Goal: Task Accomplishment & Management: Manage account settings

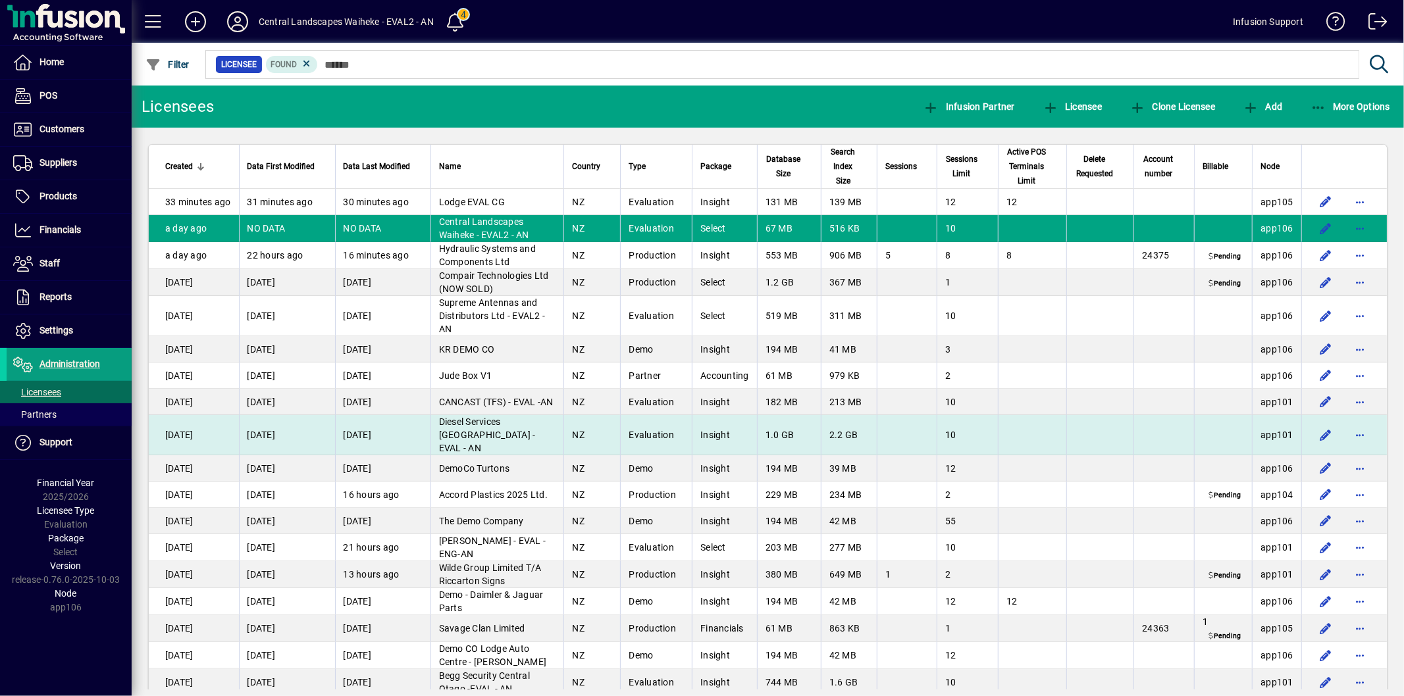
scroll to position [219, 0]
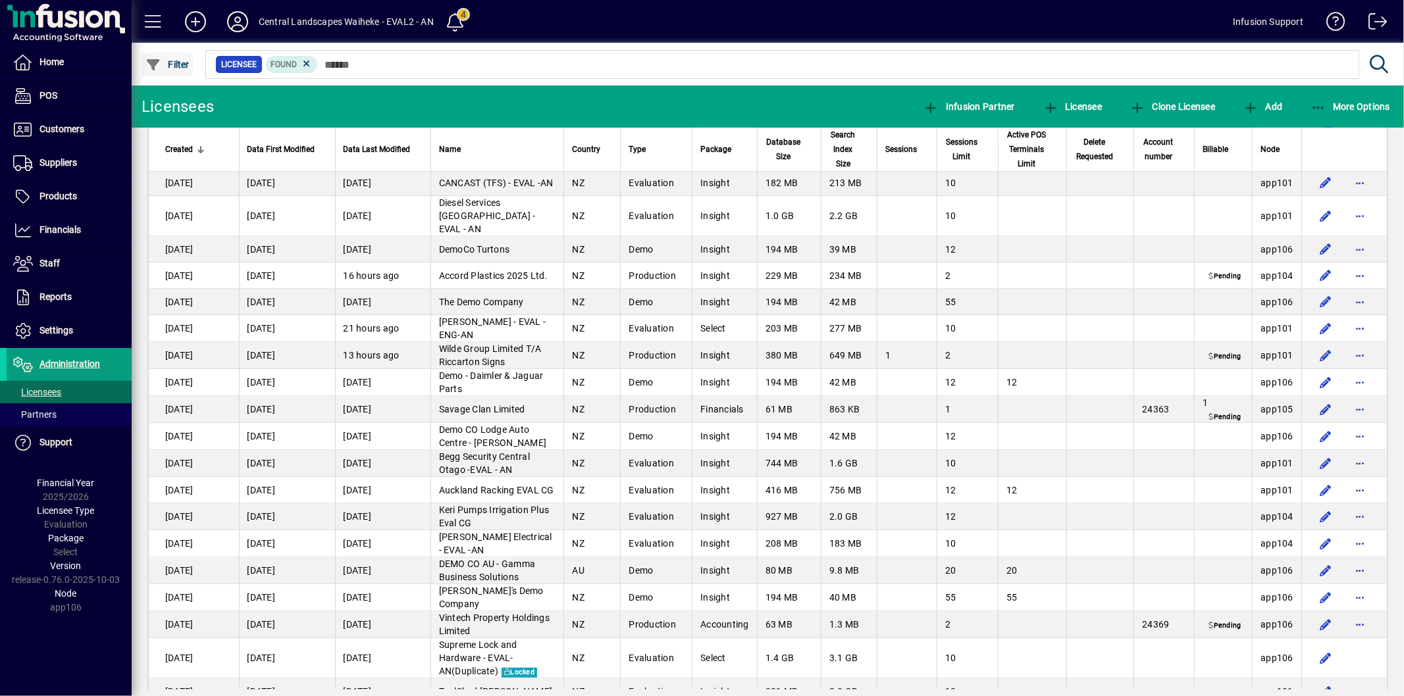
click at [174, 60] on span "Filter" at bounding box center [167, 64] width 44 height 11
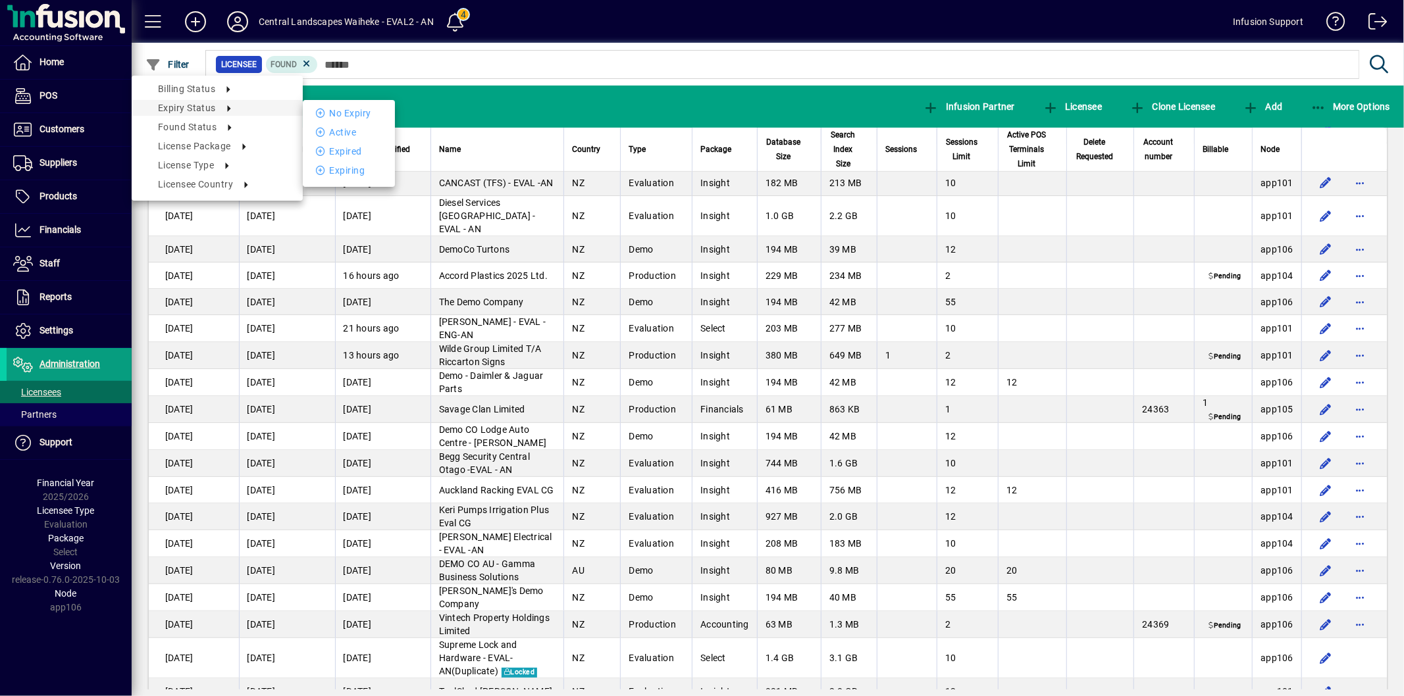
click at [336, 149] on li "Expired" at bounding box center [349, 151] width 92 height 16
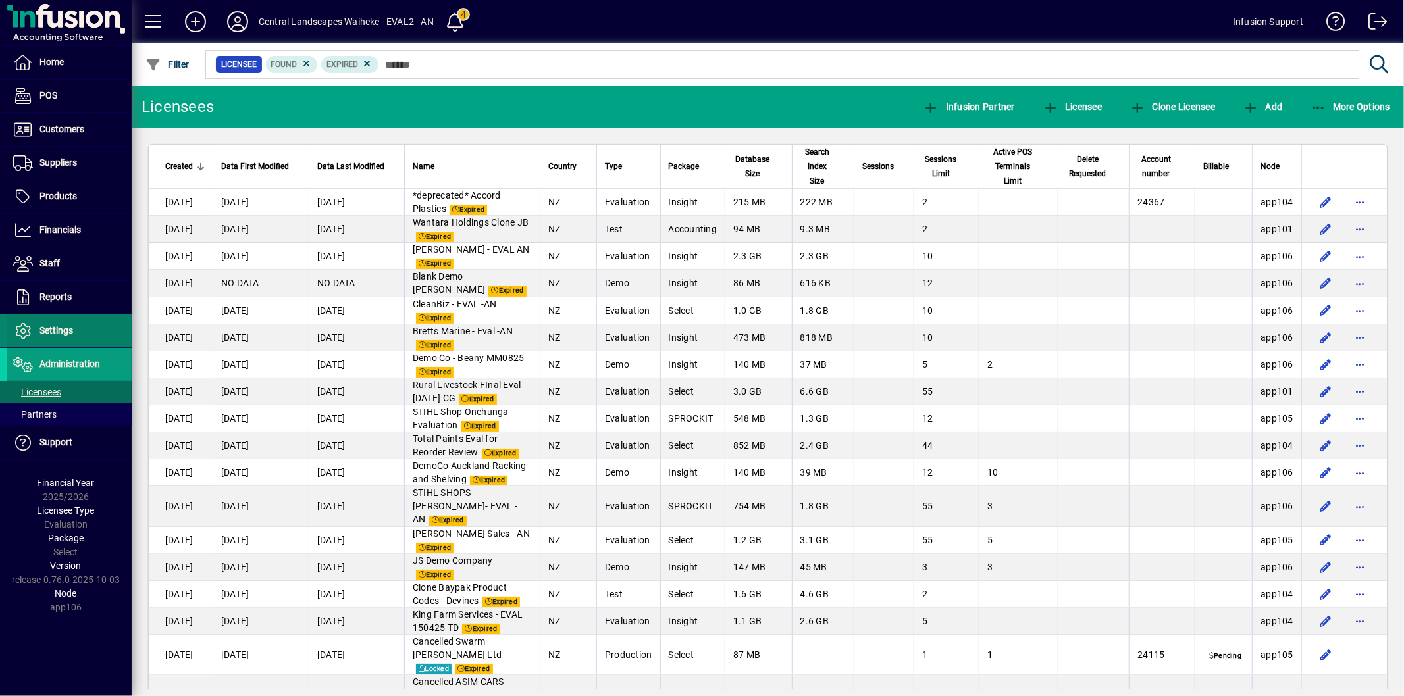
click at [58, 327] on span "Settings" at bounding box center [56, 330] width 34 height 11
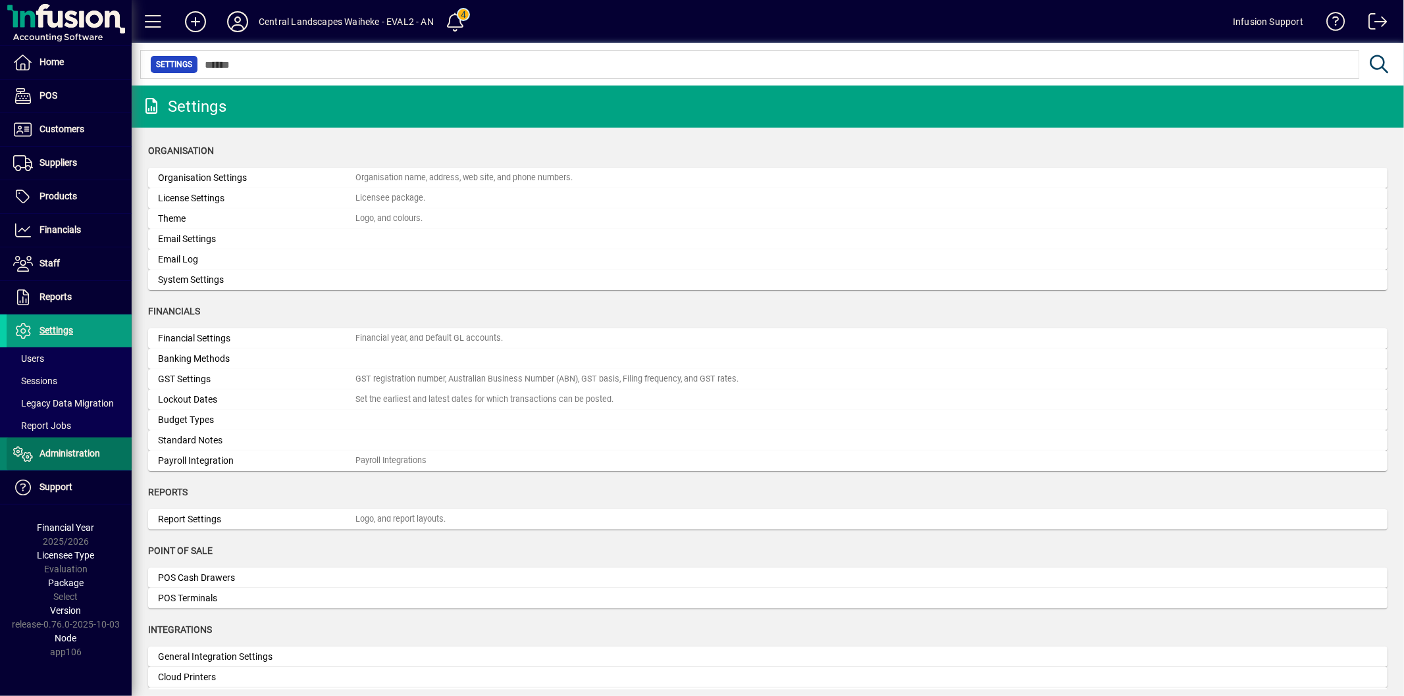
click at [82, 451] on span "Administration" at bounding box center [69, 453] width 61 height 11
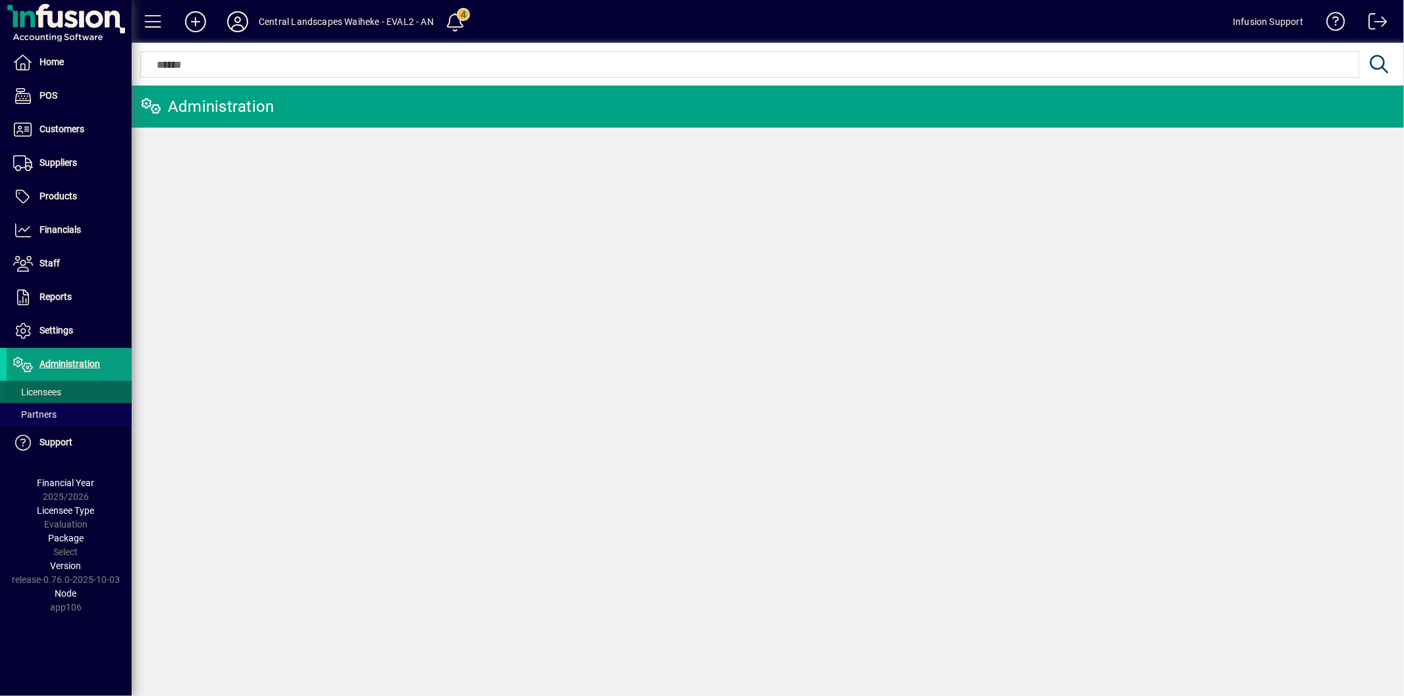
click at [47, 393] on span "Licensees" at bounding box center [37, 392] width 48 height 11
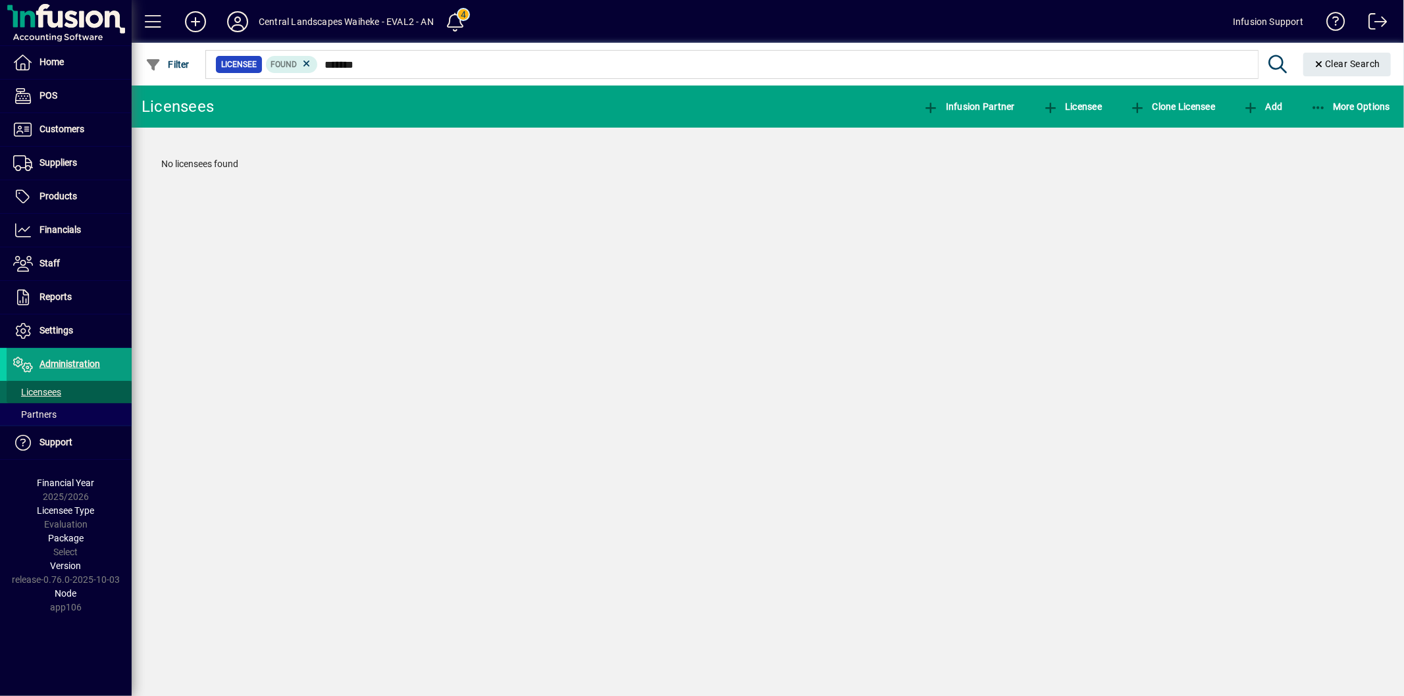
click at [97, 397] on span at bounding box center [69, 392] width 125 height 32
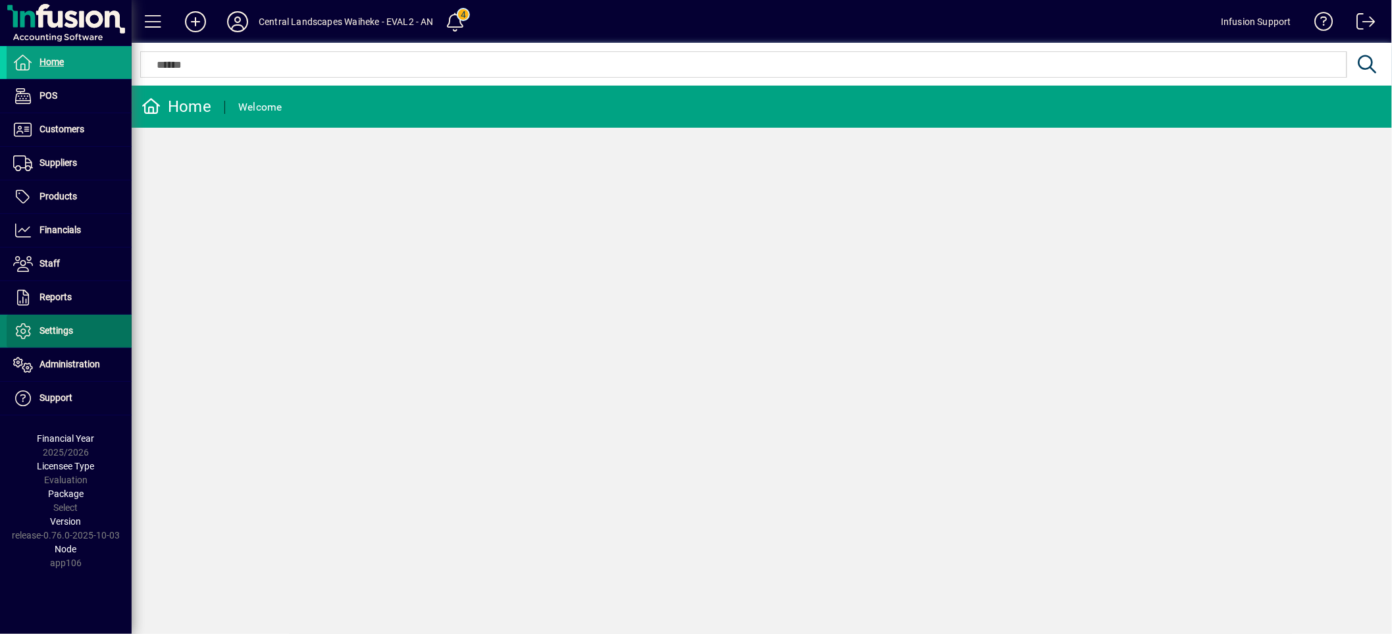
click at [68, 326] on span "Settings" at bounding box center [56, 330] width 34 height 11
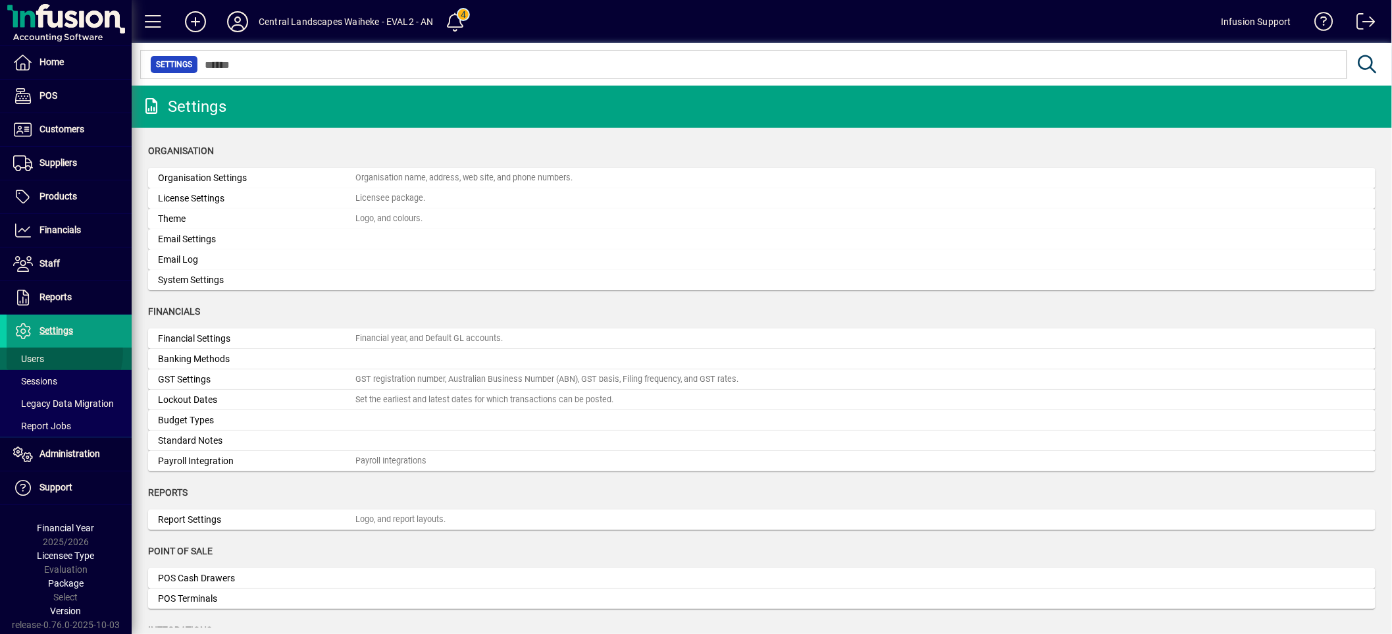
click at [51, 353] on span at bounding box center [69, 359] width 125 height 32
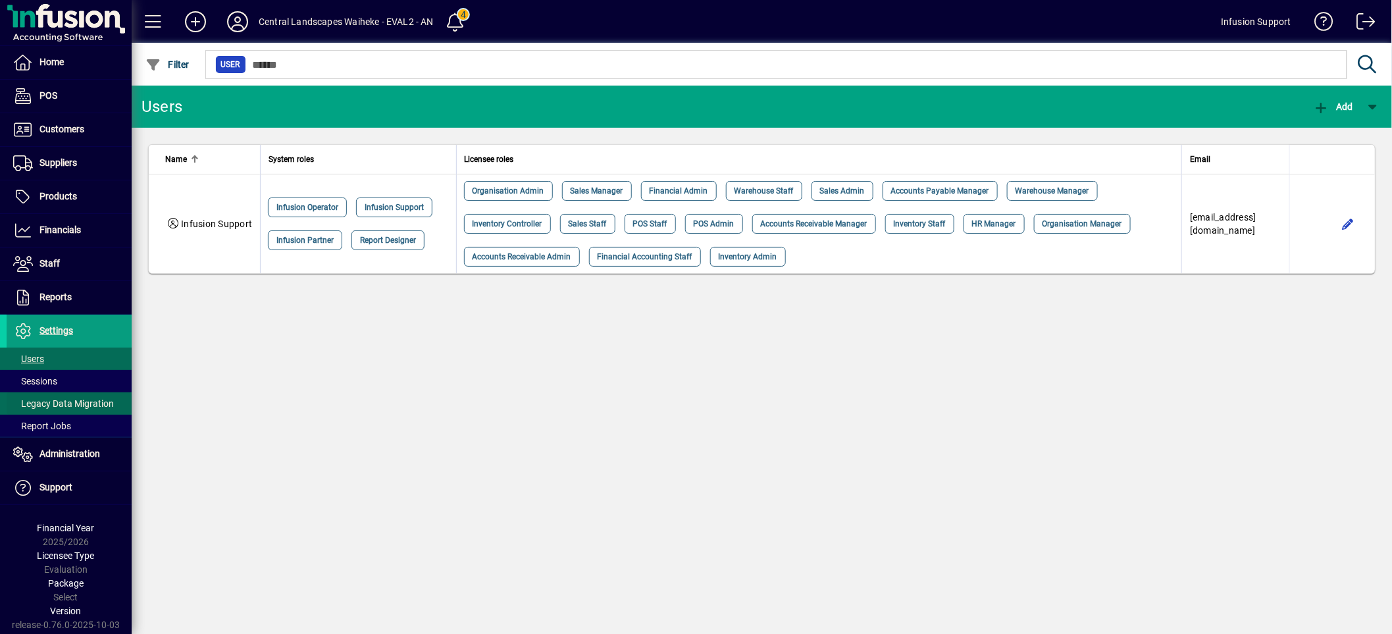
click at [69, 396] on span at bounding box center [69, 404] width 125 height 32
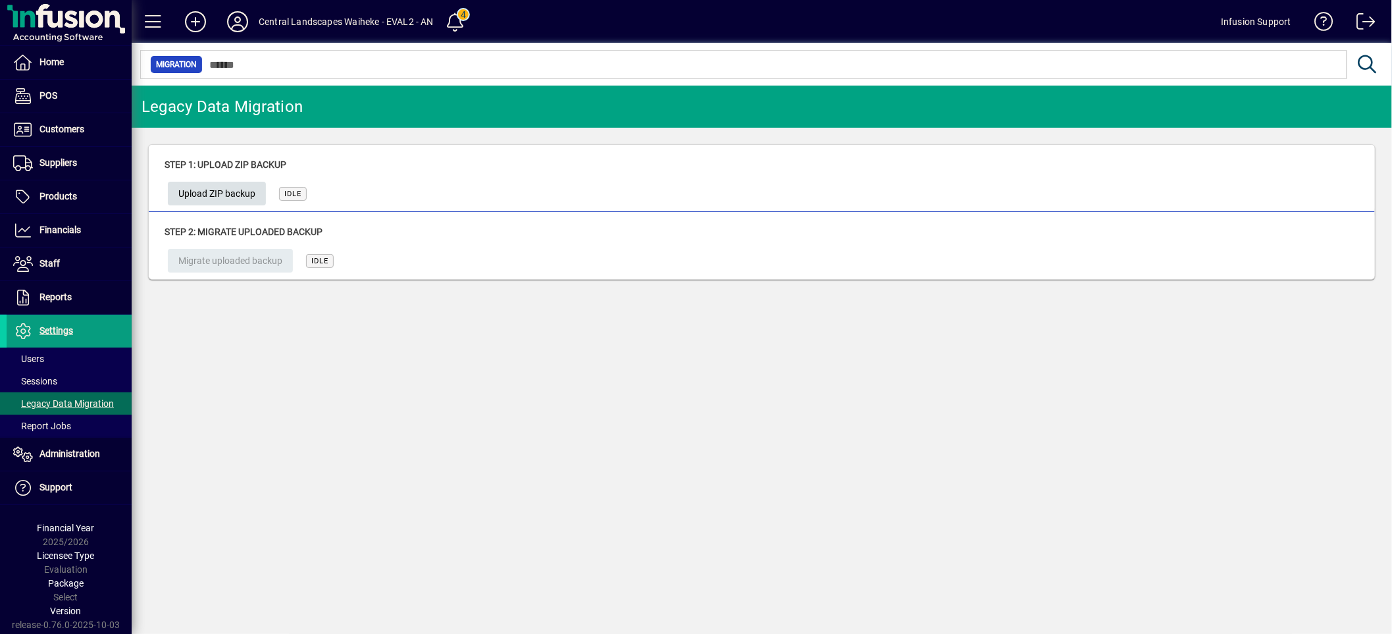
click at [228, 191] on span "Upload ZIP backup" at bounding box center [216, 194] width 77 height 22
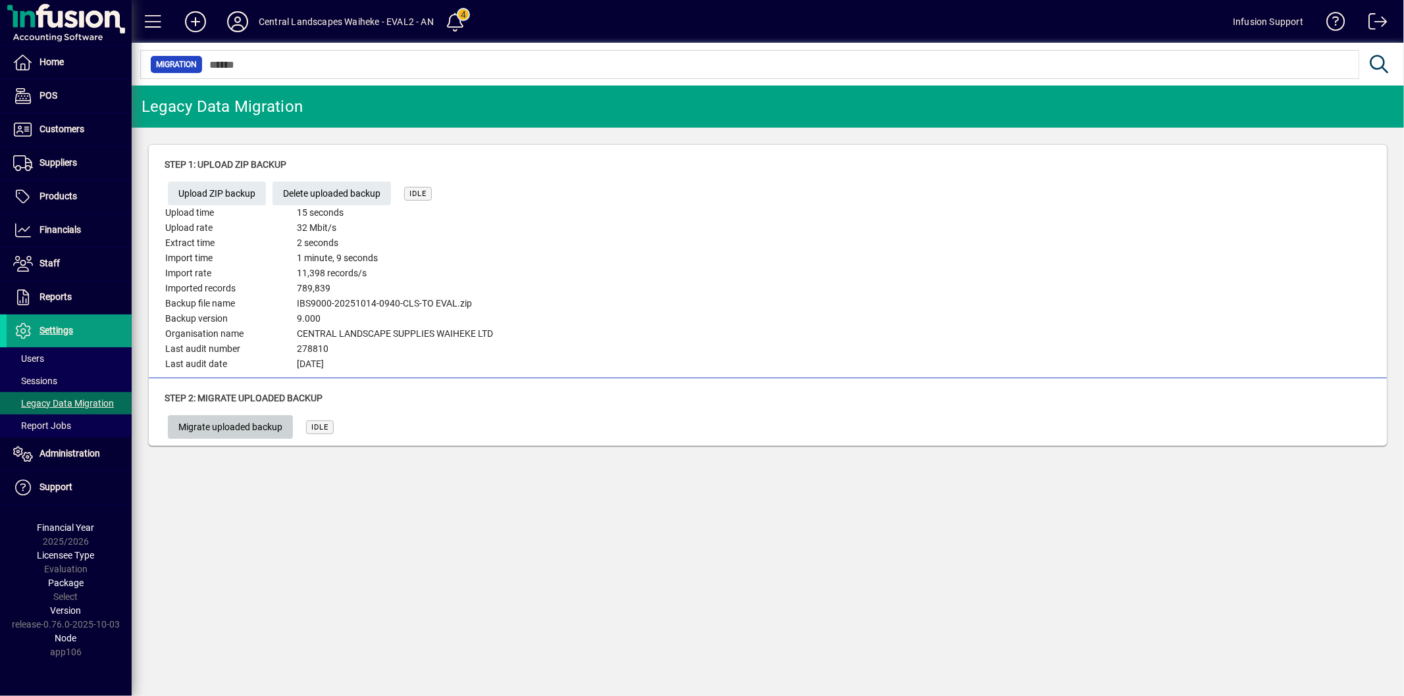
click at [191, 419] on span "Migrate uploaded backup" at bounding box center [230, 428] width 104 height 22
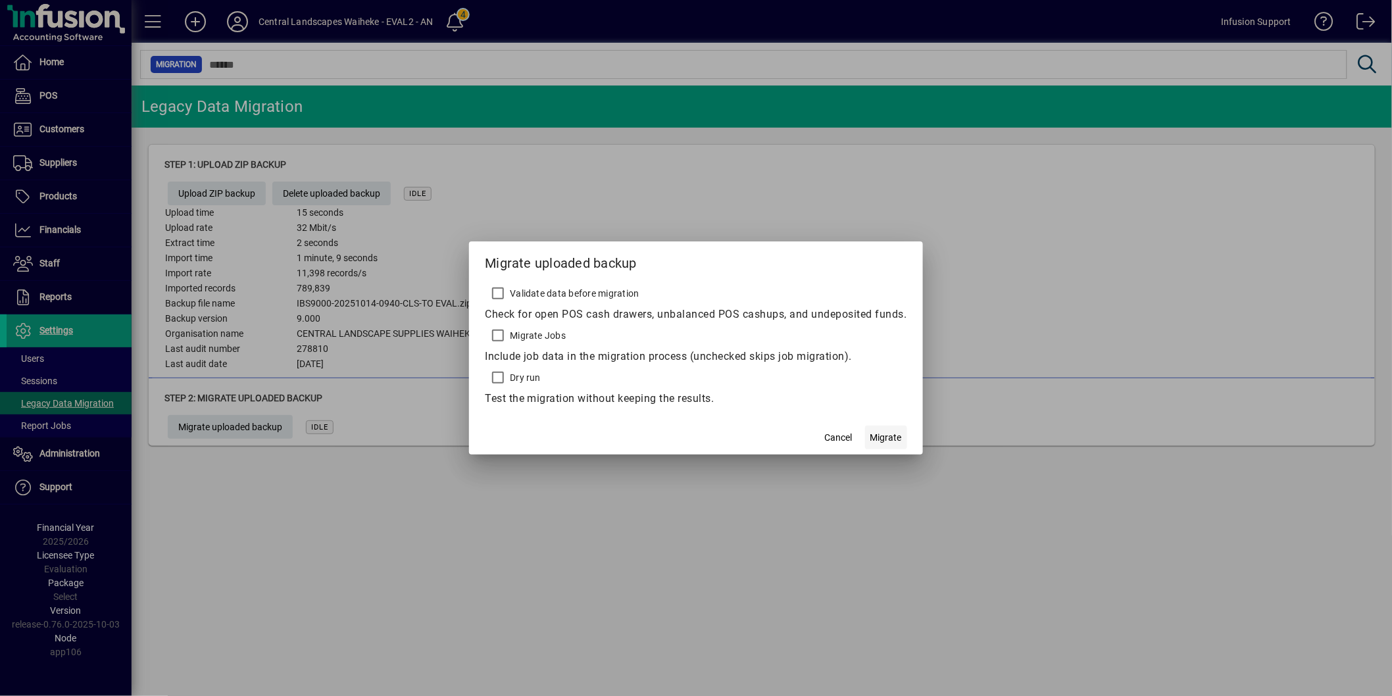
click at [889, 432] on span "Migrate" at bounding box center [887, 438] width 32 height 14
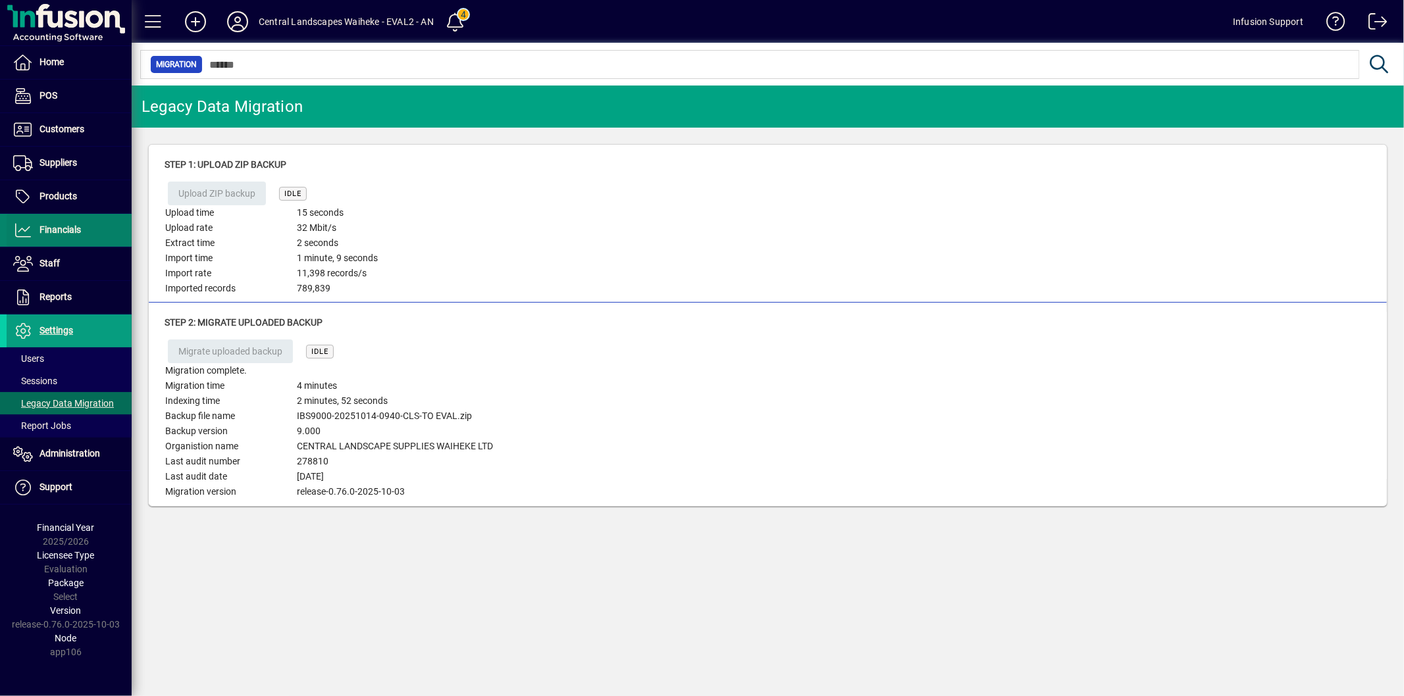
click at [61, 222] on span "Financials" at bounding box center [44, 230] width 74 height 16
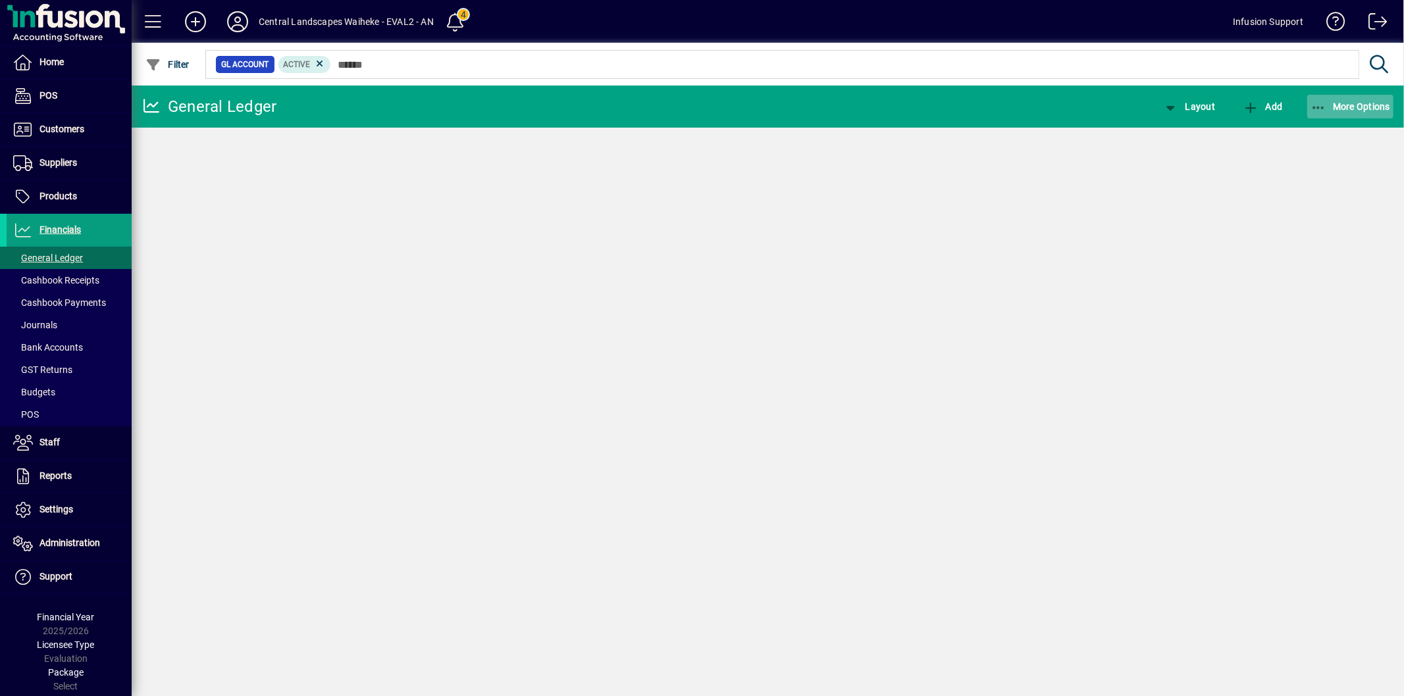
click at [1323, 101] on icon "button" at bounding box center [1318, 107] width 16 height 13
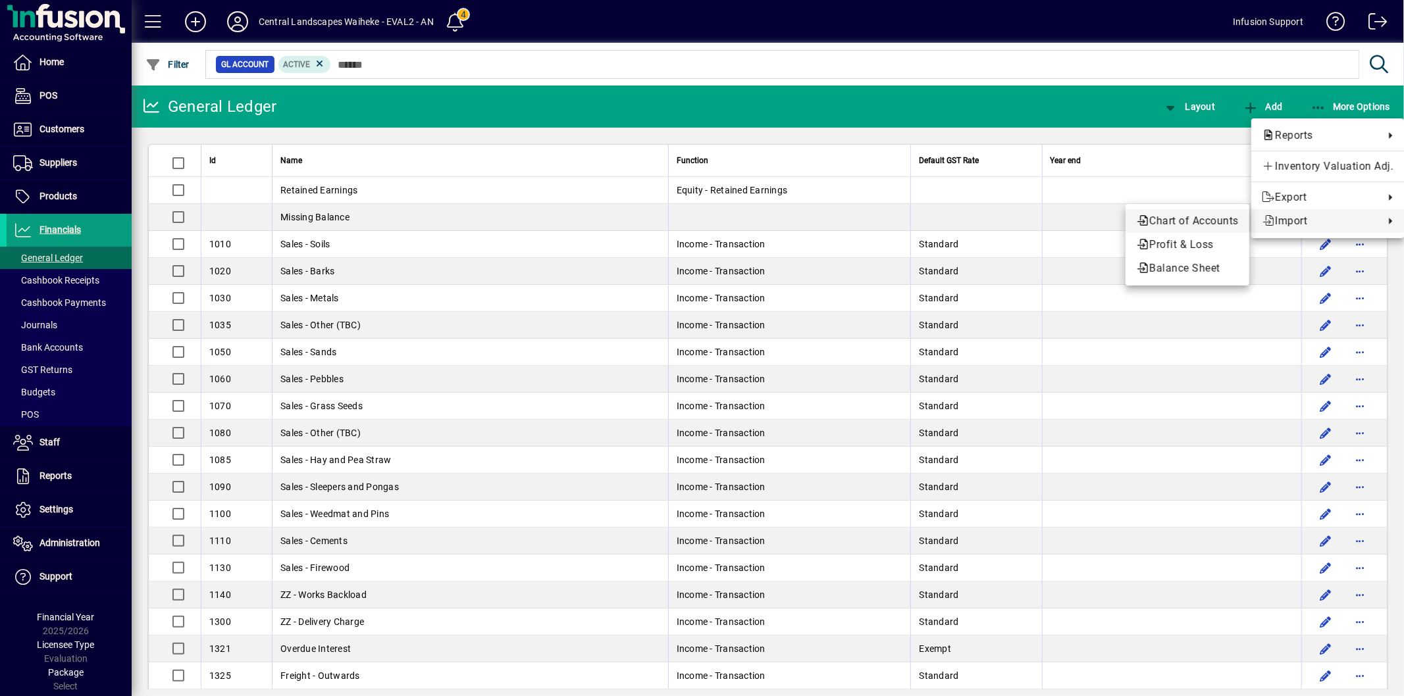
click at [1209, 218] on span "Chart of Accounts" at bounding box center [1187, 221] width 103 height 16
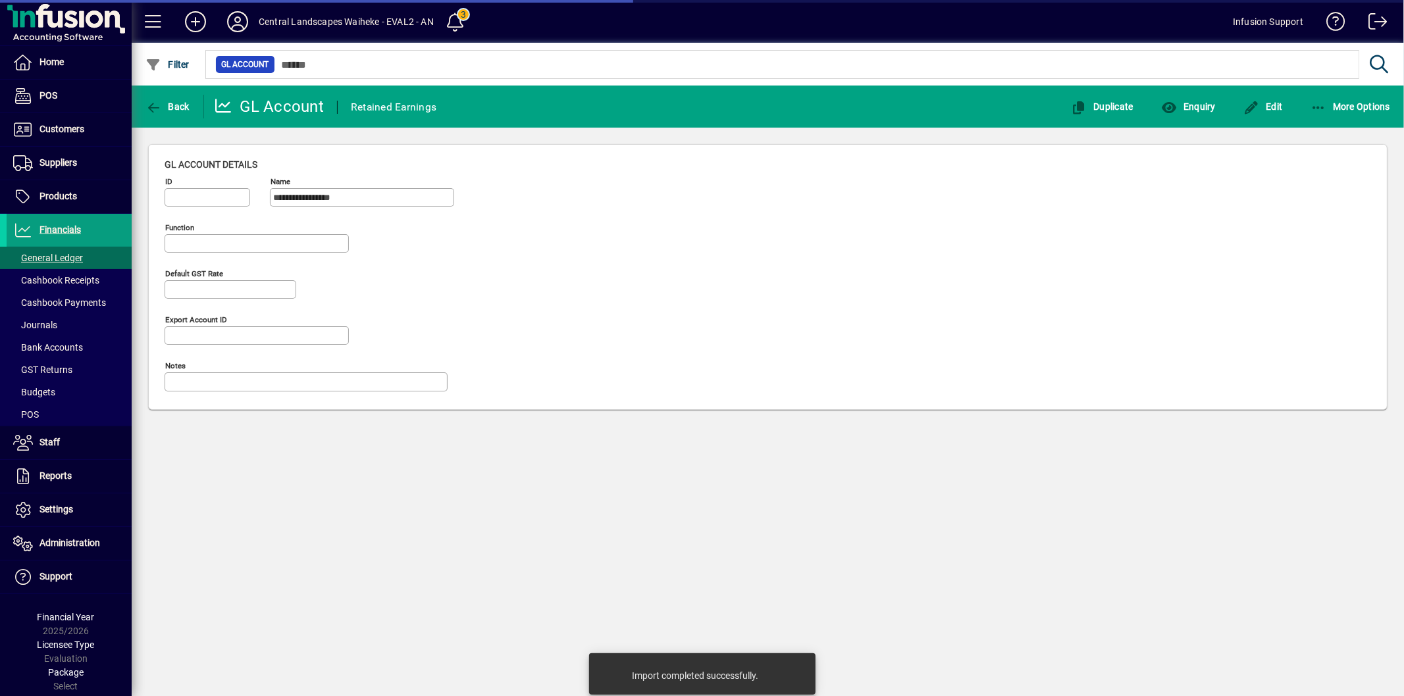
type input "**********"
click at [1246, 117] on span "button" at bounding box center [1263, 107] width 46 height 32
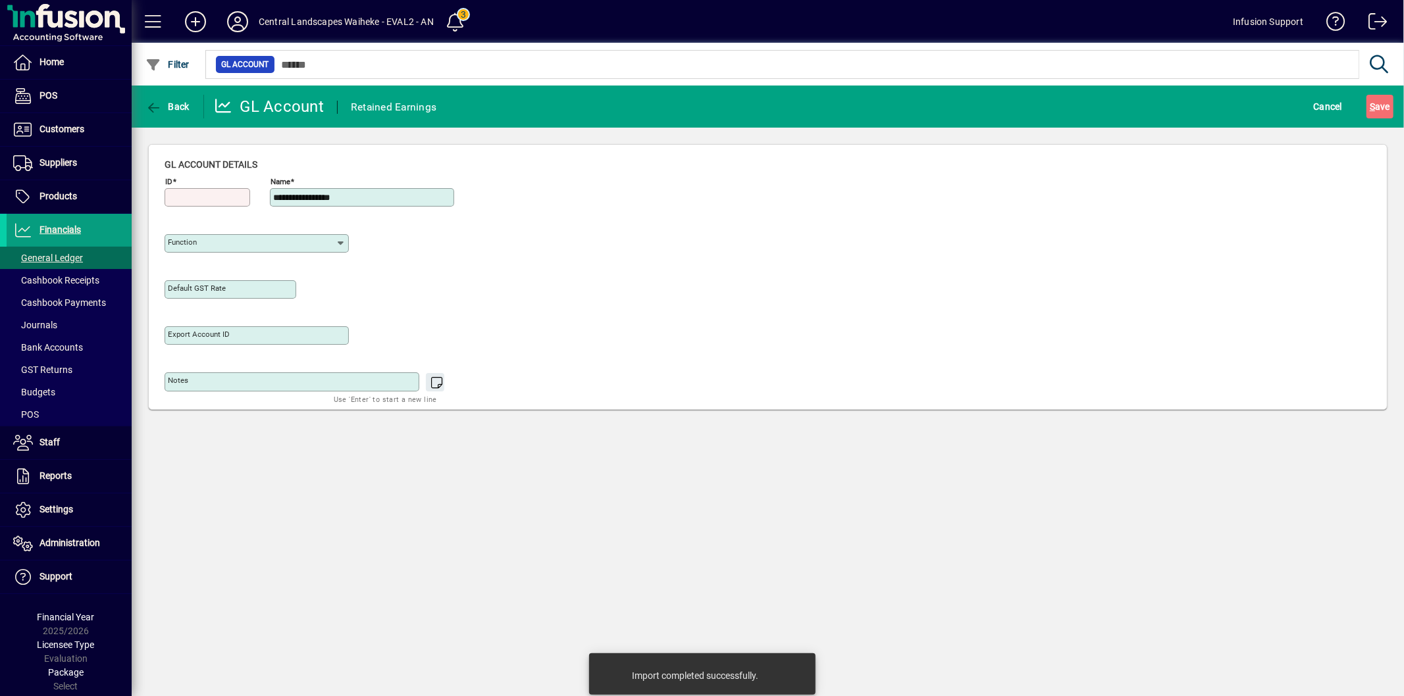
type input "**********"
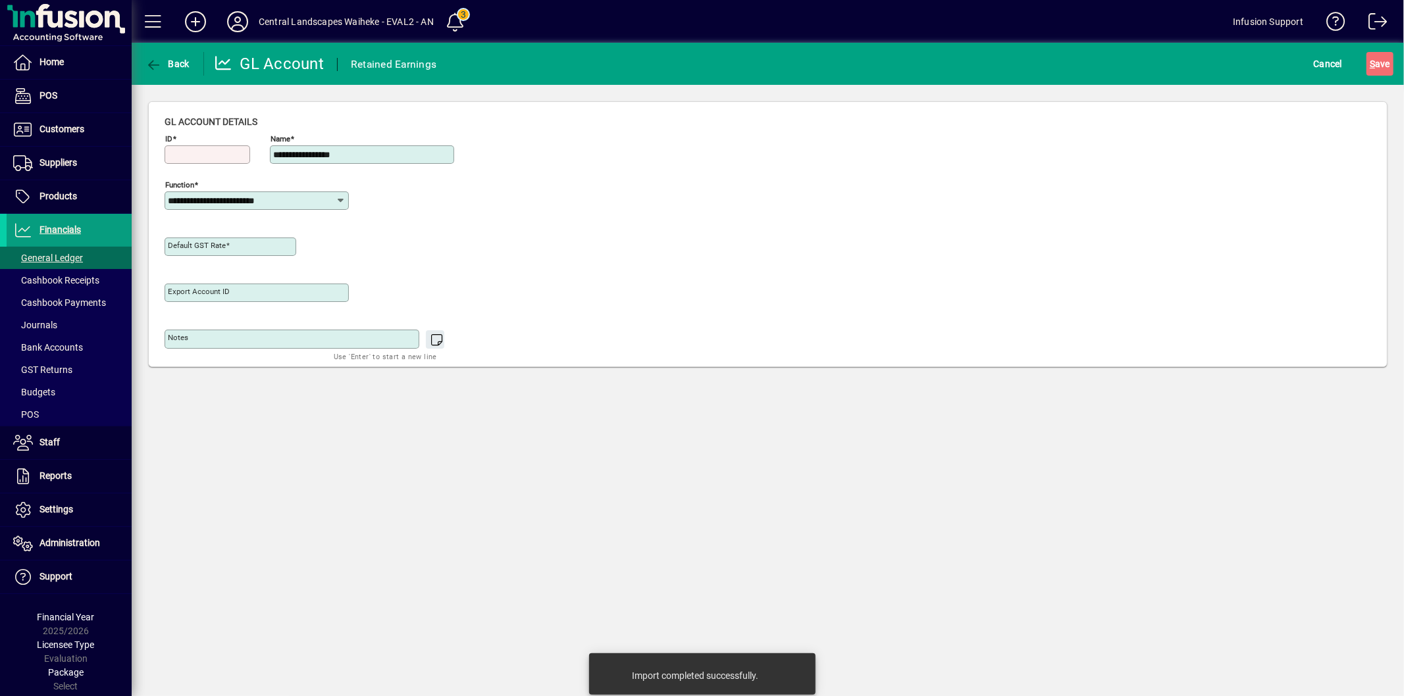
click at [206, 159] on input "ID" at bounding box center [209, 154] width 82 height 11
type input "***"
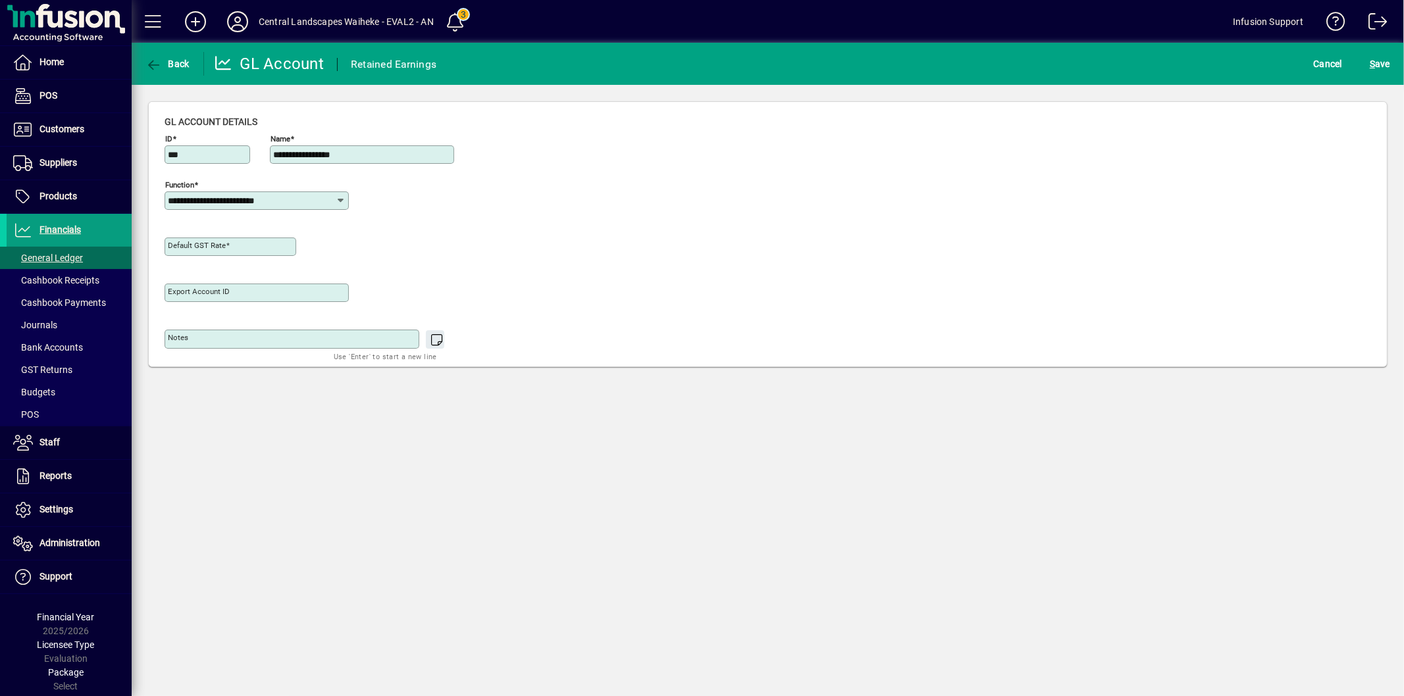
click at [222, 204] on input "**********" at bounding box center [252, 200] width 168 height 11
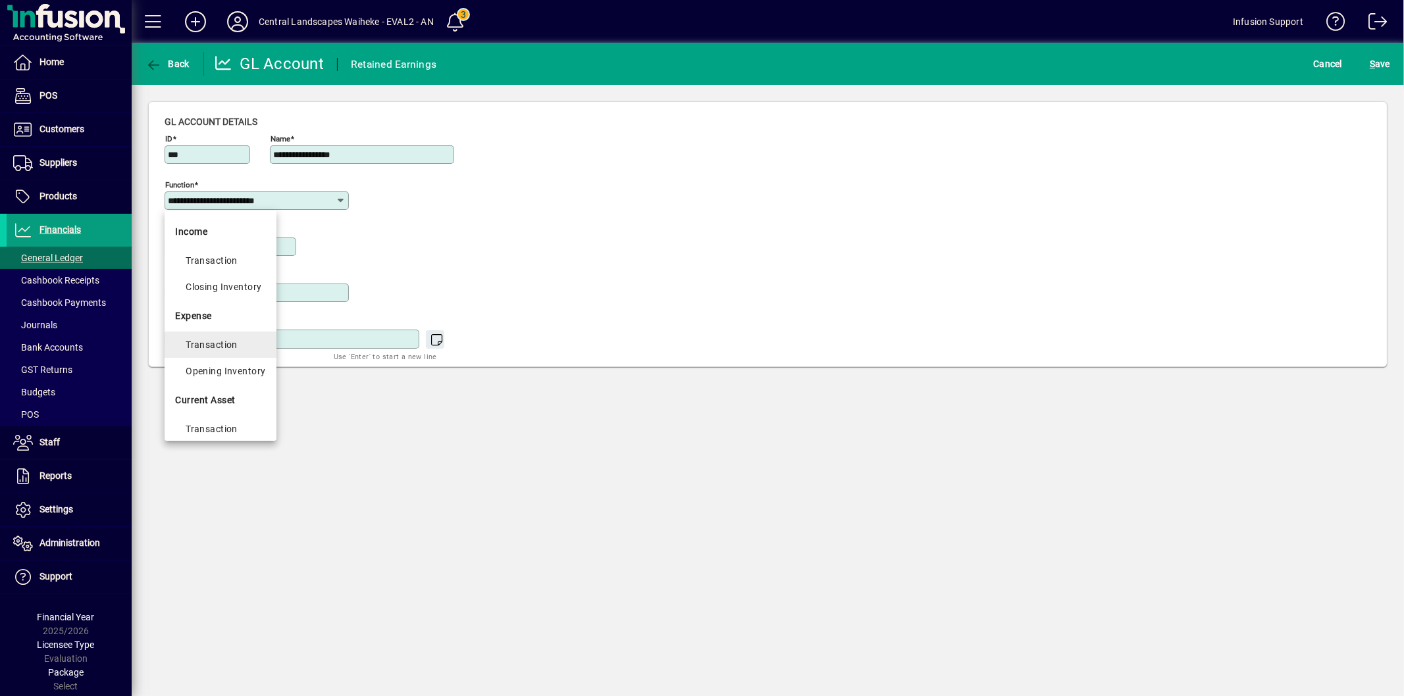
scroll to position [505, 0]
click at [222, 399] on div "Retained Earnings" at bounding box center [226, 398] width 80 height 16
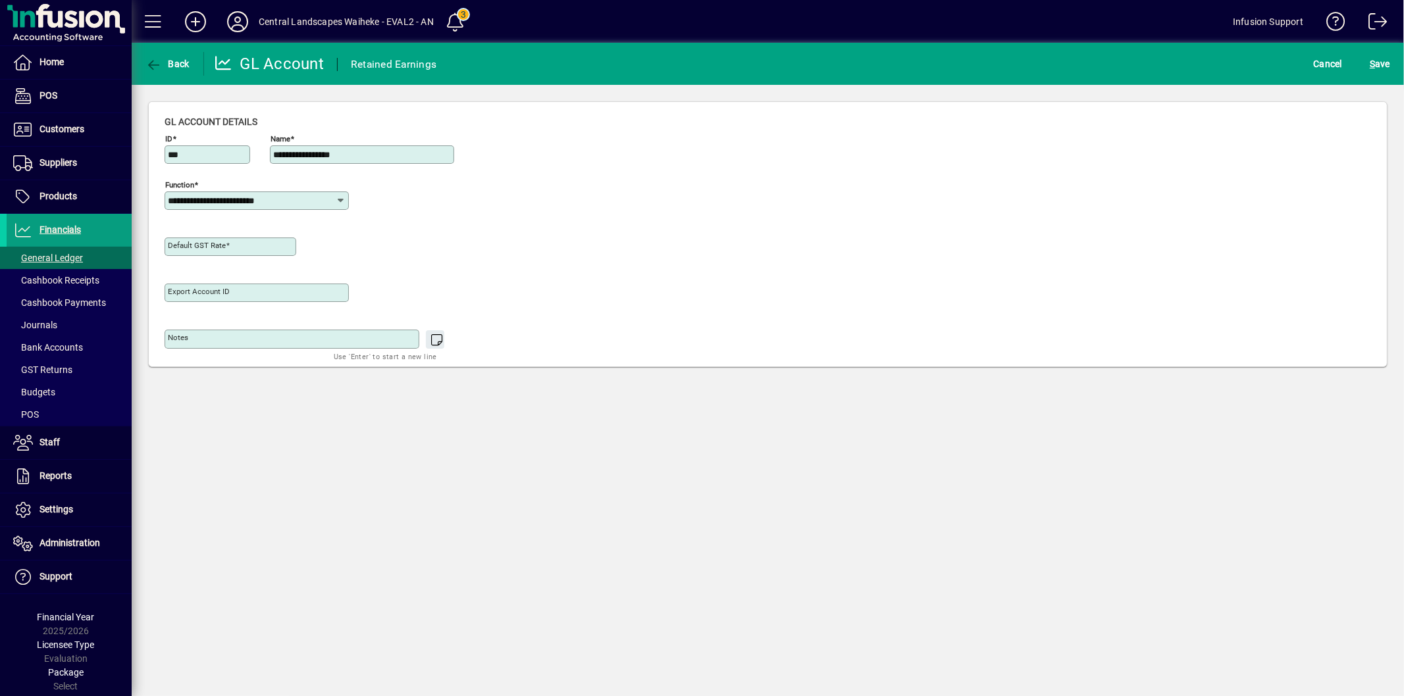
click at [257, 195] on input "**********" at bounding box center [252, 200] width 168 height 11
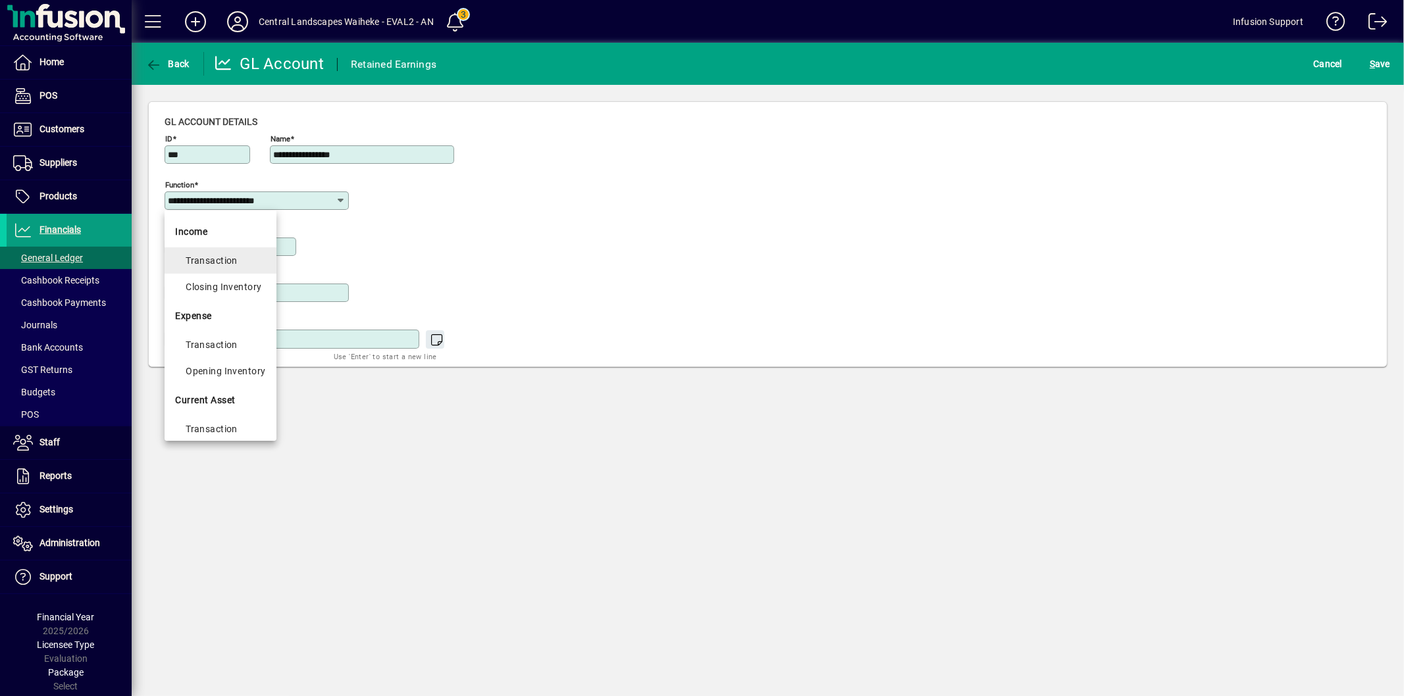
click at [216, 249] on mat-optgroup "Income Transaction Closing Inventory" at bounding box center [220, 258] width 111 height 84
click at [219, 267] on div "Transaction" at bounding box center [226, 261] width 80 height 16
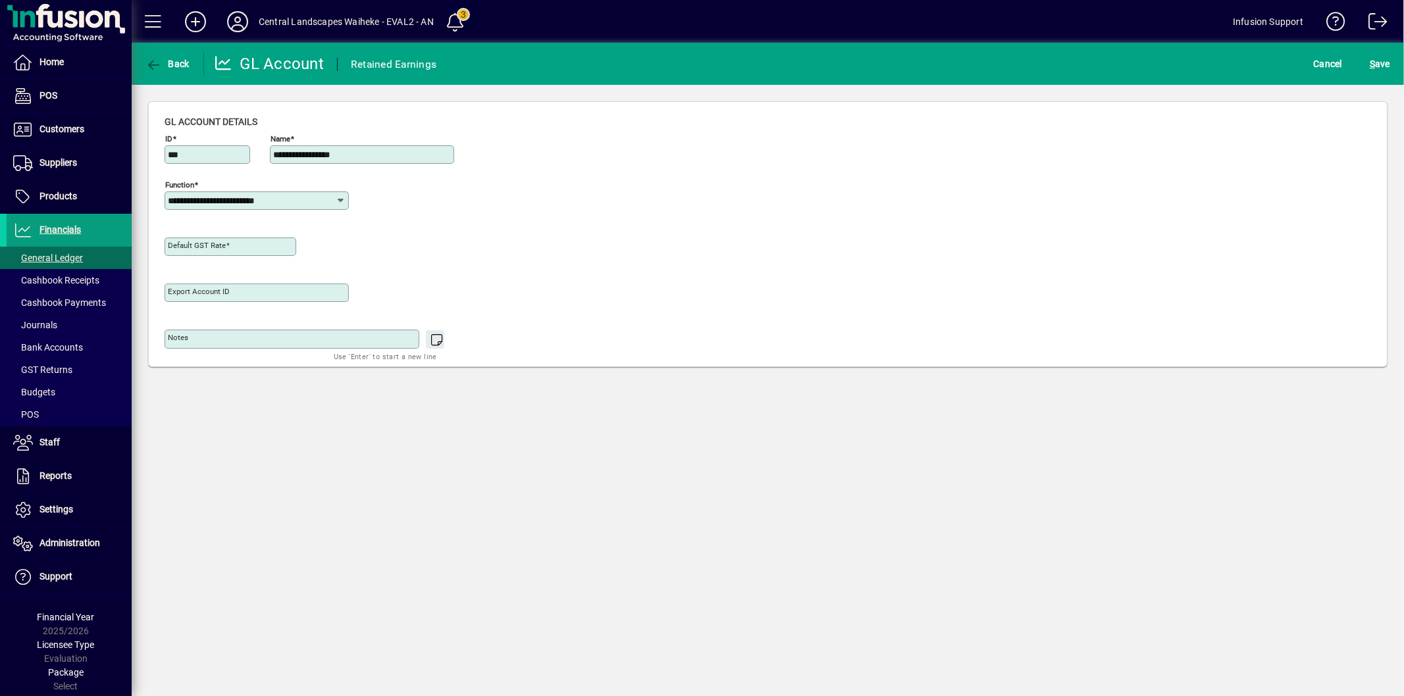
type input "**********"
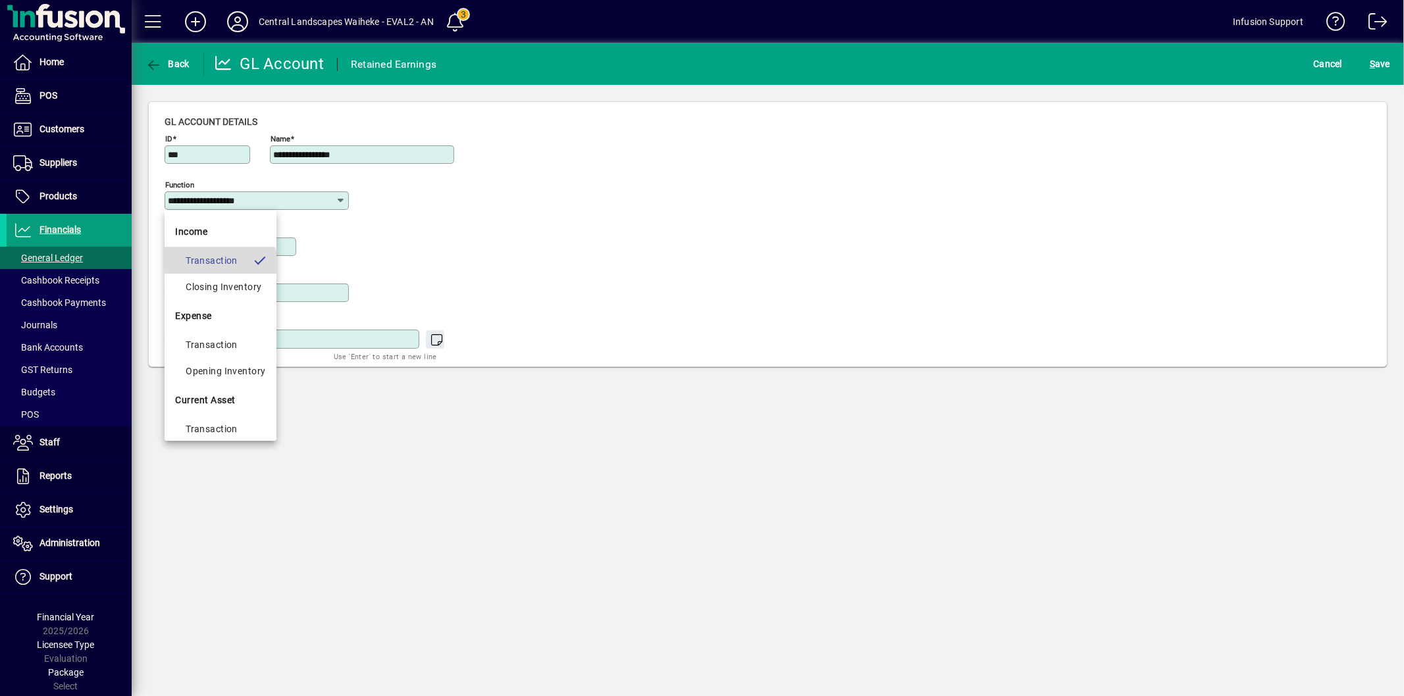
type input "**********"
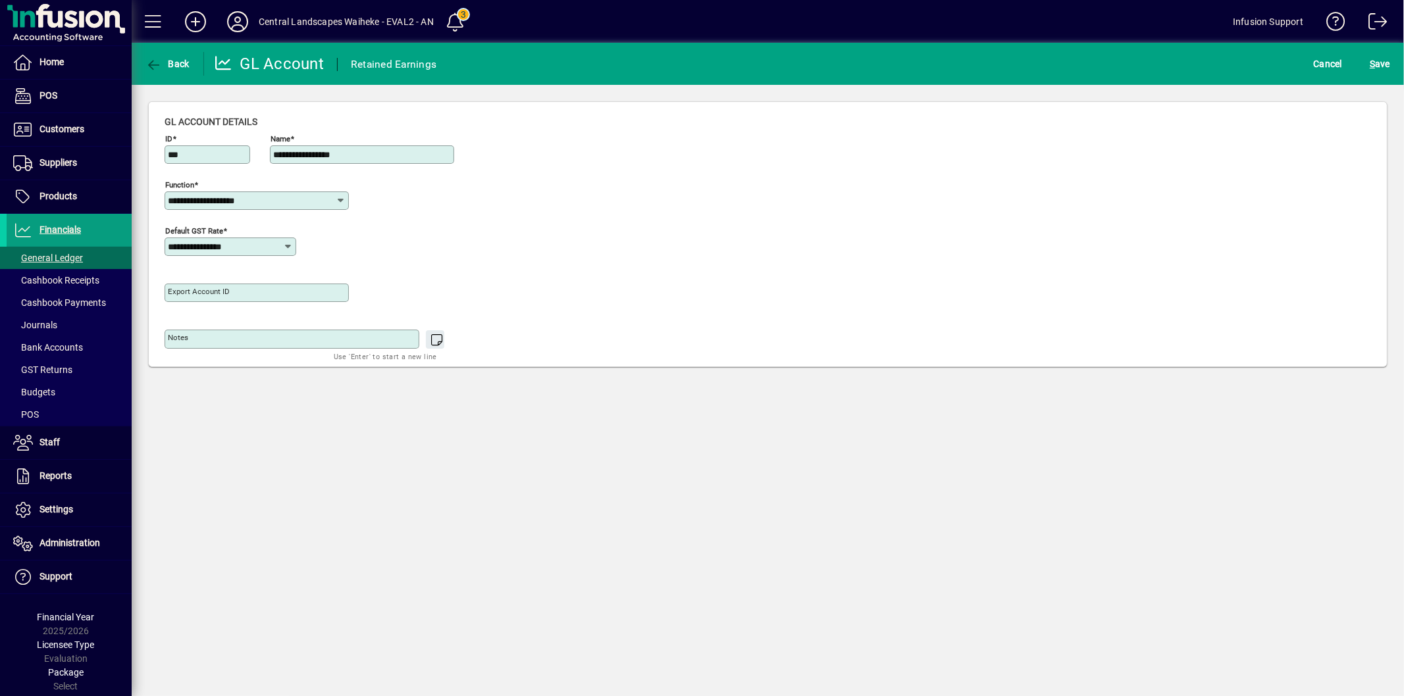
click at [273, 206] on input "**********" at bounding box center [252, 200] width 168 height 11
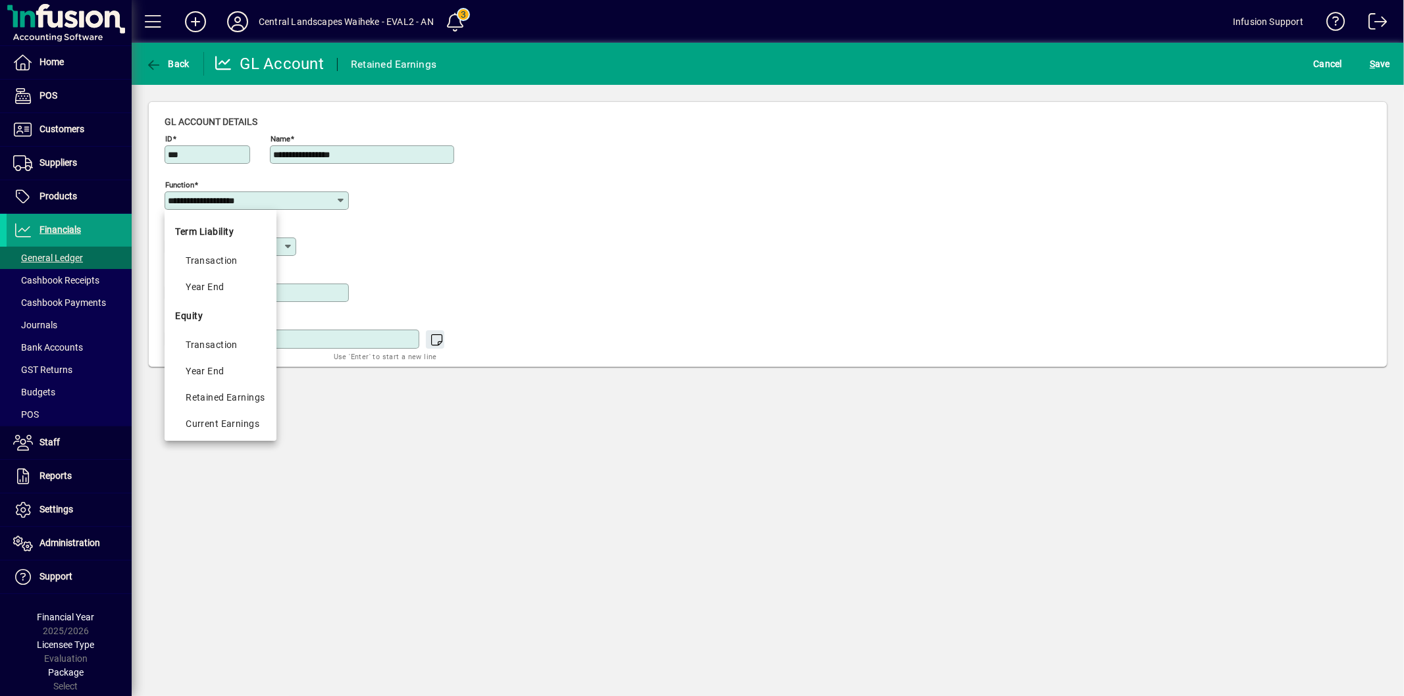
click at [216, 396] on div "Retained Earnings" at bounding box center [226, 398] width 80 height 16
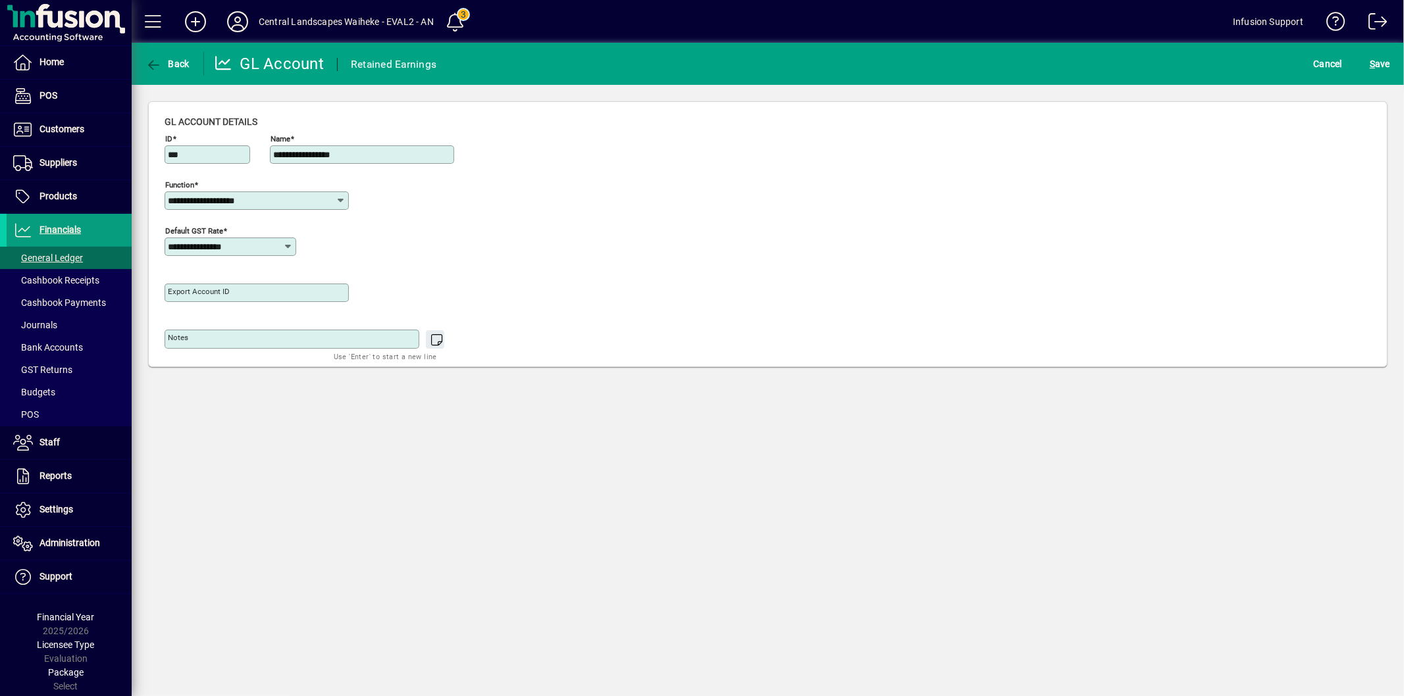
type input "**********"
click at [1376, 63] on span "S ave" at bounding box center [1379, 63] width 20 height 21
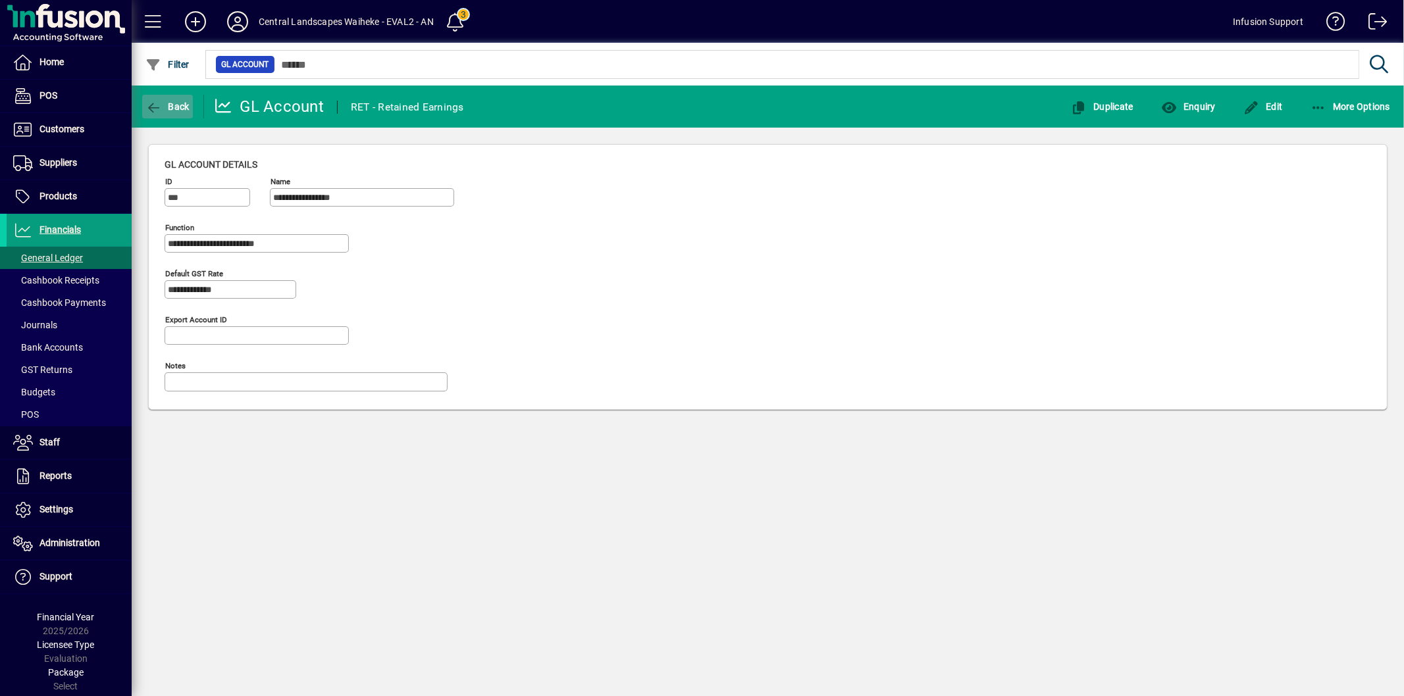
click at [152, 103] on icon "button" at bounding box center [153, 107] width 16 height 13
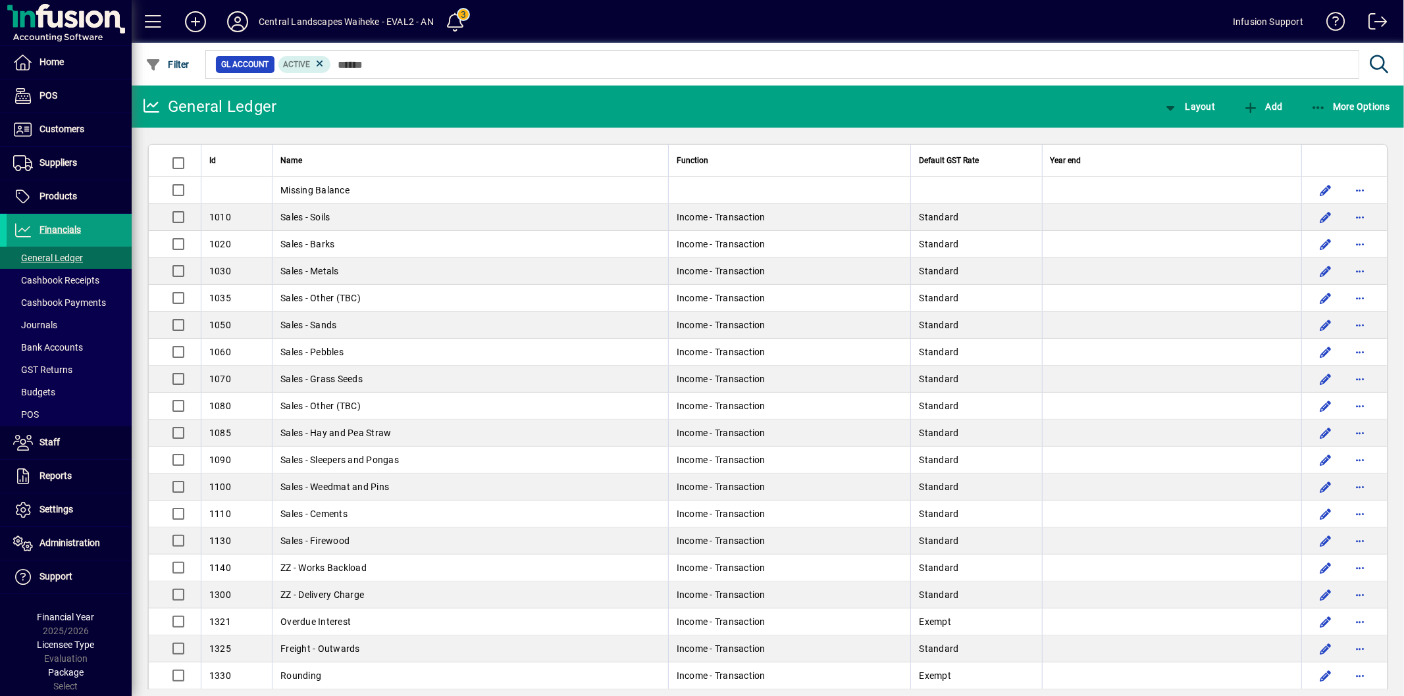
click at [334, 181] on td "Missing Balance" at bounding box center [470, 190] width 396 height 27
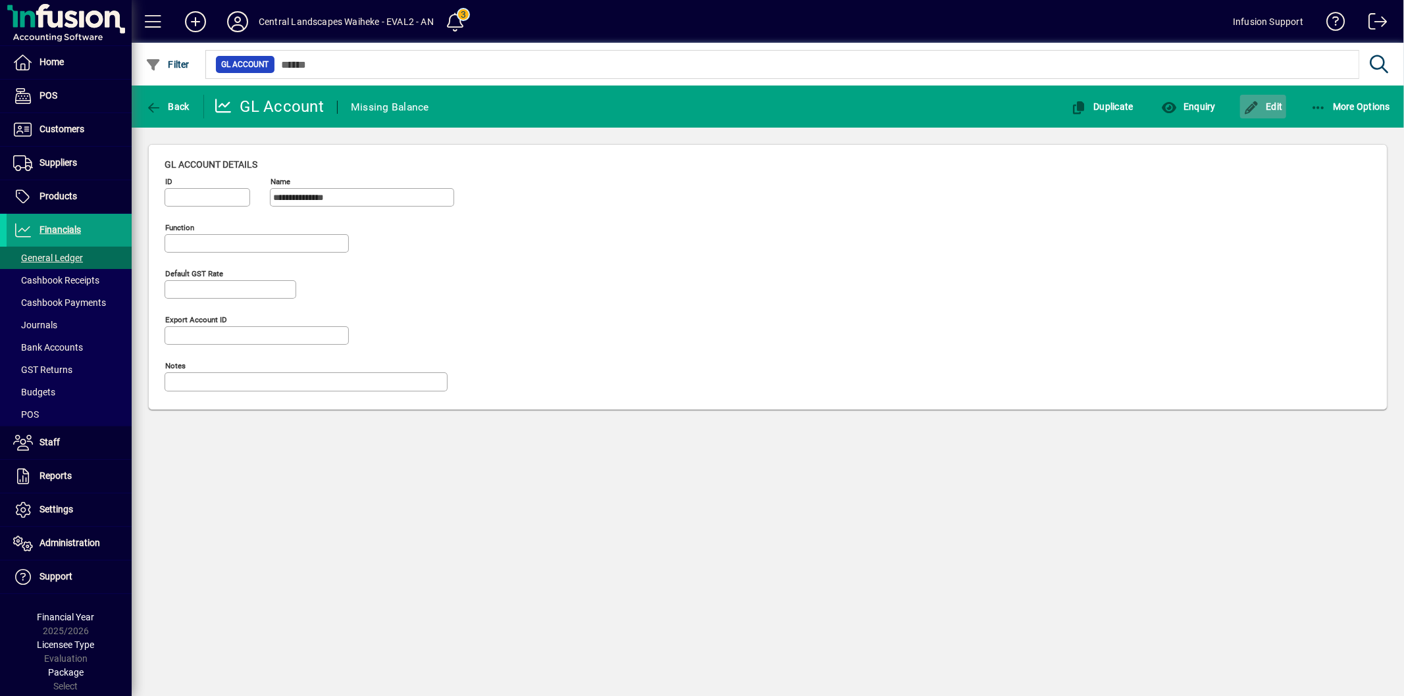
click at [1269, 106] on span "Edit" at bounding box center [1262, 106] width 39 height 11
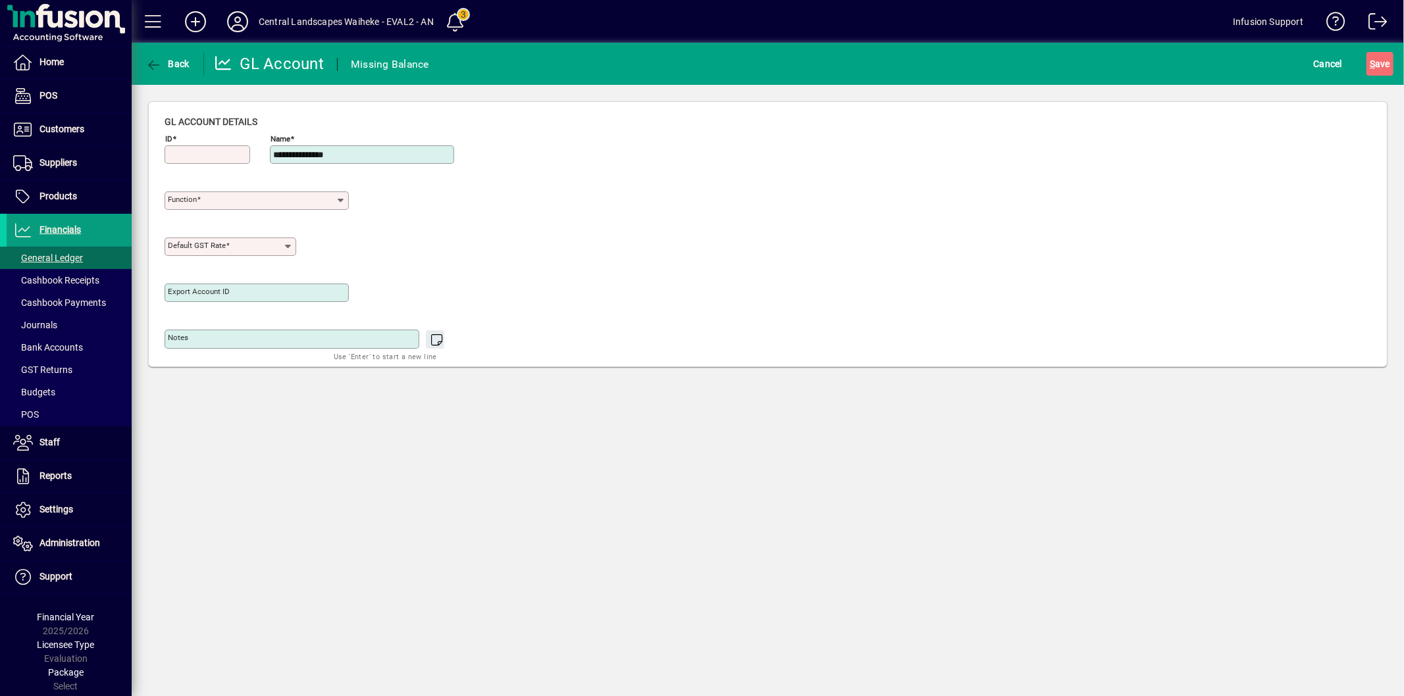
click at [222, 154] on input "ID" at bounding box center [209, 154] width 82 height 11
type input "****"
click at [248, 204] on input "Function" at bounding box center [252, 200] width 168 height 11
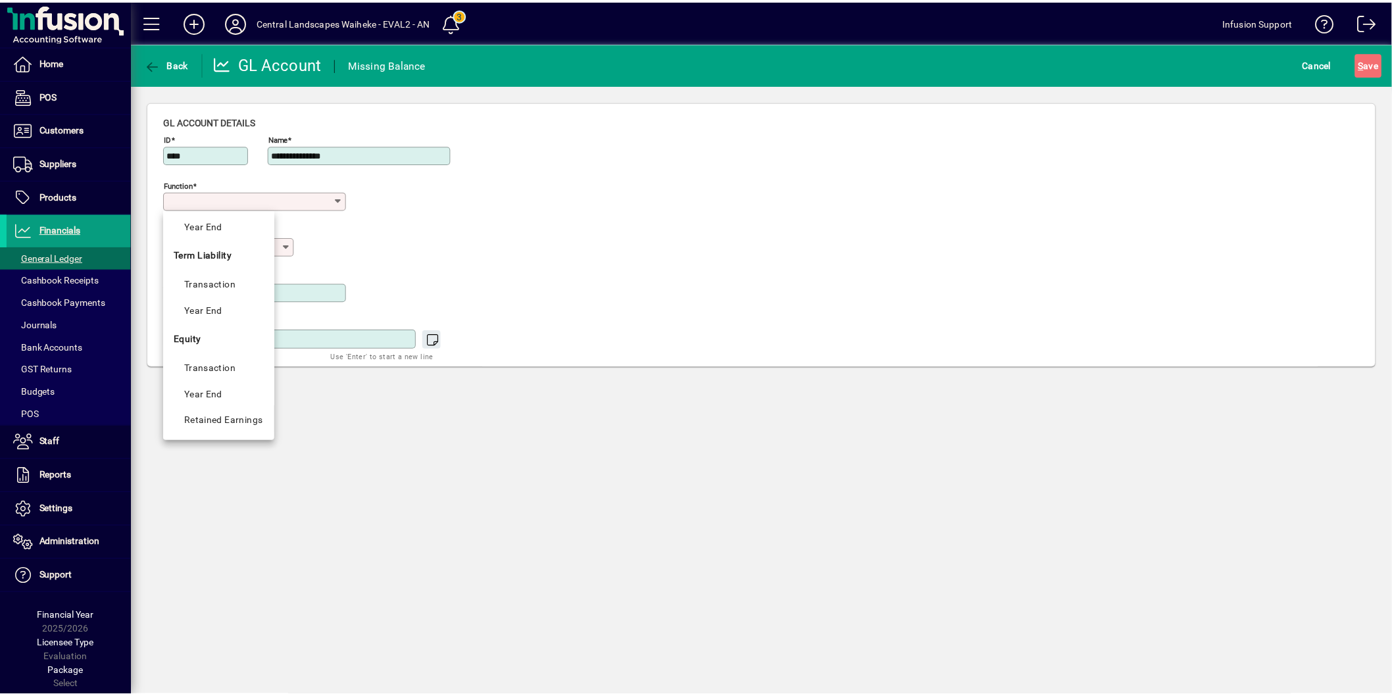
scroll to position [505, 0]
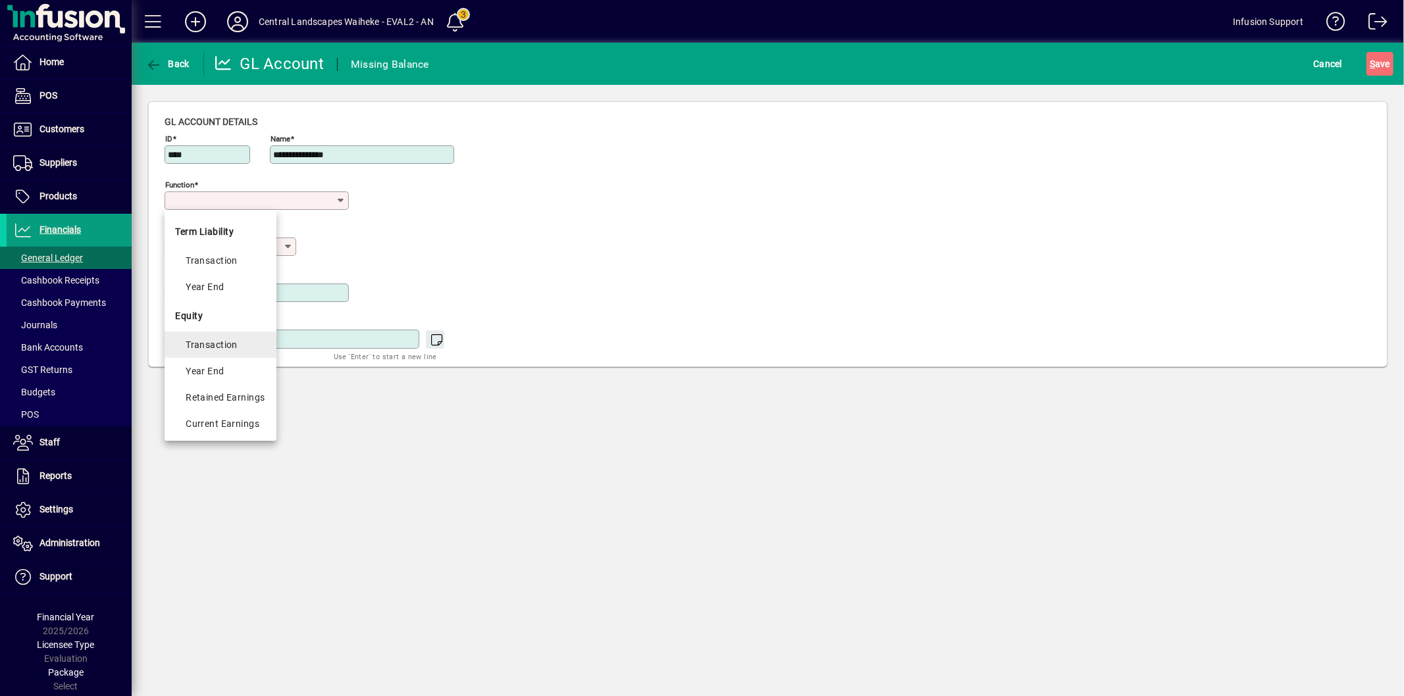
click at [236, 344] on div "Transaction" at bounding box center [226, 345] width 80 height 16
type input "**********"
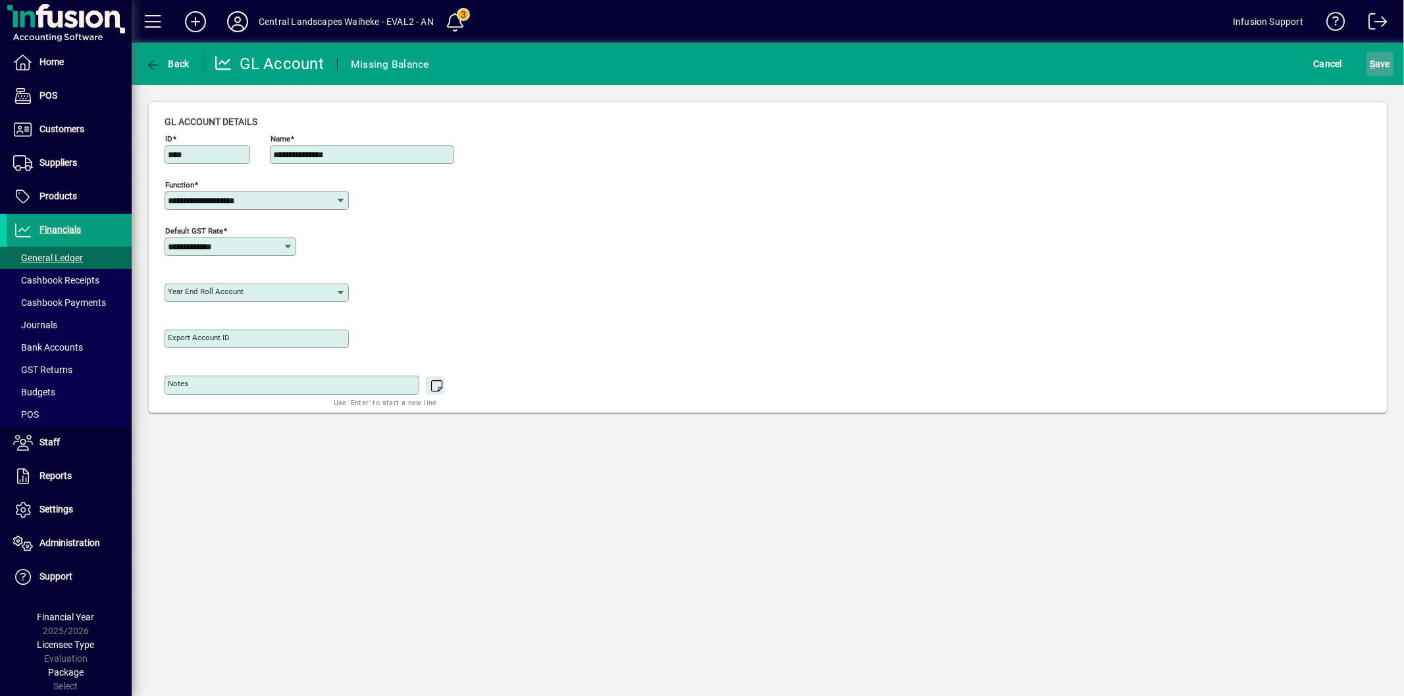
click at [1371, 66] on span "S" at bounding box center [1371, 64] width 5 height 11
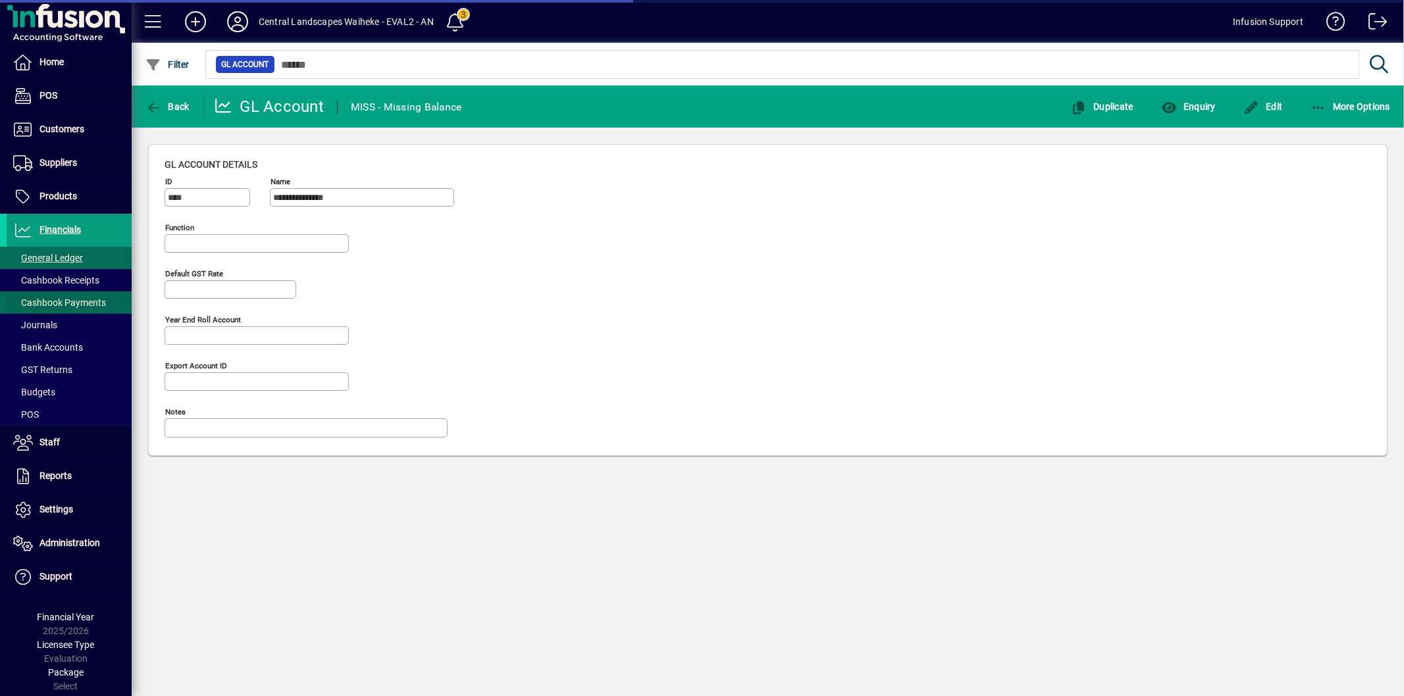
type input "**********"
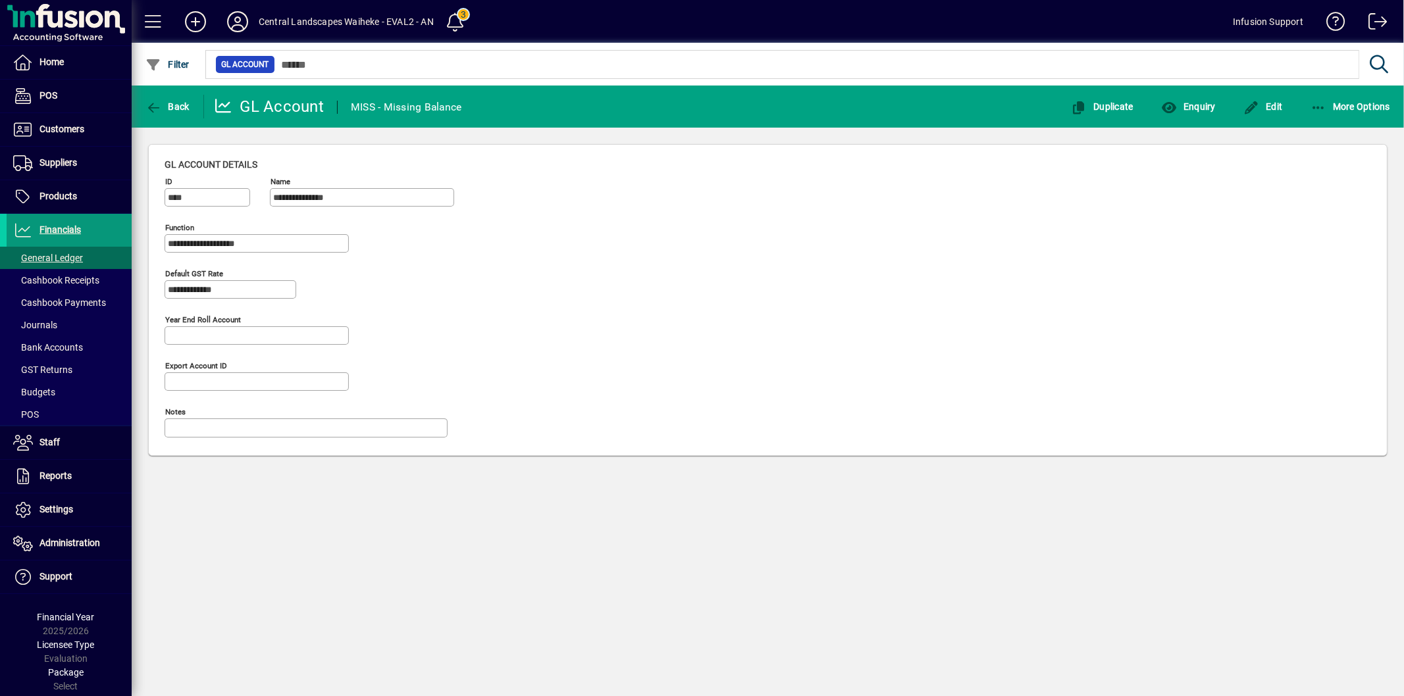
click at [88, 229] on span at bounding box center [69, 231] width 125 height 32
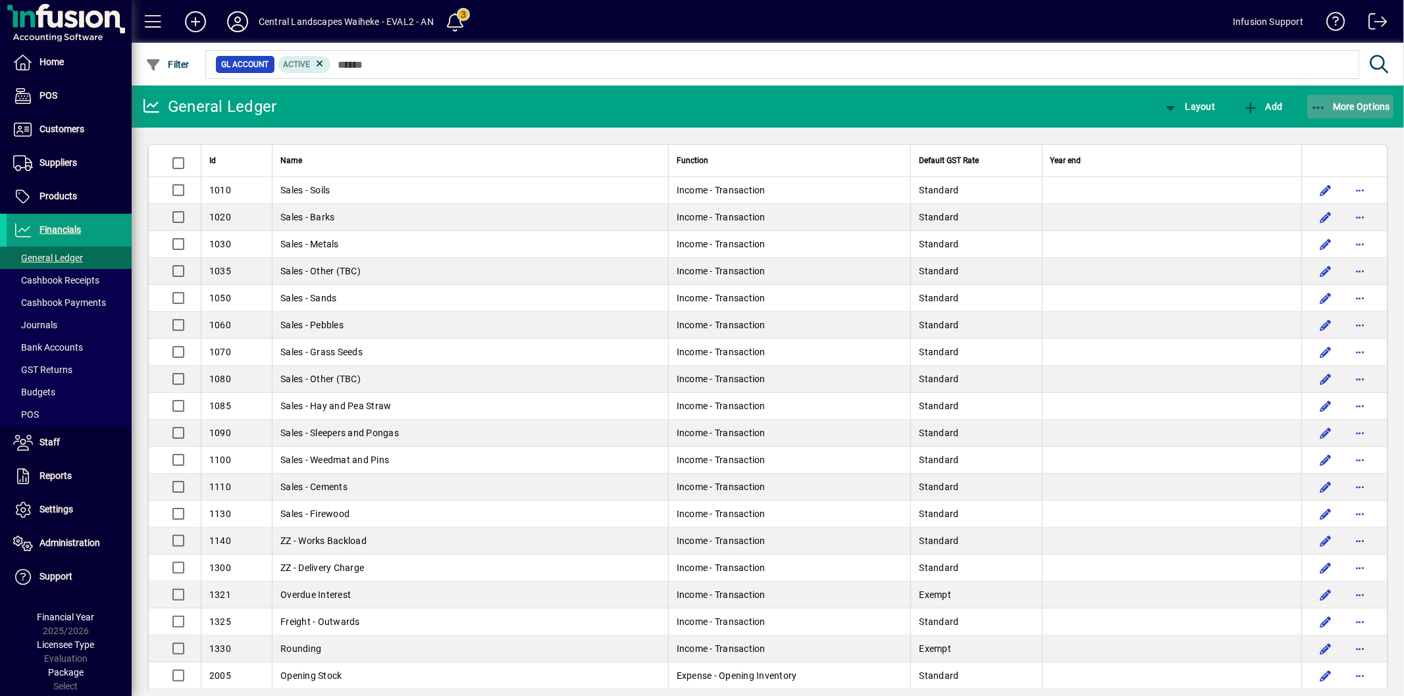
click at [1340, 103] on span "More Options" at bounding box center [1350, 106] width 80 height 11
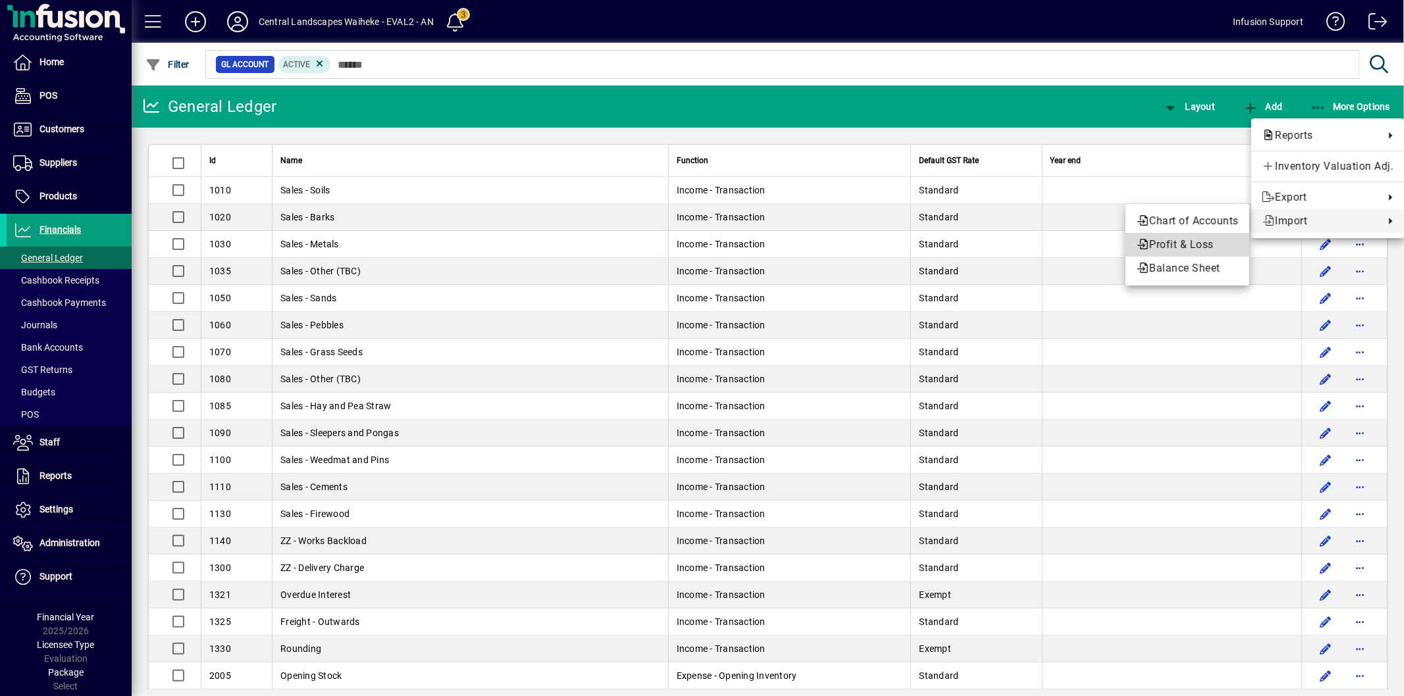
click at [1203, 237] on span "Profit & Loss" at bounding box center [1187, 245] width 103 height 16
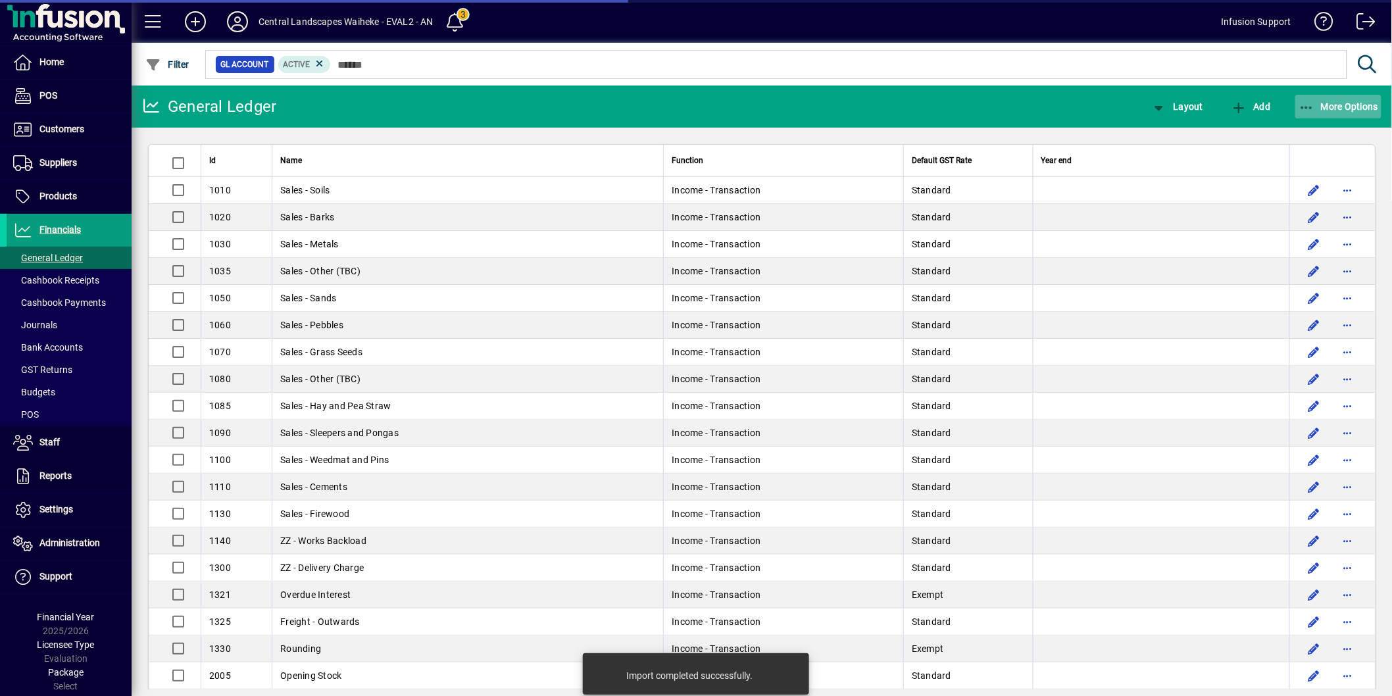
click at [1349, 107] on span "More Options" at bounding box center [1339, 106] width 80 height 11
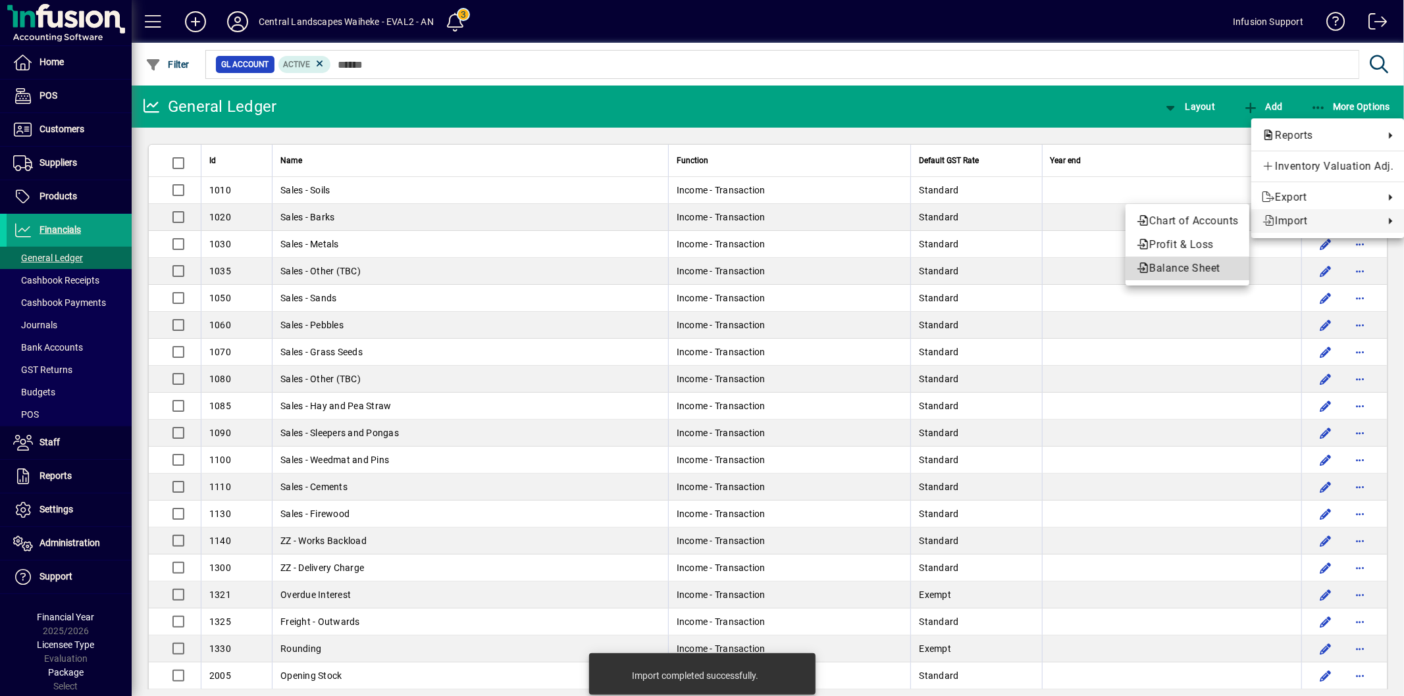
click at [1169, 261] on span "Balance Sheet" at bounding box center [1187, 269] width 103 height 16
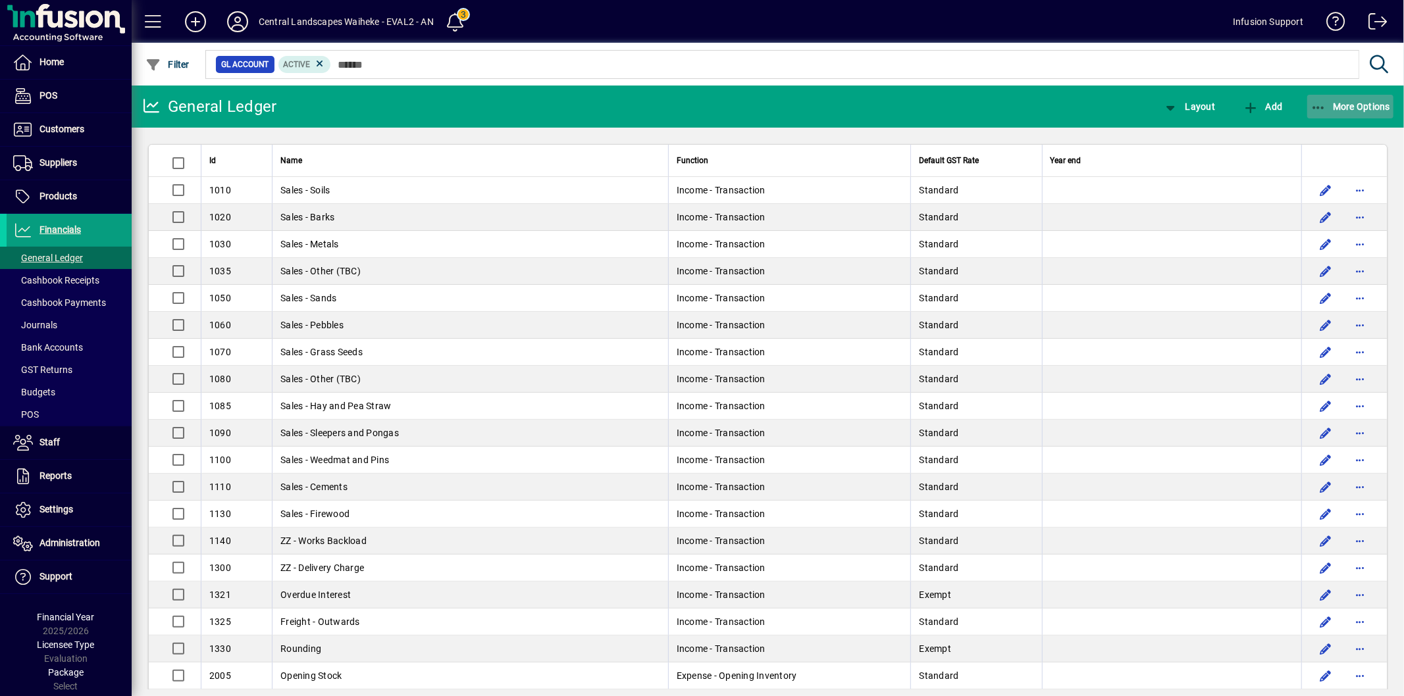
click at [1325, 109] on button "More Options" at bounding box center [1350, 107] width 87 height 24
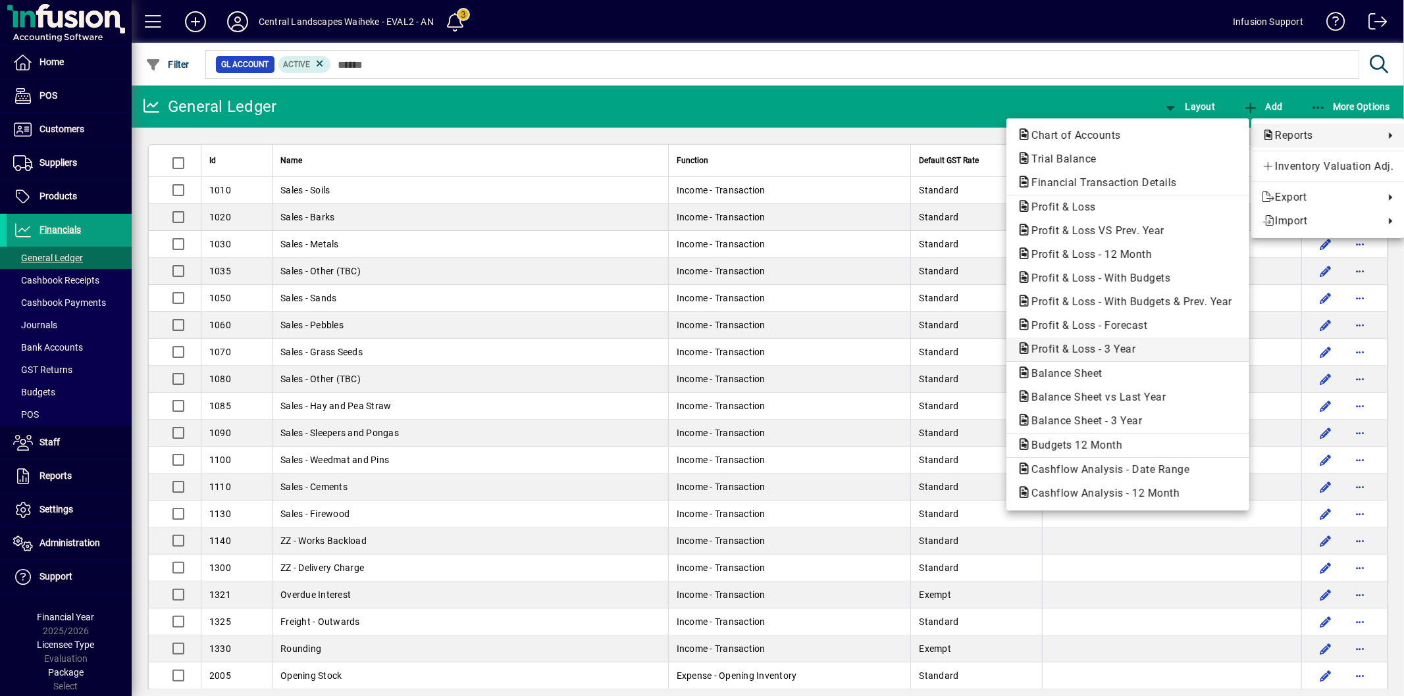
click at [1102, 345] on span "Profit & Loss - 3 Year" at bounding box center [1079, 349] width 125 height 13
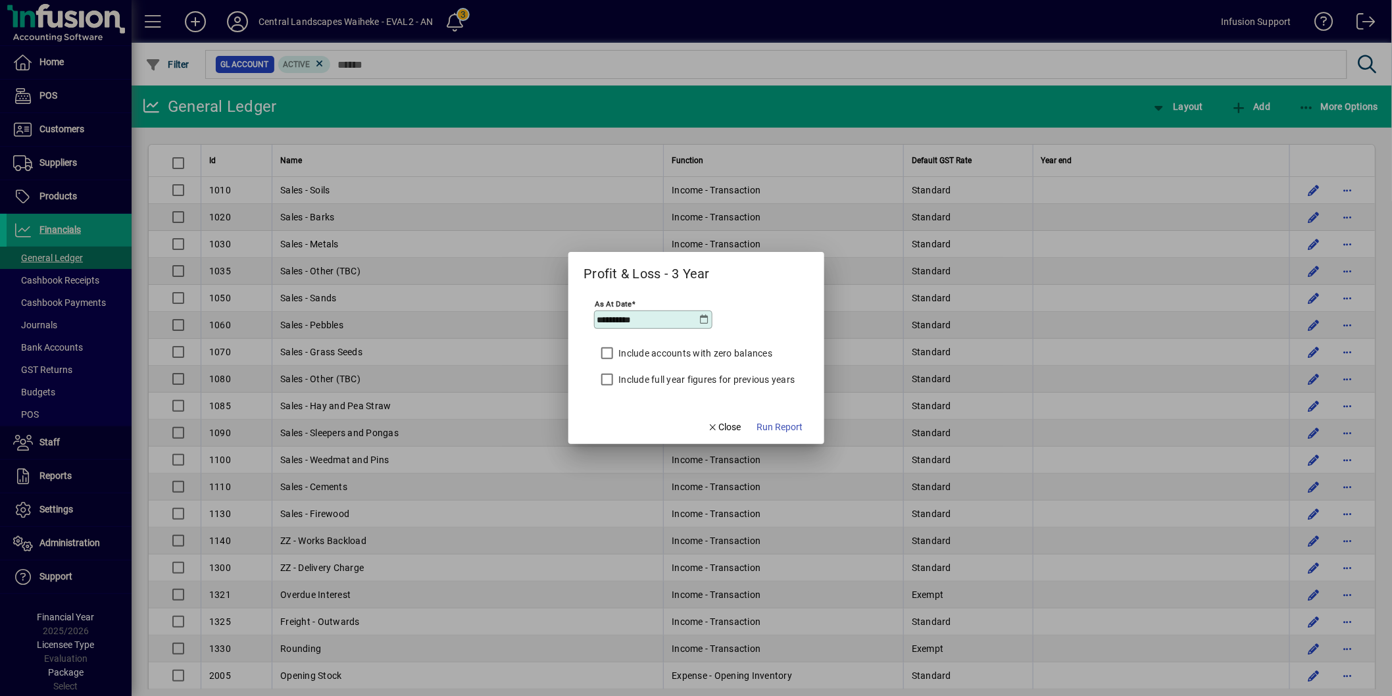
click at [655, 376] on label "Include full year figures for previous years" at bounding box center [706, 379] width 179 height 13
click at [807, 436] on span "button" at bounding box center [780, 427] width 57 height 32
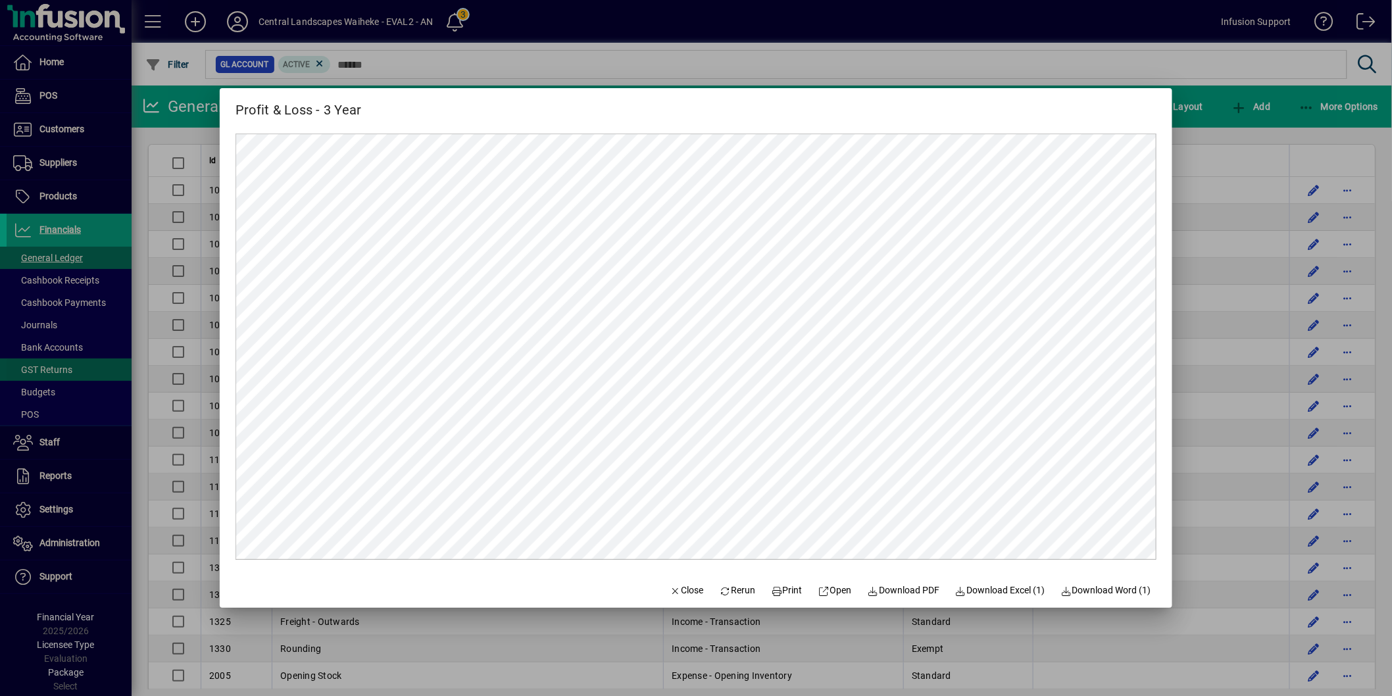
drag, startPoint x: 675, startPoint y: 587, endPoint x: 34, endPoint y: 363, distance: 679.5
click at [675, 587] on span "Close" at bounding box center [687, 591] width 34 height 14
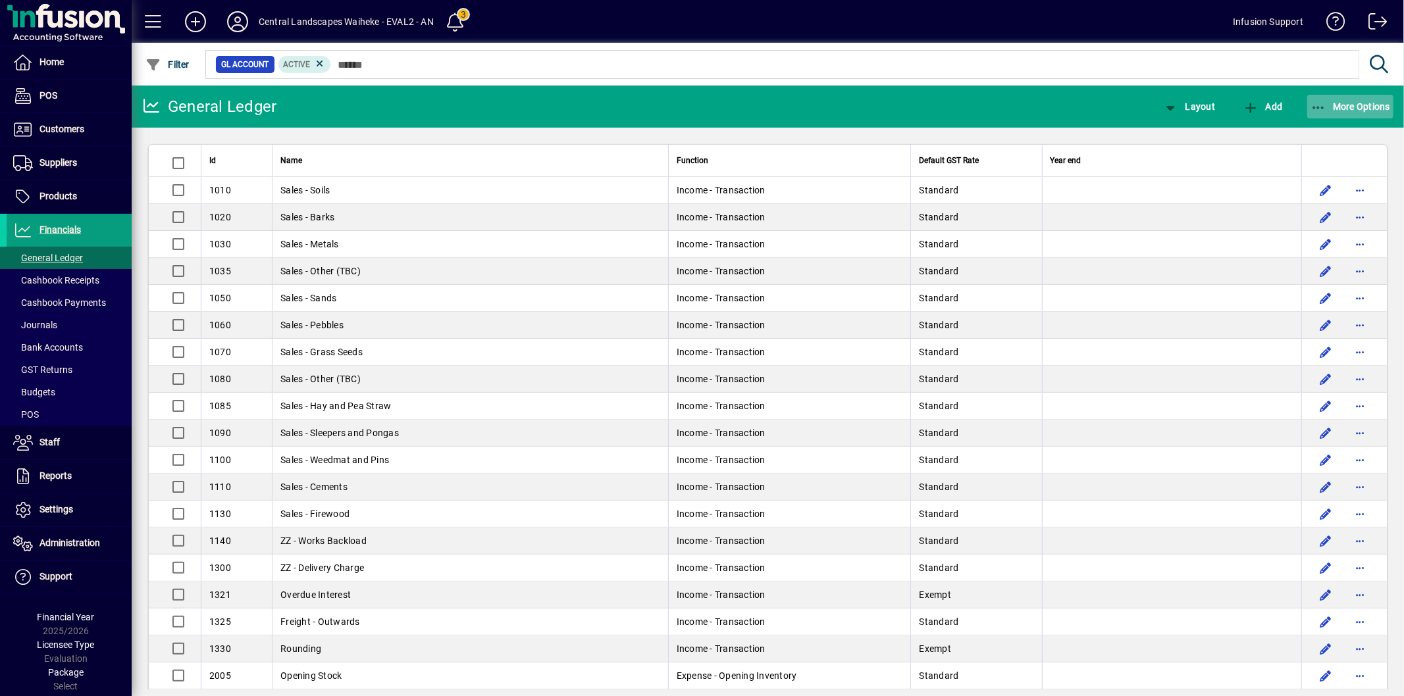
click at [1327, 99] on span "button" at bounding box center [1350, 107] width 87 height 32
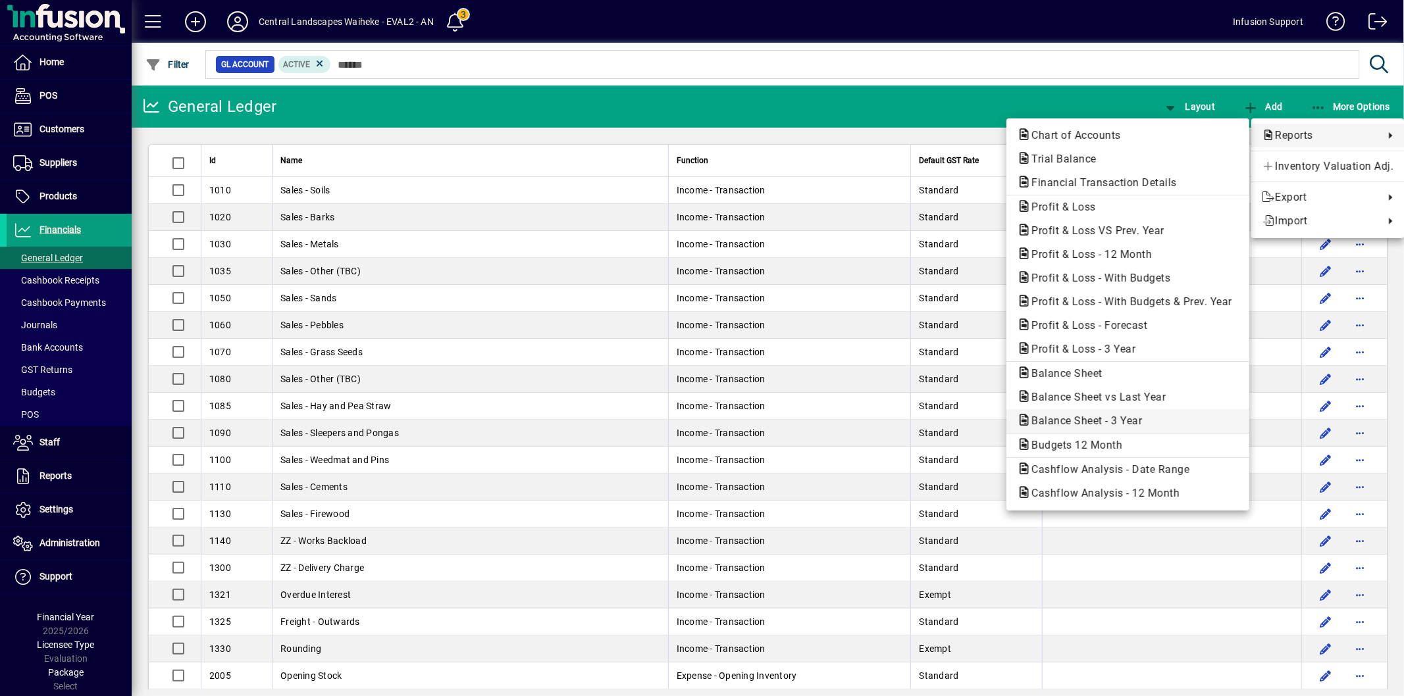
click at [1083, 416] on span "Balance Sheet - 3 Year" at bounding box center [1083, 421] width 132 height 13
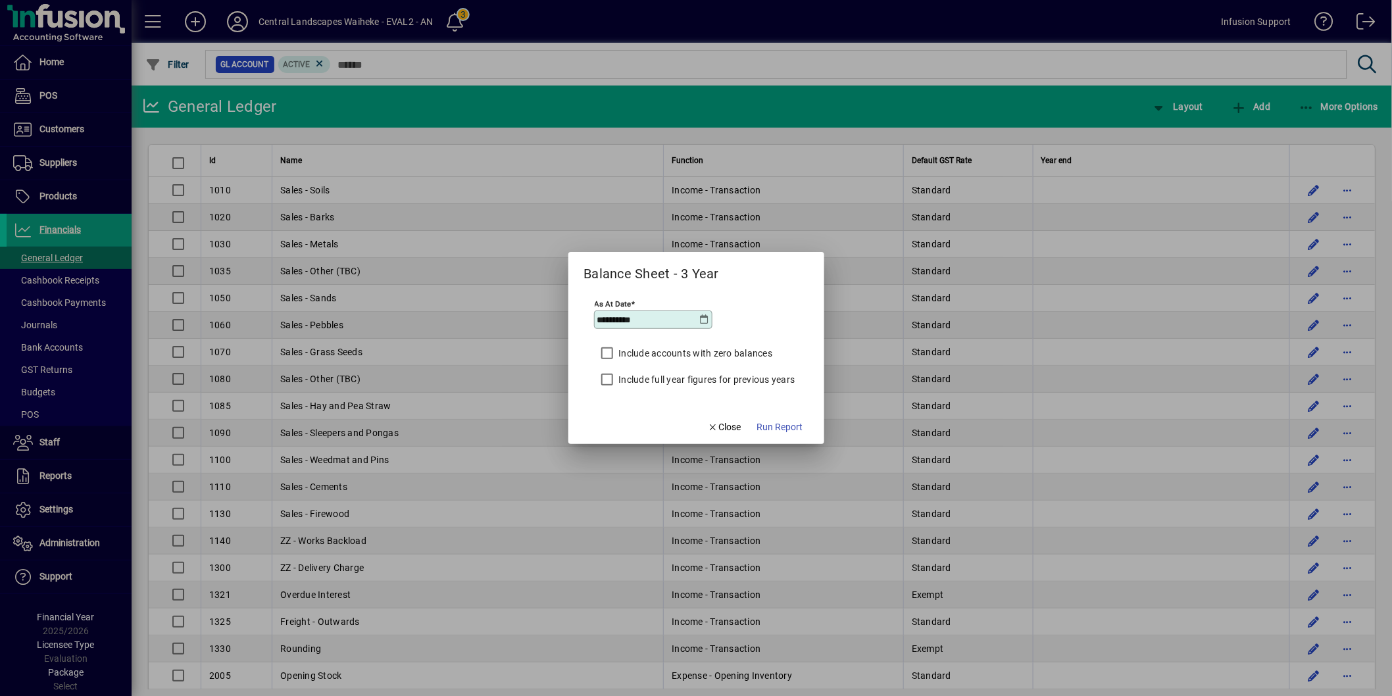
click at [621, 374] on label "Include full year figures for previous years" at bounding box center [706, 379] width 179 height 13
click at [799, 425] on span "Run Report" at bounding box center [780, 427] width 46 height 14
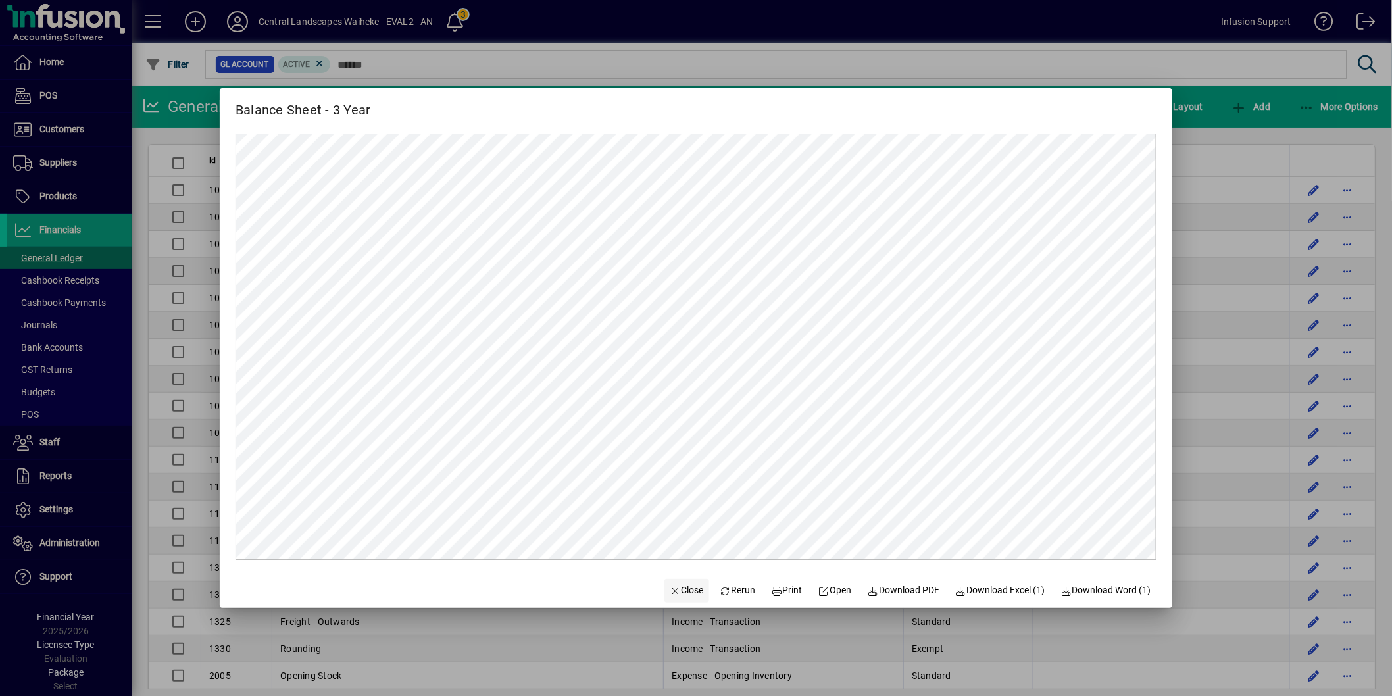
click at [670, 584] on span "Close" at bounding box center [687, 591] width 34 height 14
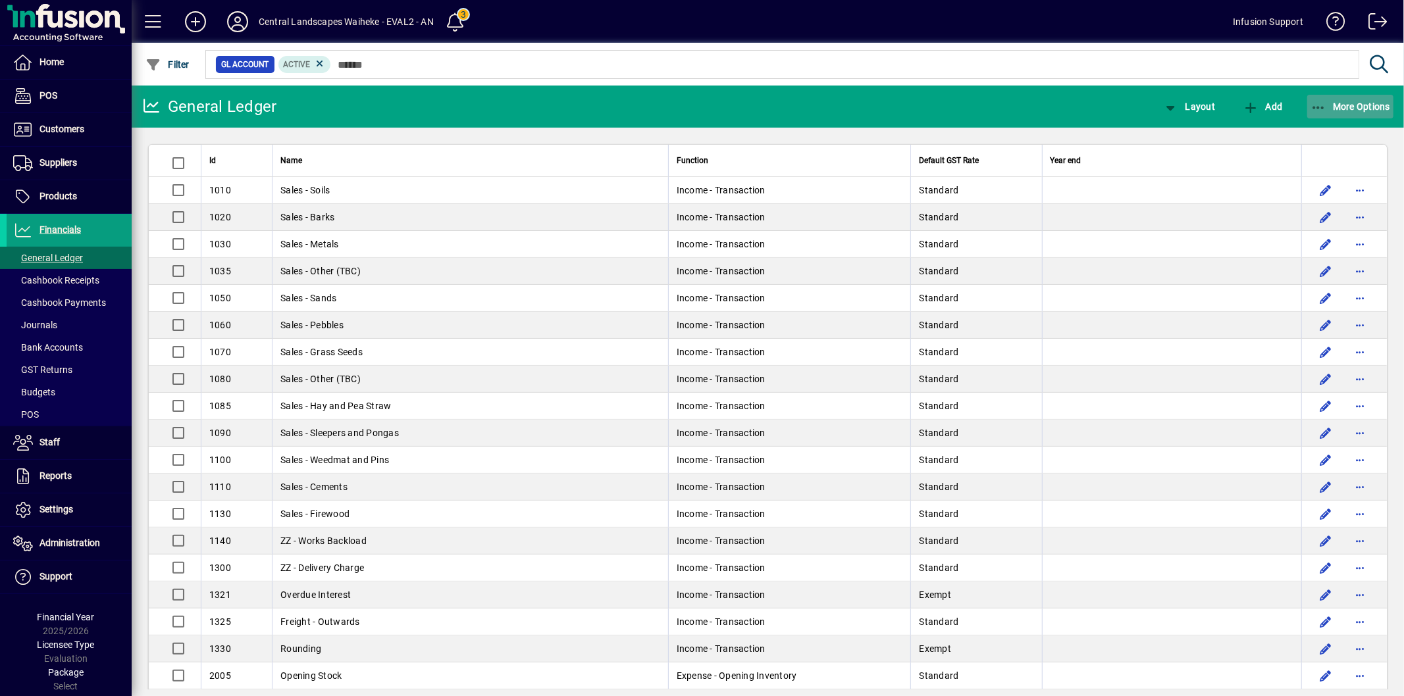
click at [1327, 101] on span "More Options" at bounding box center [1350, 106] width 80 height 11
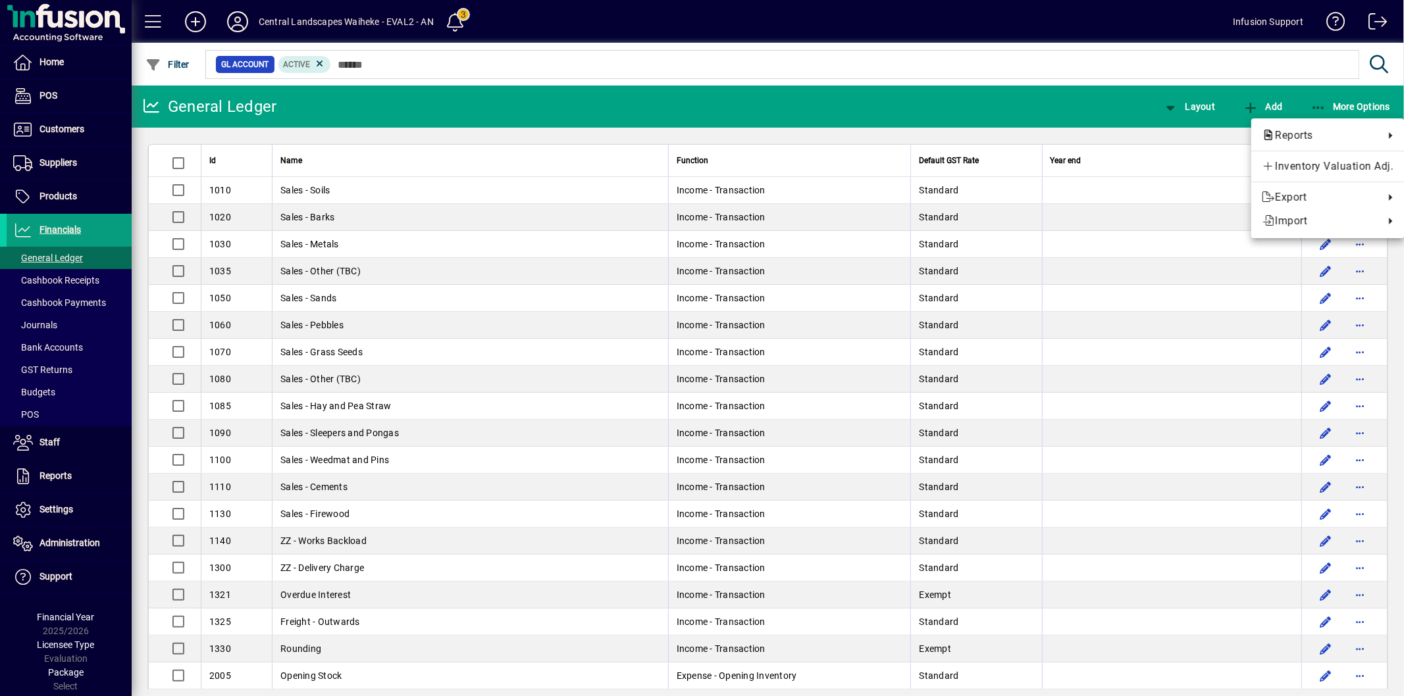
click at [462, 18] on div at bounding box center [702, 348] width 1404 height 696
click at [457, 18] on span at bounding box center [455, 22] width 32 height 32
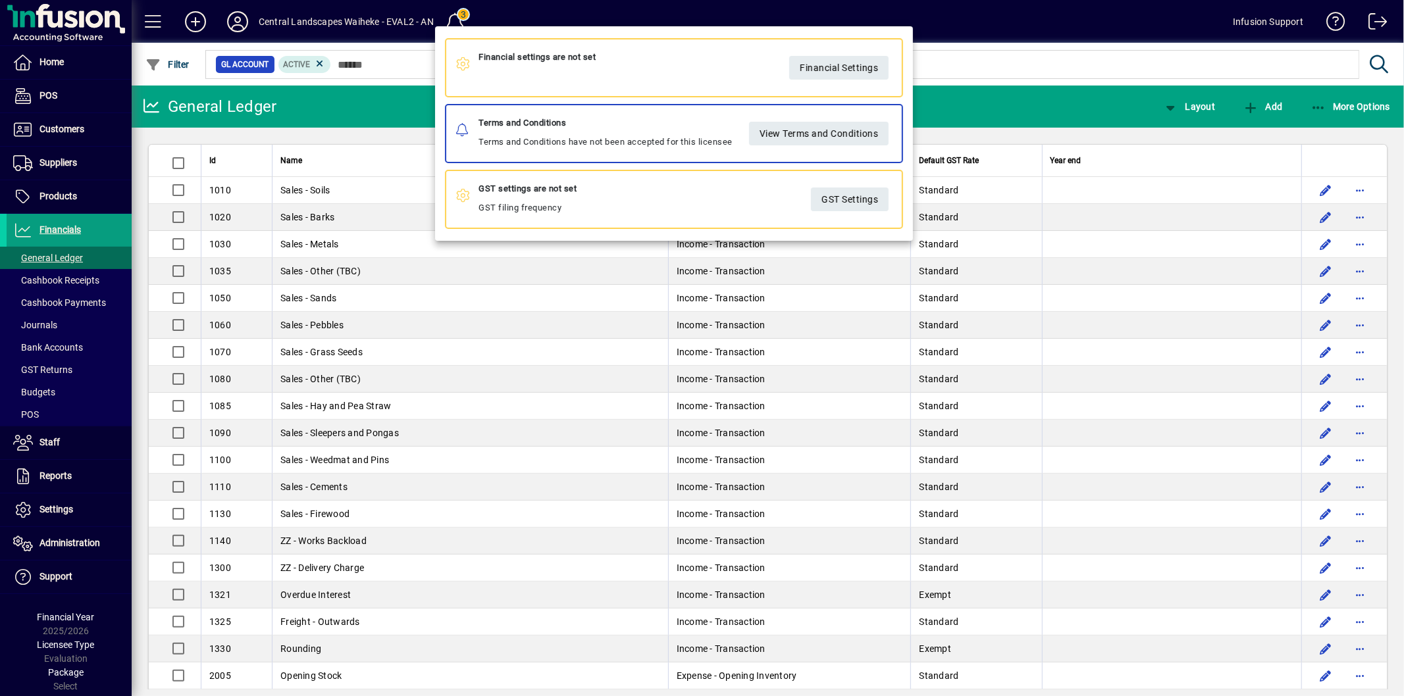
click at [1004, 28] on div at bounding box center [702, 348] width 1404 height 696
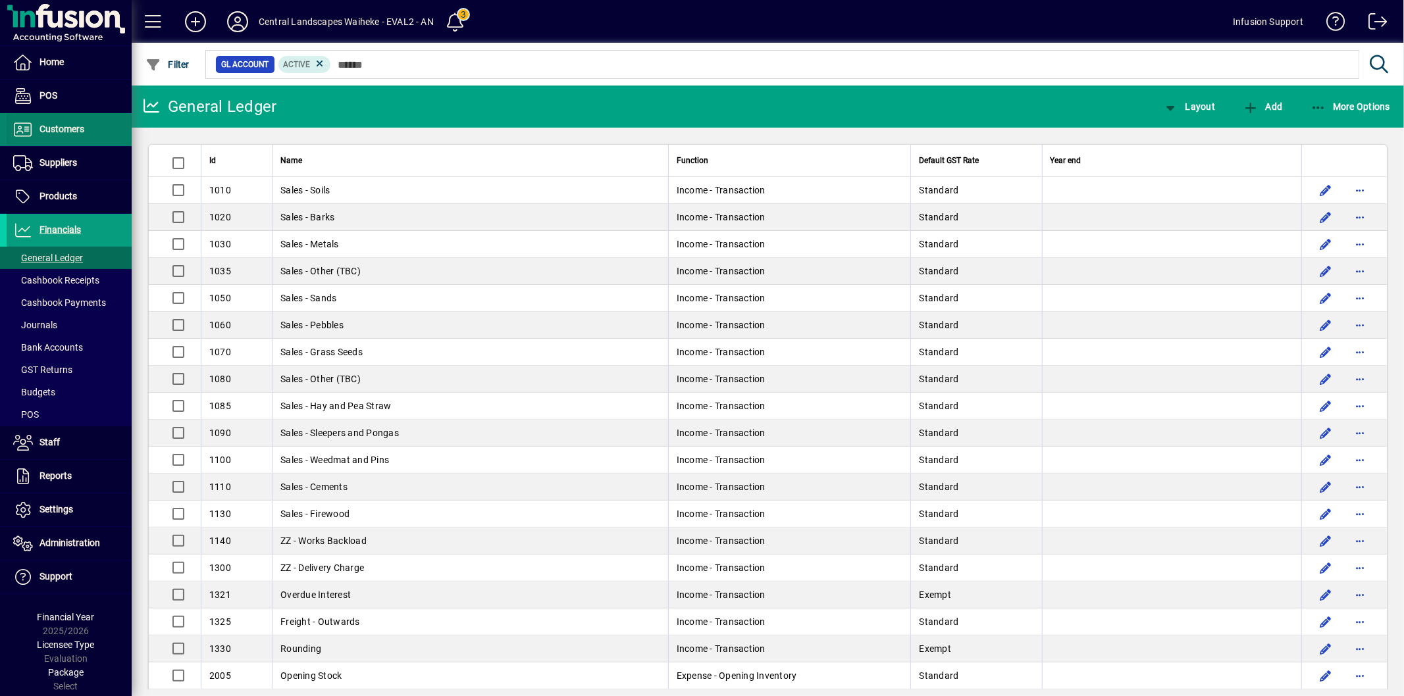
click at [54, 126] on span "Customers" at bounding box center [61, 129] width 45 height 11
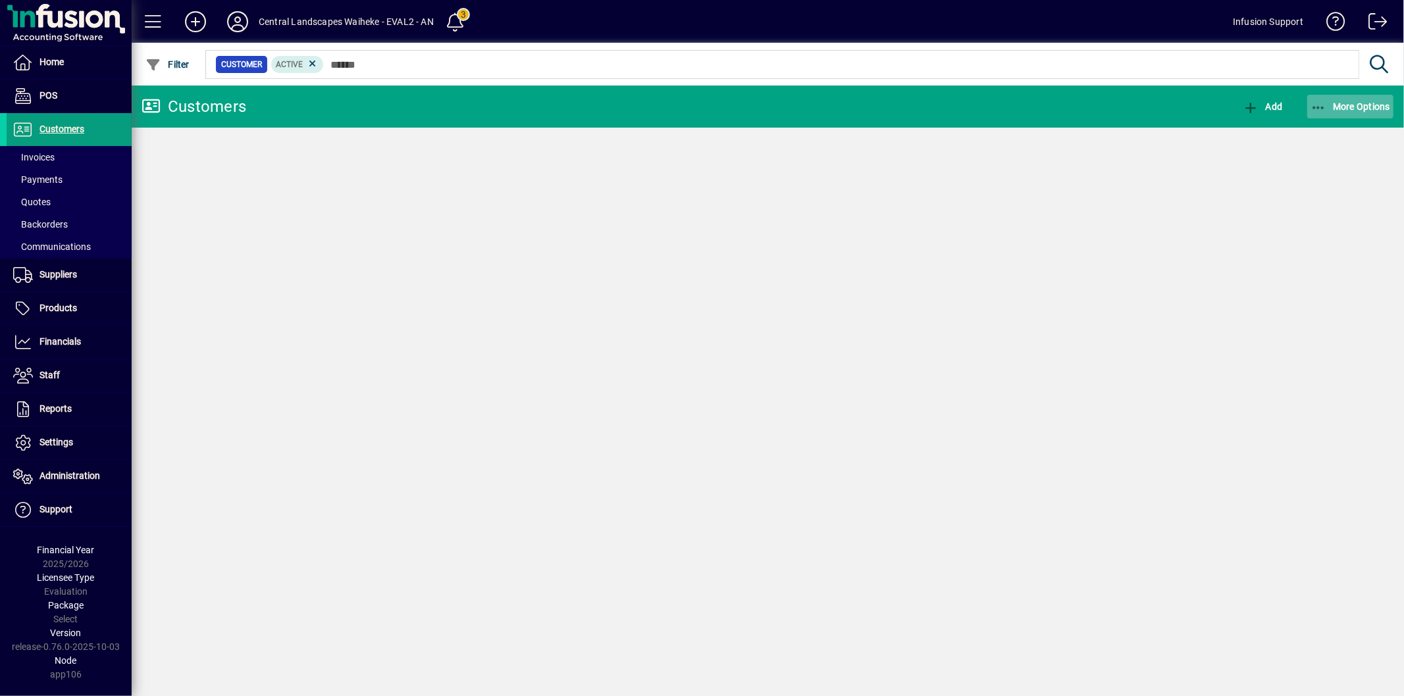
click at [1331, 106] on span "More Options" at bounding box center [1350, 106] width 80 height 11
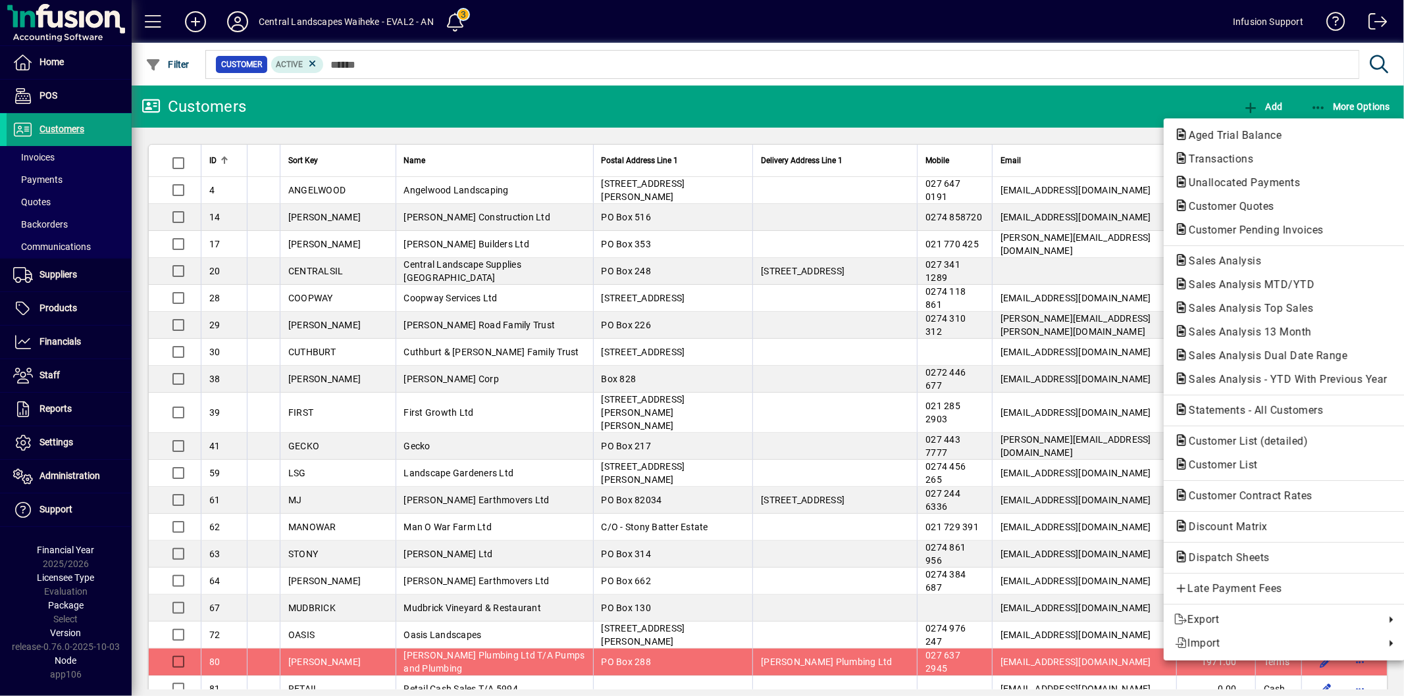
click at [1265, 132] on span "Aged Trial Balance" at bounding box center [1231, 135] width 114 height 13
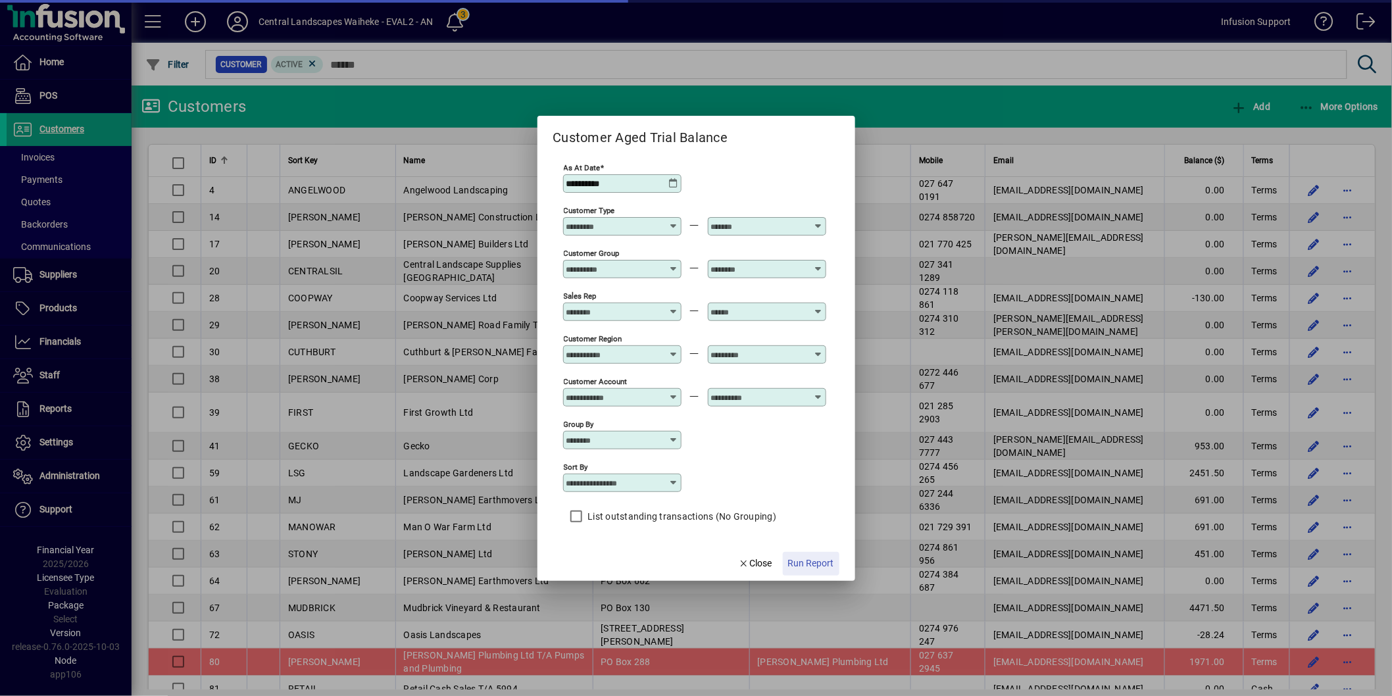
click at [805, 558] on span "button" at bounding box center [811, 564] width 57 height 32
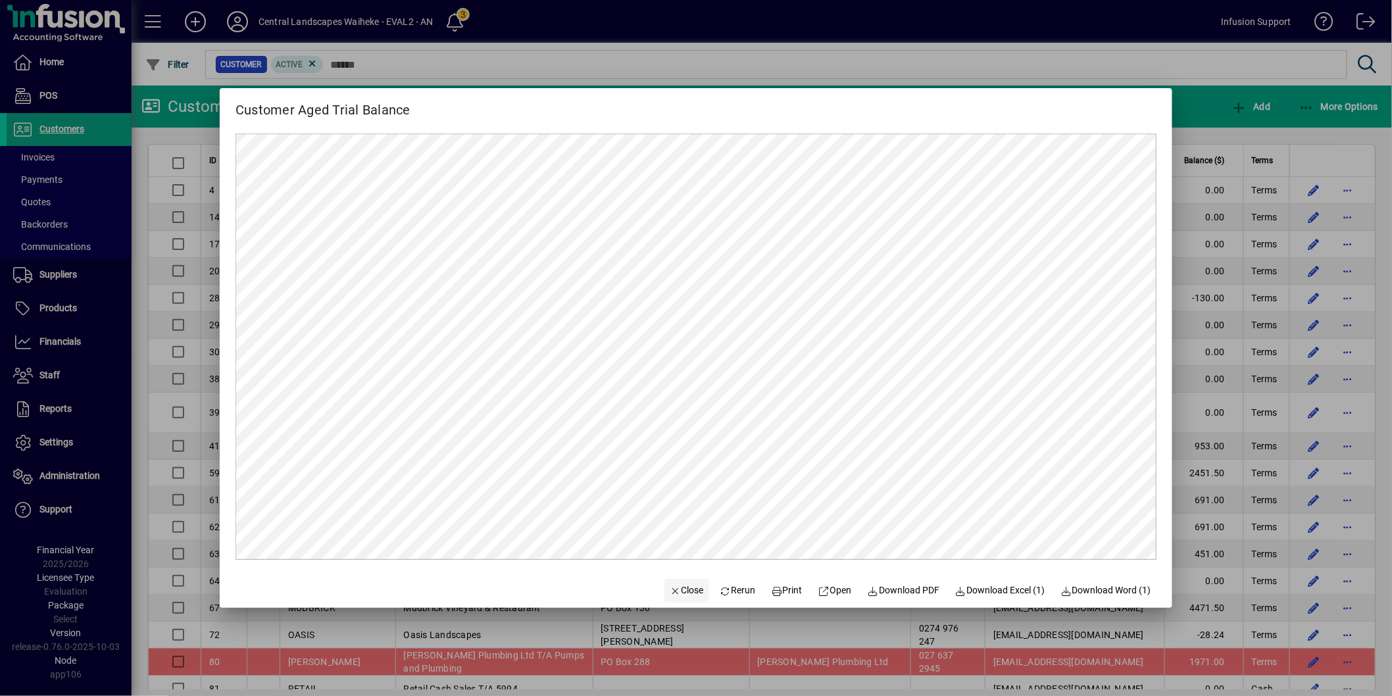
click at [679, 593] on span "Close" at bounding box center [687, 591] width 34 height 14
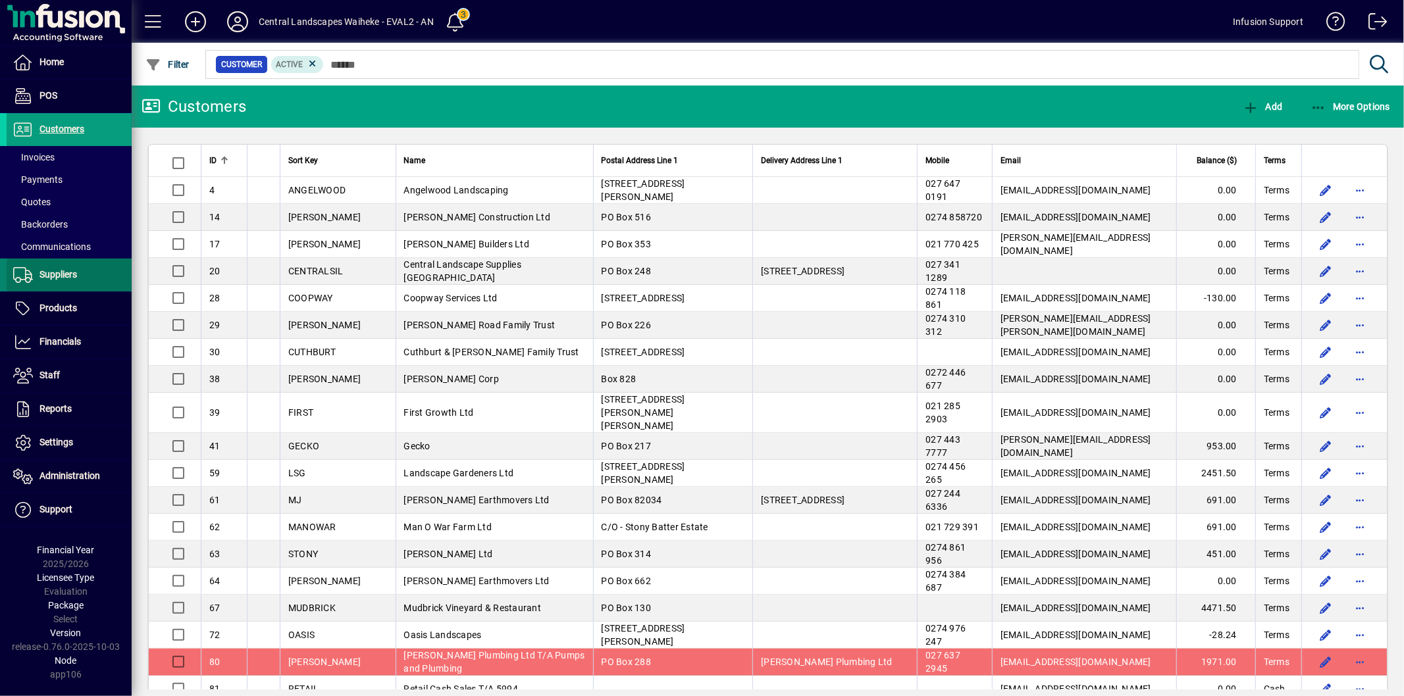
click at [67, 279] on span "Suppliers" at bounding box center [58, 274] width 38 height 11
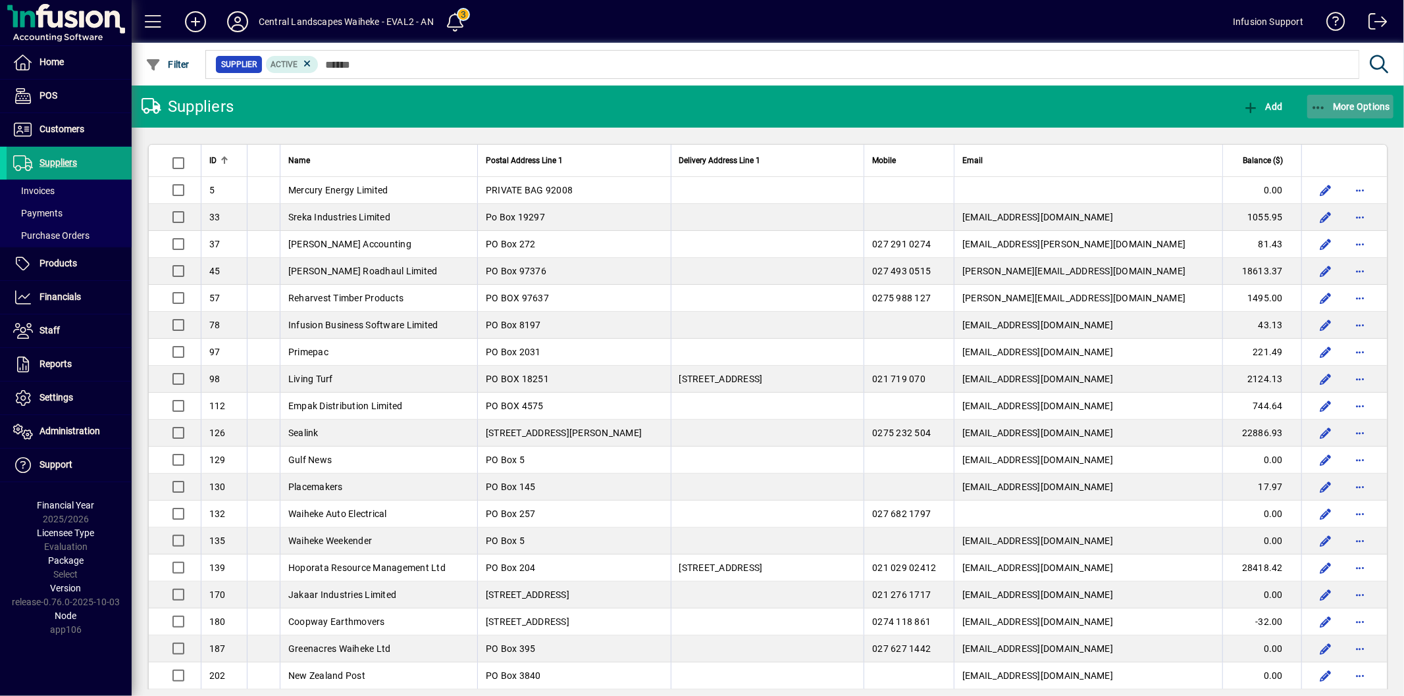
click at [1330, 114] on span "button" at bounding box center [1350, 107] width 87 height 32
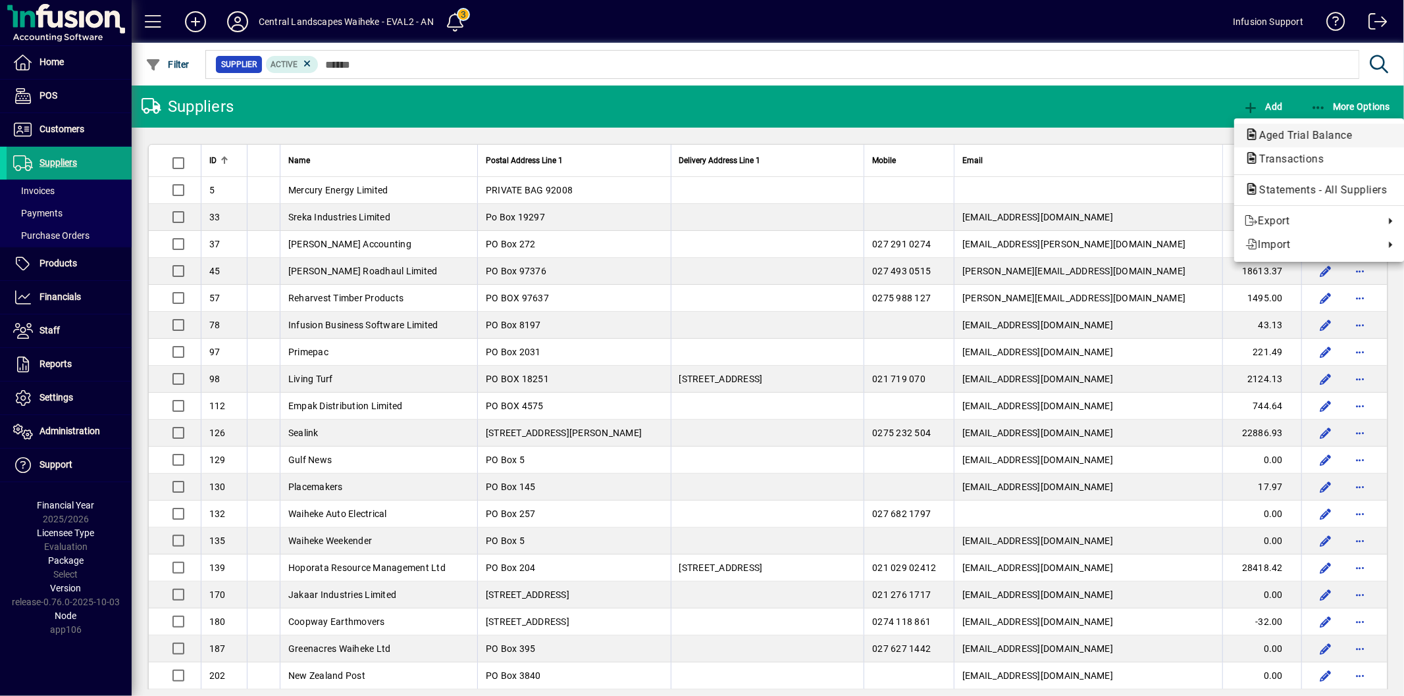
click at [1286, 135] on span "Aged Trial Balance" at bounding box center [1301, 135] width 114 height 13
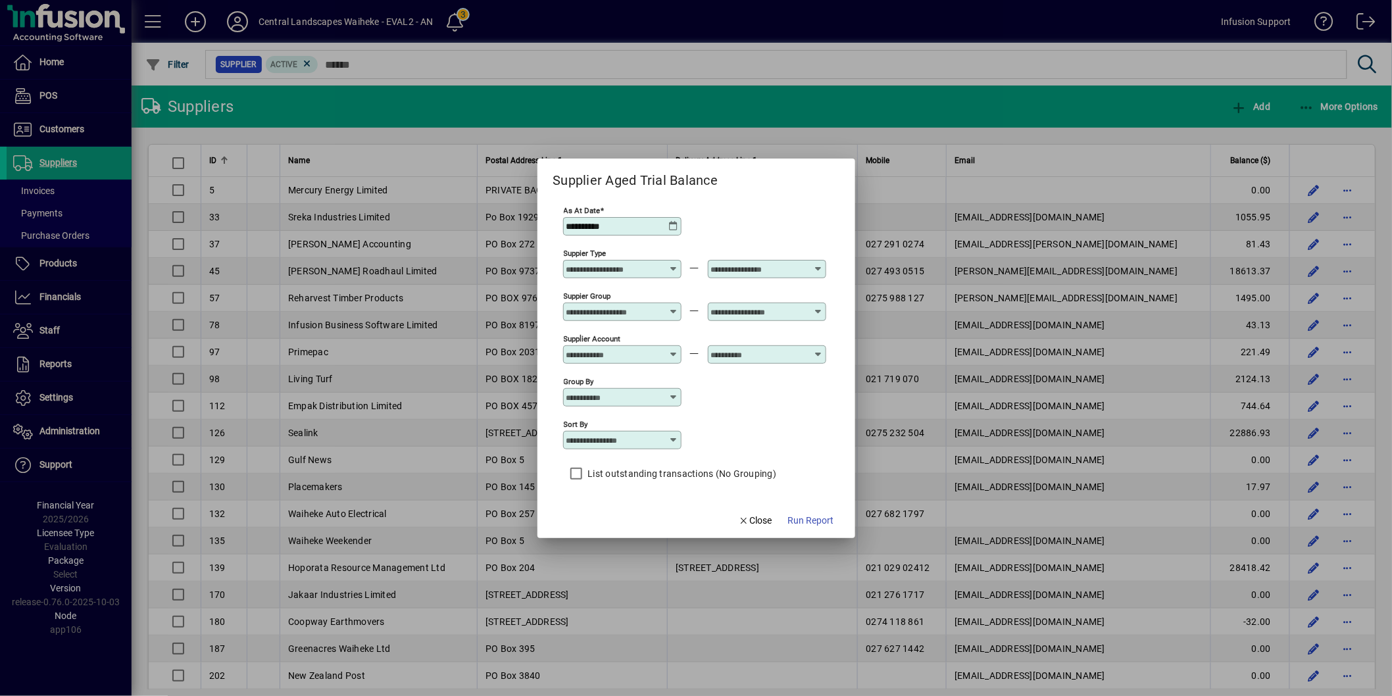
click at [829, 521] on span "Run Report" at bounding box center [811, 521] width 46 height 14
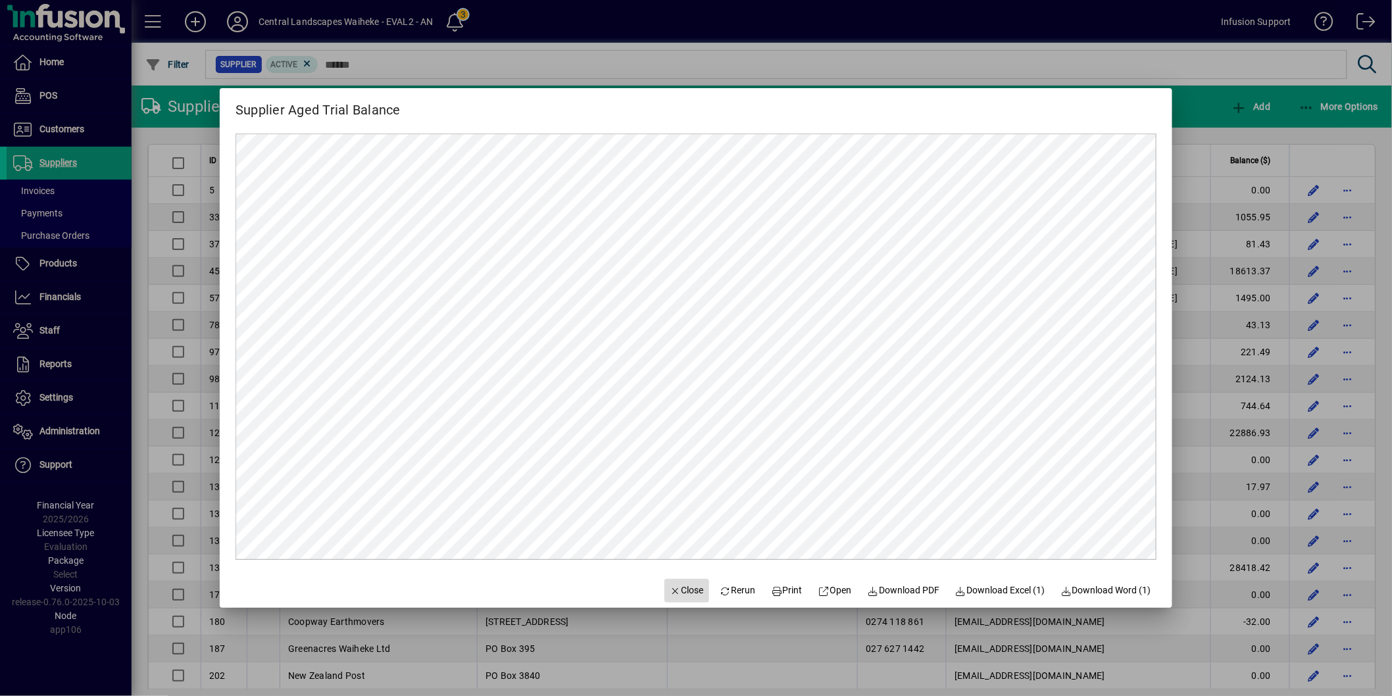
click at [670, 594] on span "Close" at bounding box center [687, 591] width 34 height 14
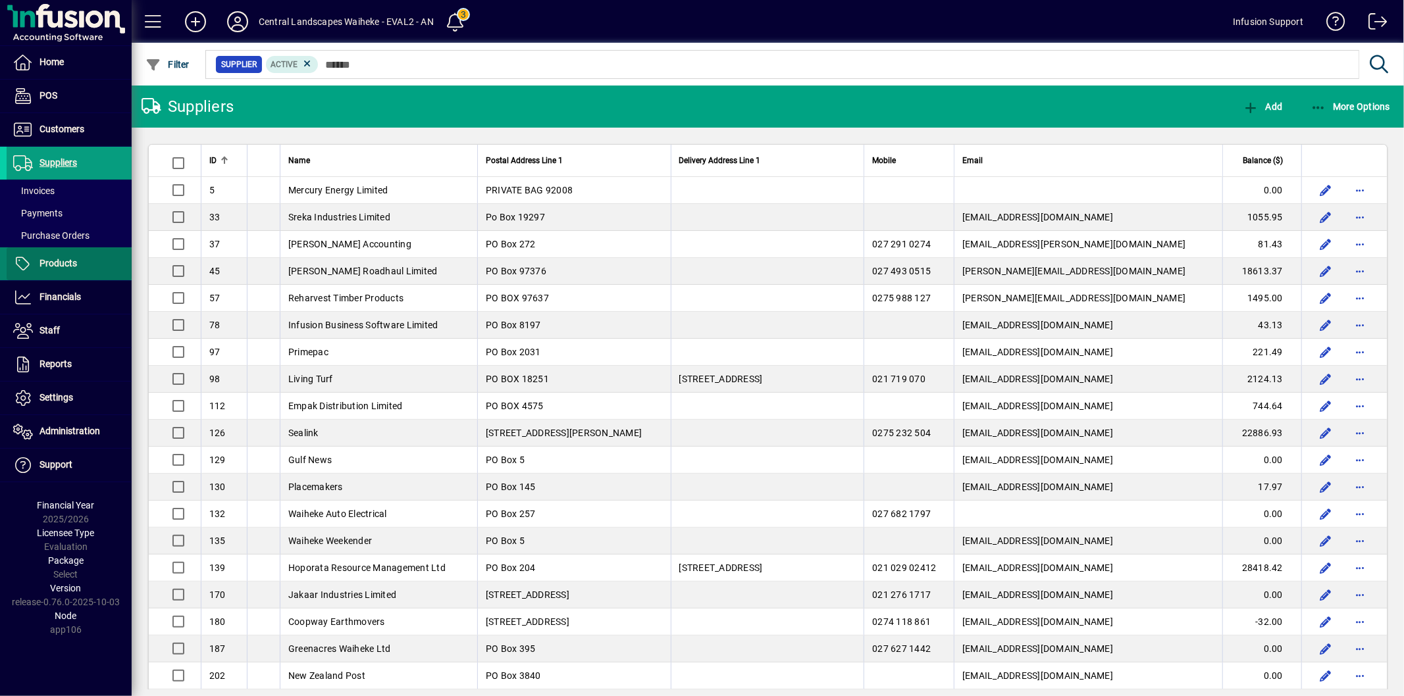
click at [76, 262] on span "Products" at bounding box center [58, 263] width 38 height 11
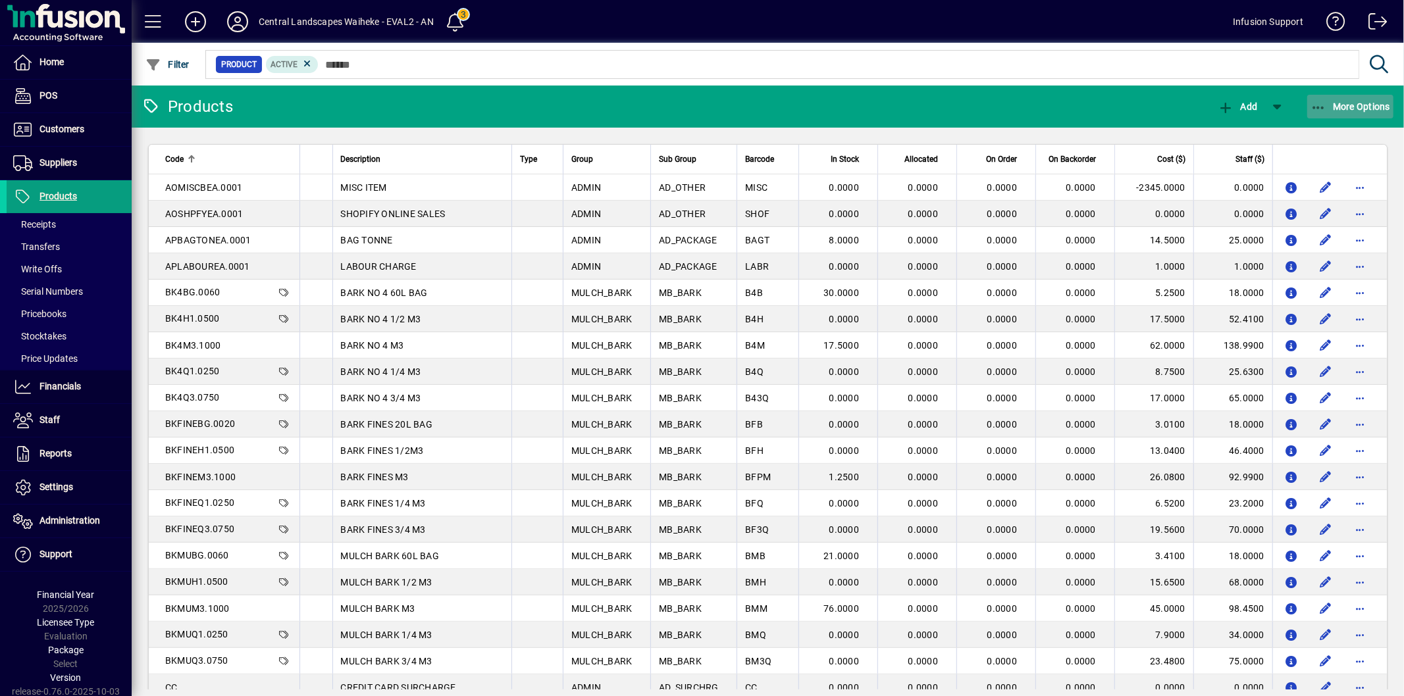
click at [1333, 112] on span "button" at bounding box center [1350, 107] width 87 height 32
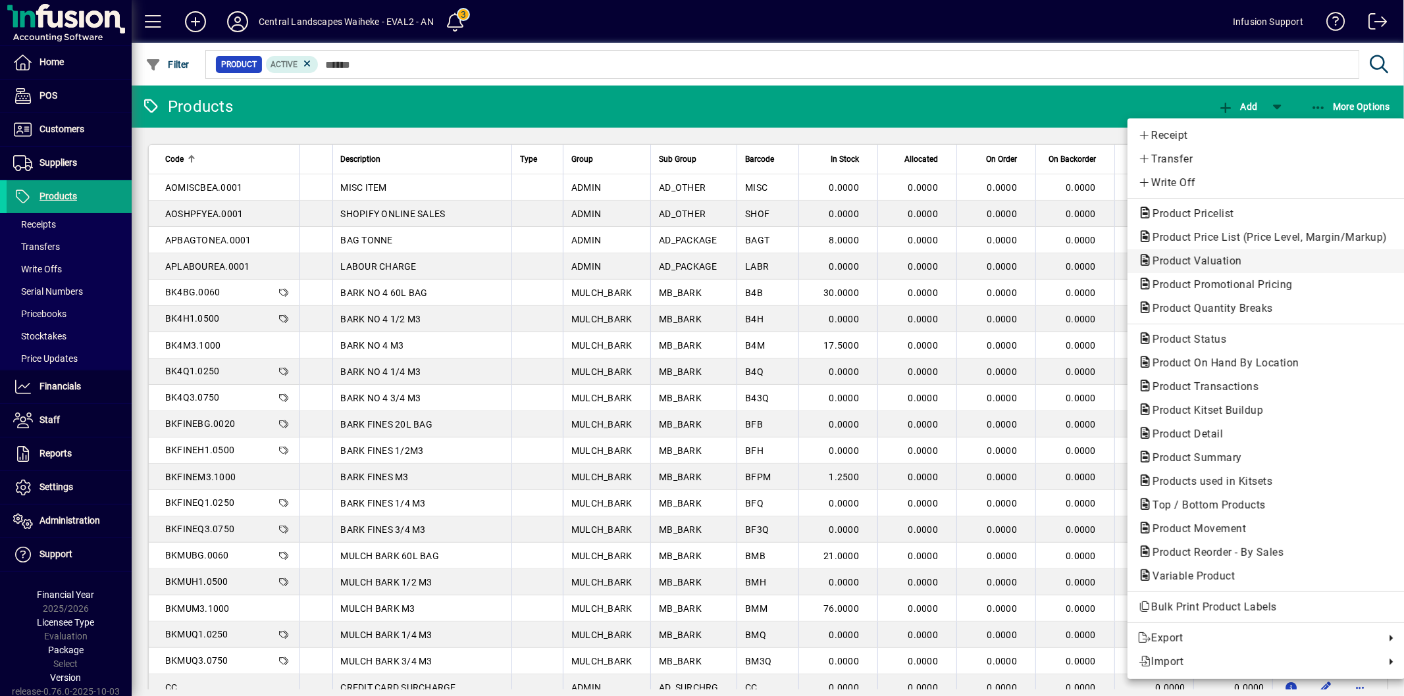
click at [1248, 260] on span "Product Valuation" at bounding box center [1266, 261] width 256 height 16
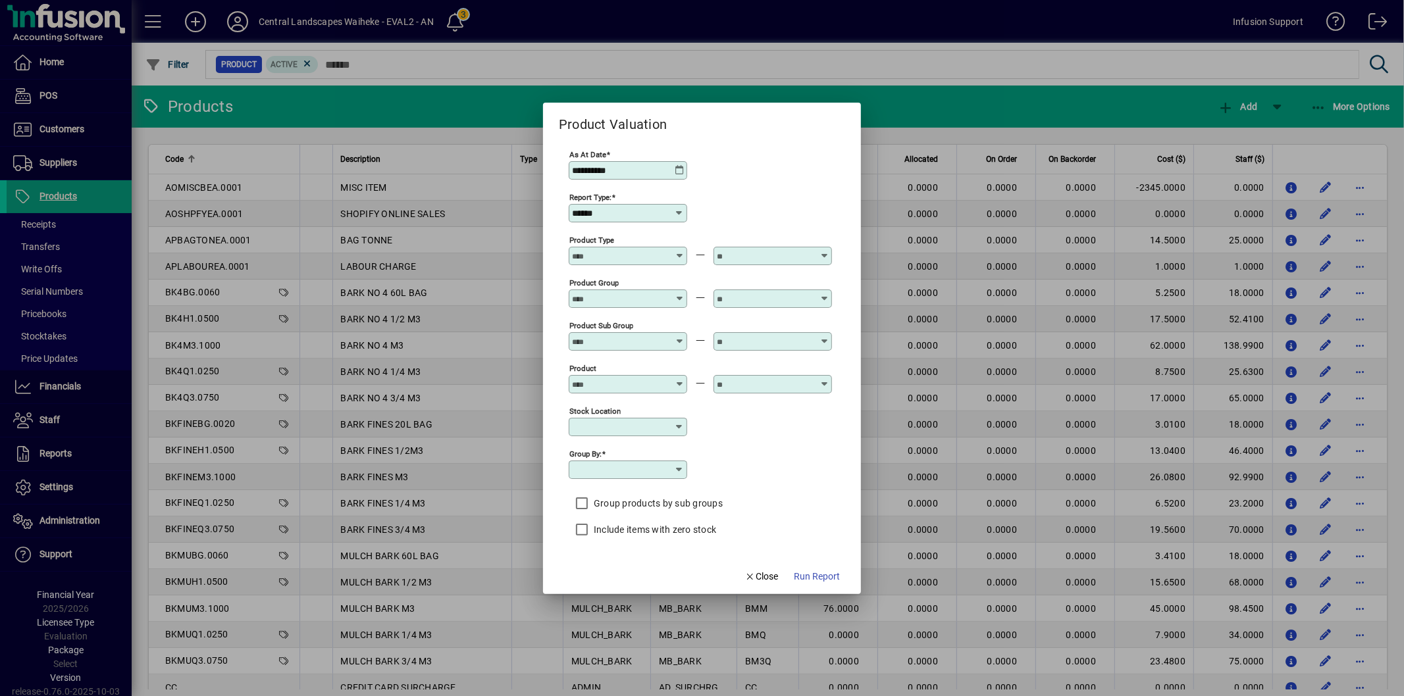
type input "**********"
click at [814, 580] on span "Run Report" at bounding box center [811, 577] width 46 height 14
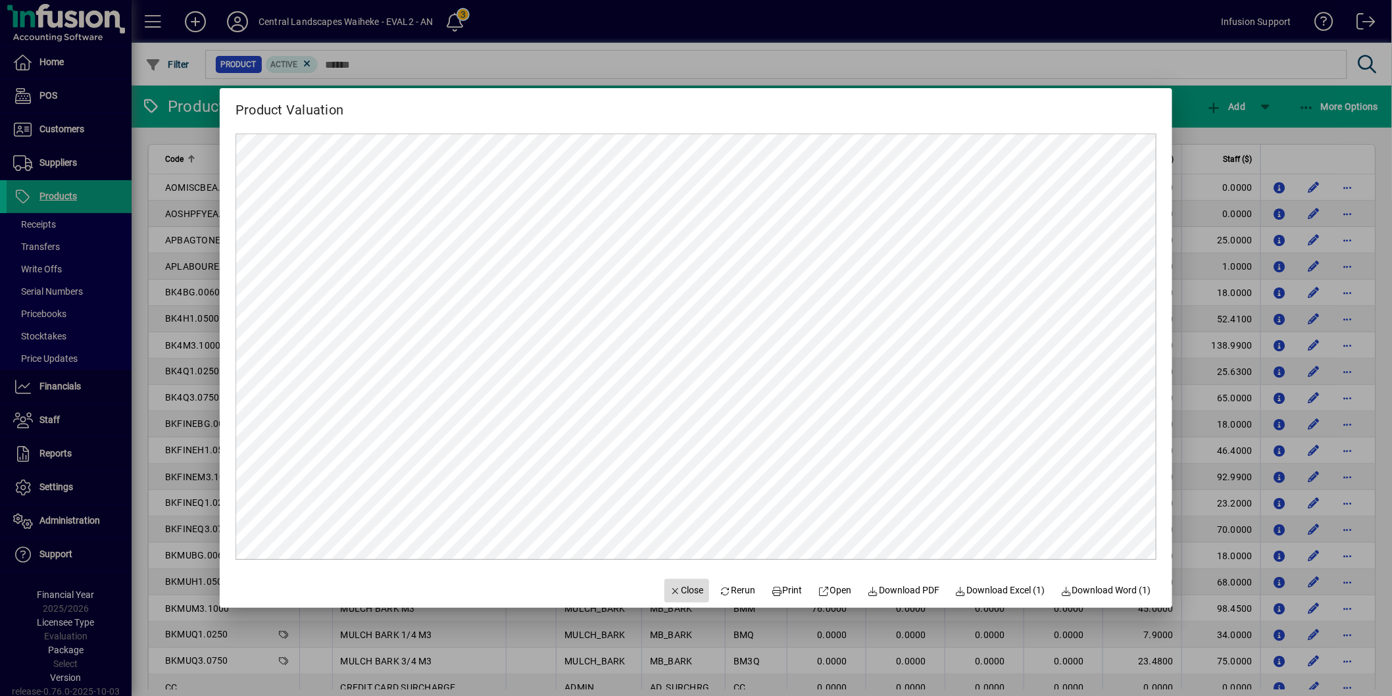
click at [675, 589] on span "Close" at bounding box center [687, 591] width 34 height 14
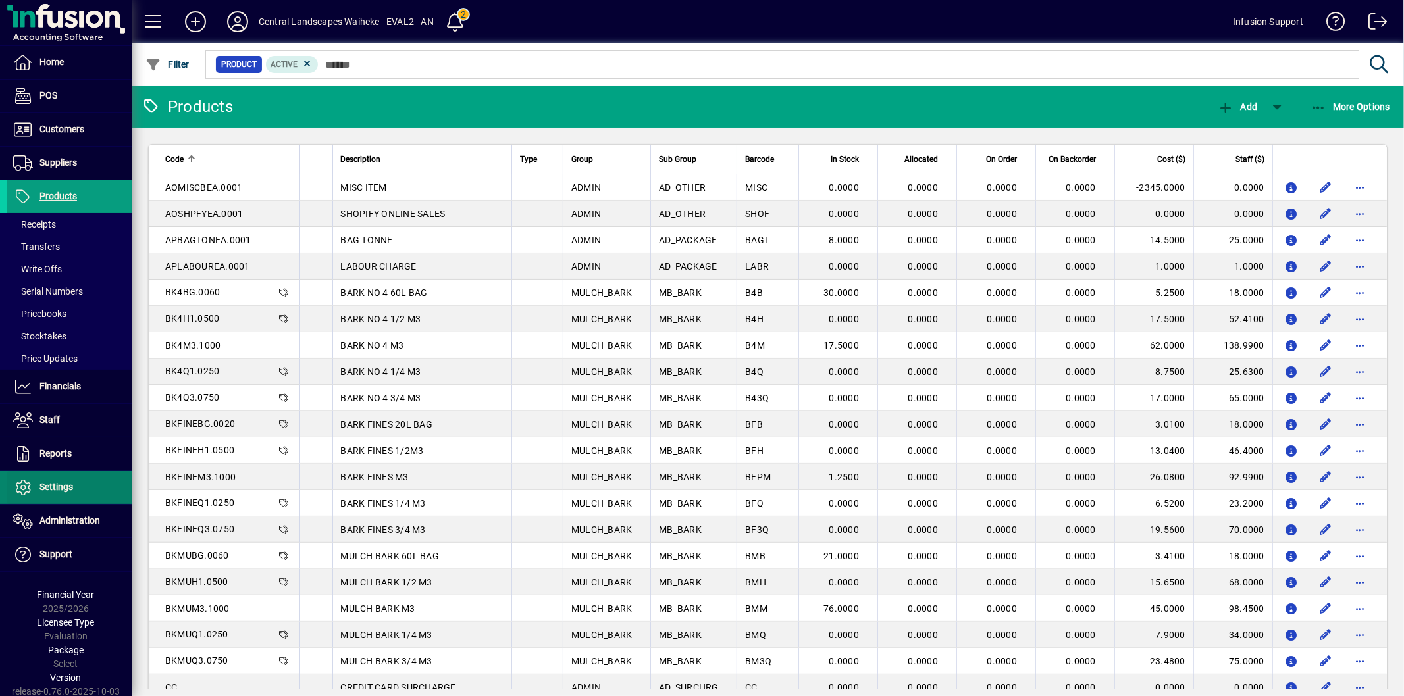
click at [66, 488] on span "Settings" at bounding box center [56, 487] width 34 height 11
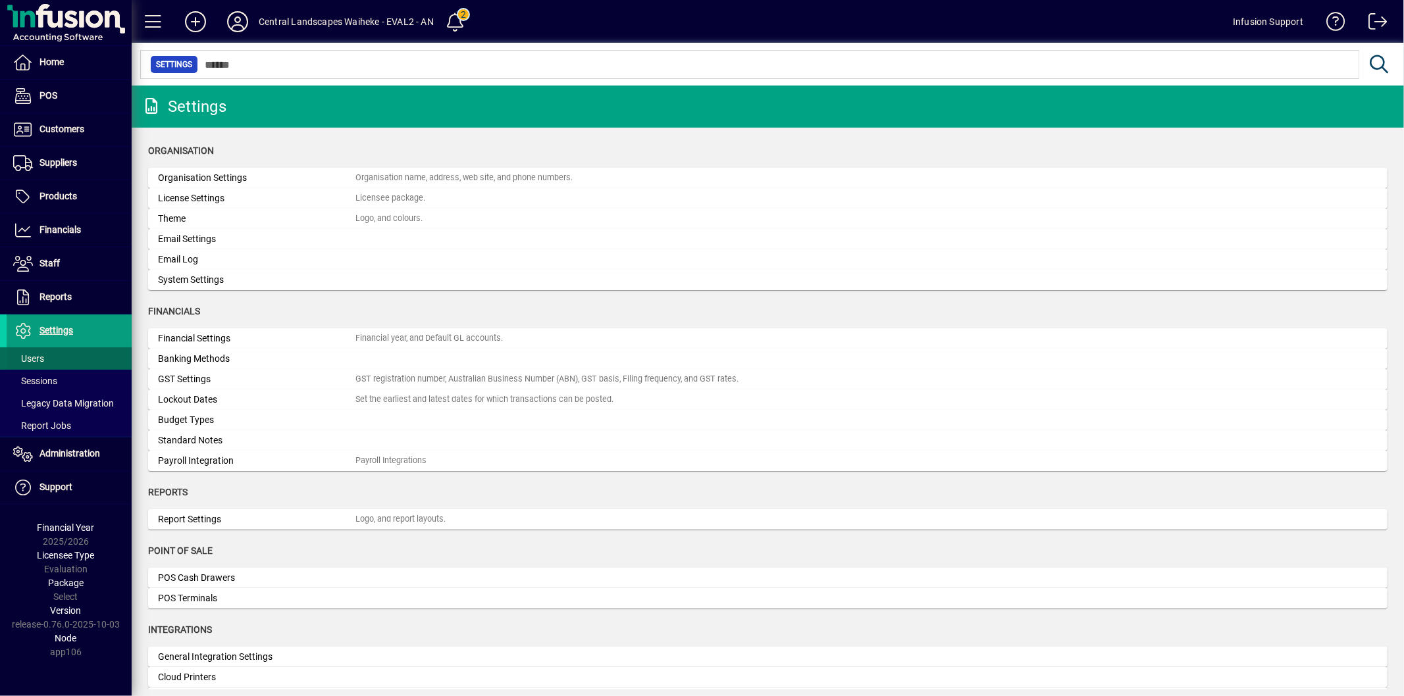
click at [42, 358] on span "Users" at bounding box center [28, 358] width 31 height 11
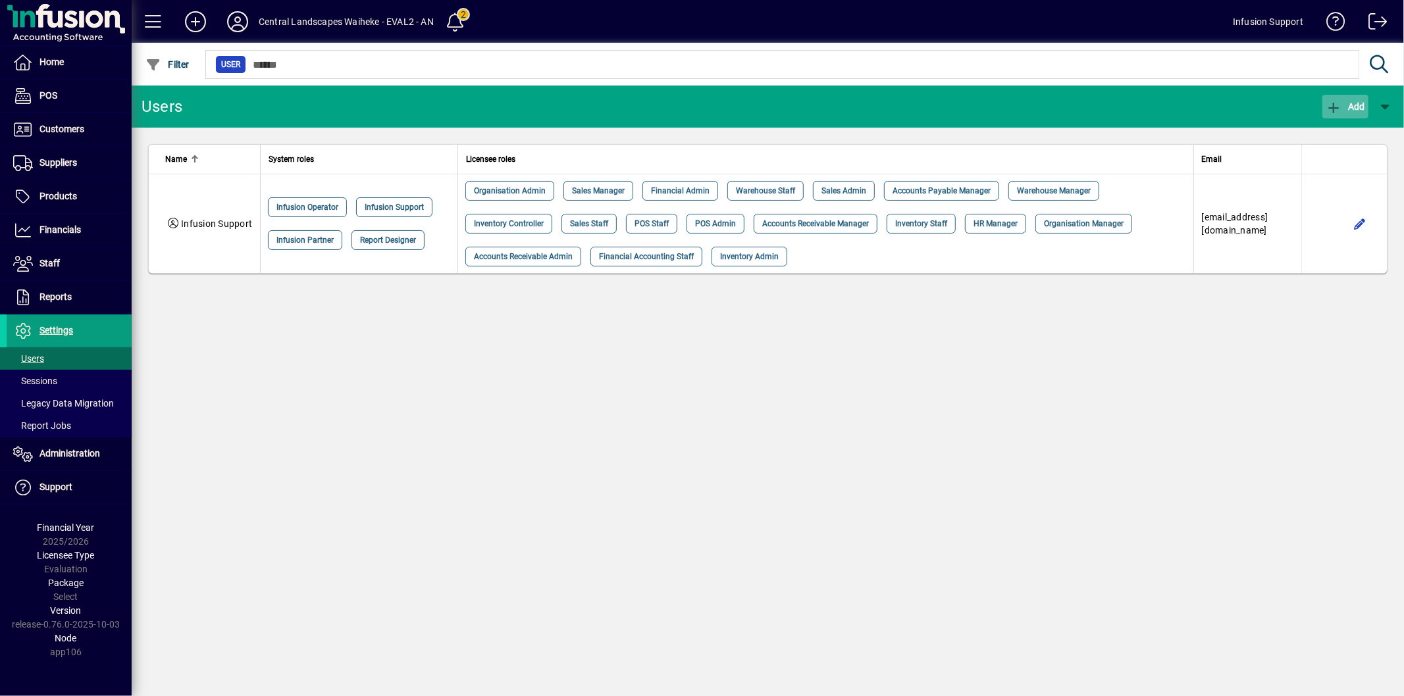
click at [1340, 99] on span "button" at bounding box center [1345, 107] width 46 height 32
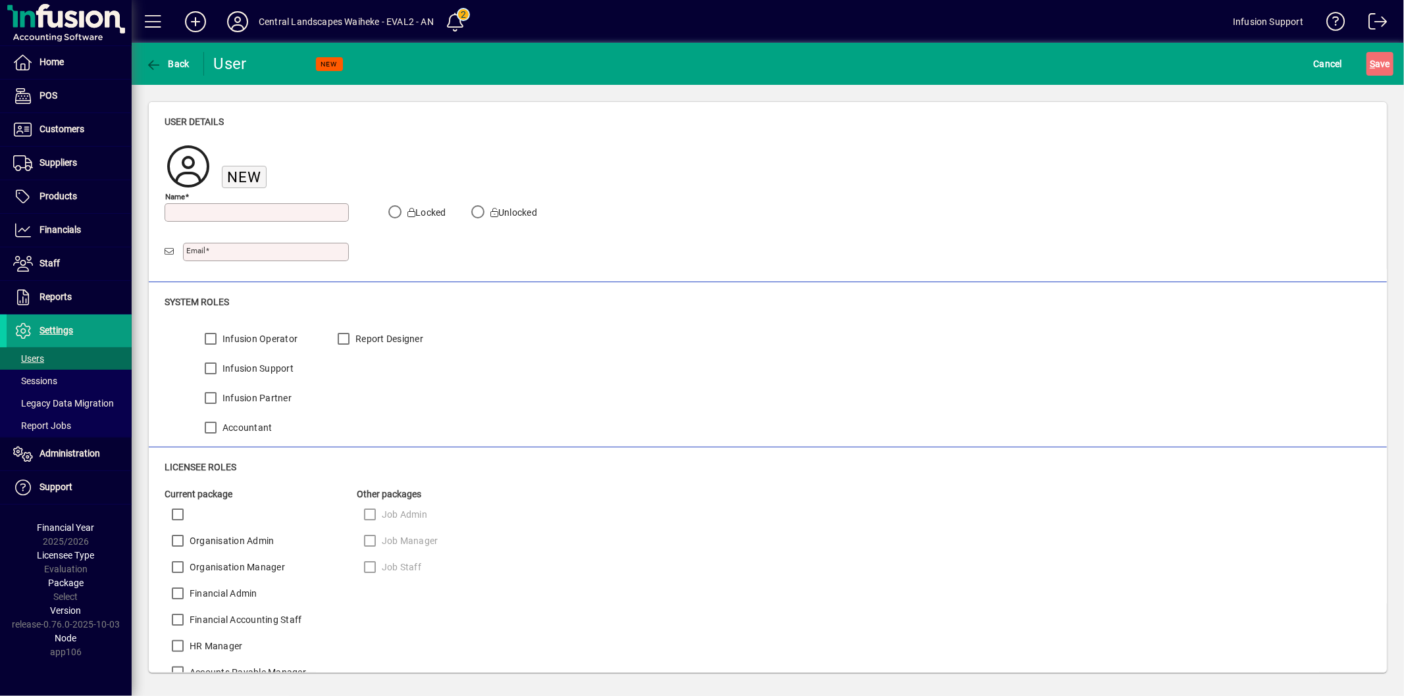
click at [184, 205] on div "Name" at bounding box center [257, 212] width 184 height 18
type input "*********"
click at [220, 255] on input "Email" at bounding box center [267, 252] width 162 height 11
type input "**********"
click at [1373, 61] on span "S" at bounding box center [1371, 64] width 5 height 11
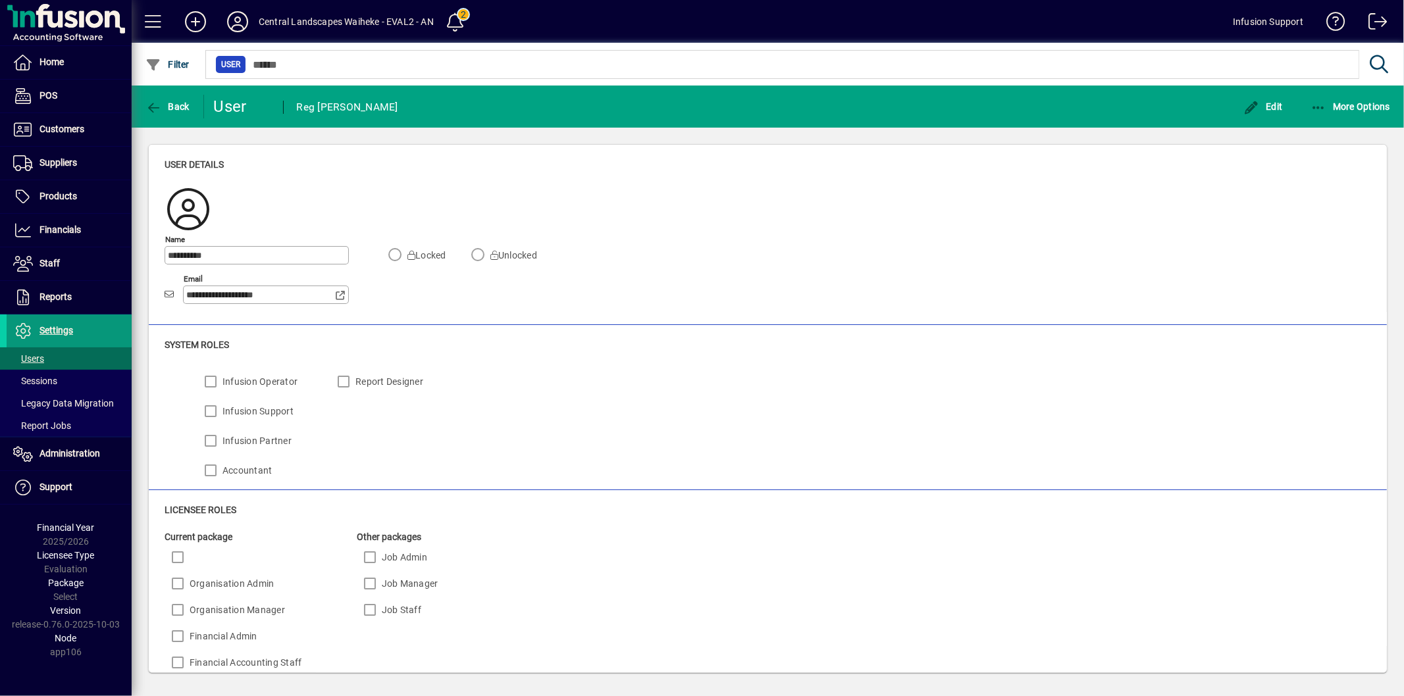
click at [97, 333] on span at bounding box center [69, 331] width 125 height 32
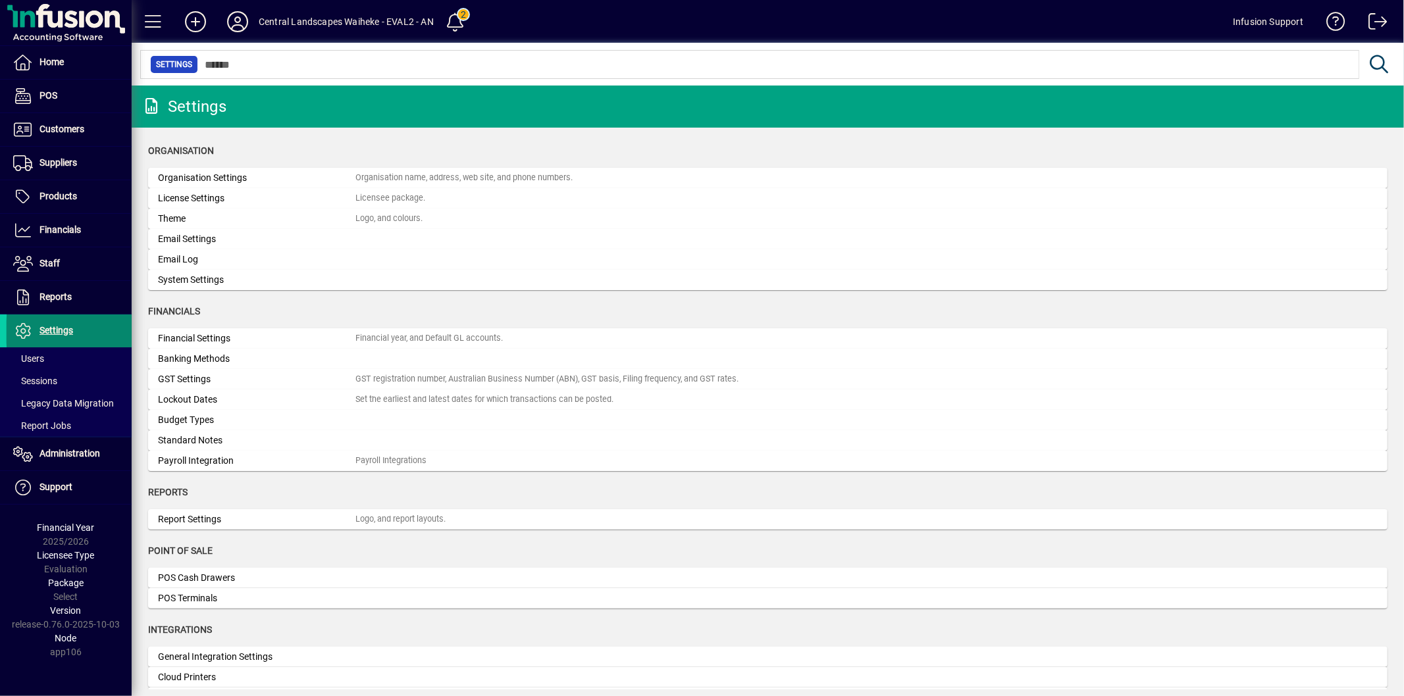
click at [97, 332] on span at bounding box center [69, 331] width 125 height 32
click at [79, 448] on span "Administration" at bounding box center [53, 454] width 93 height 16
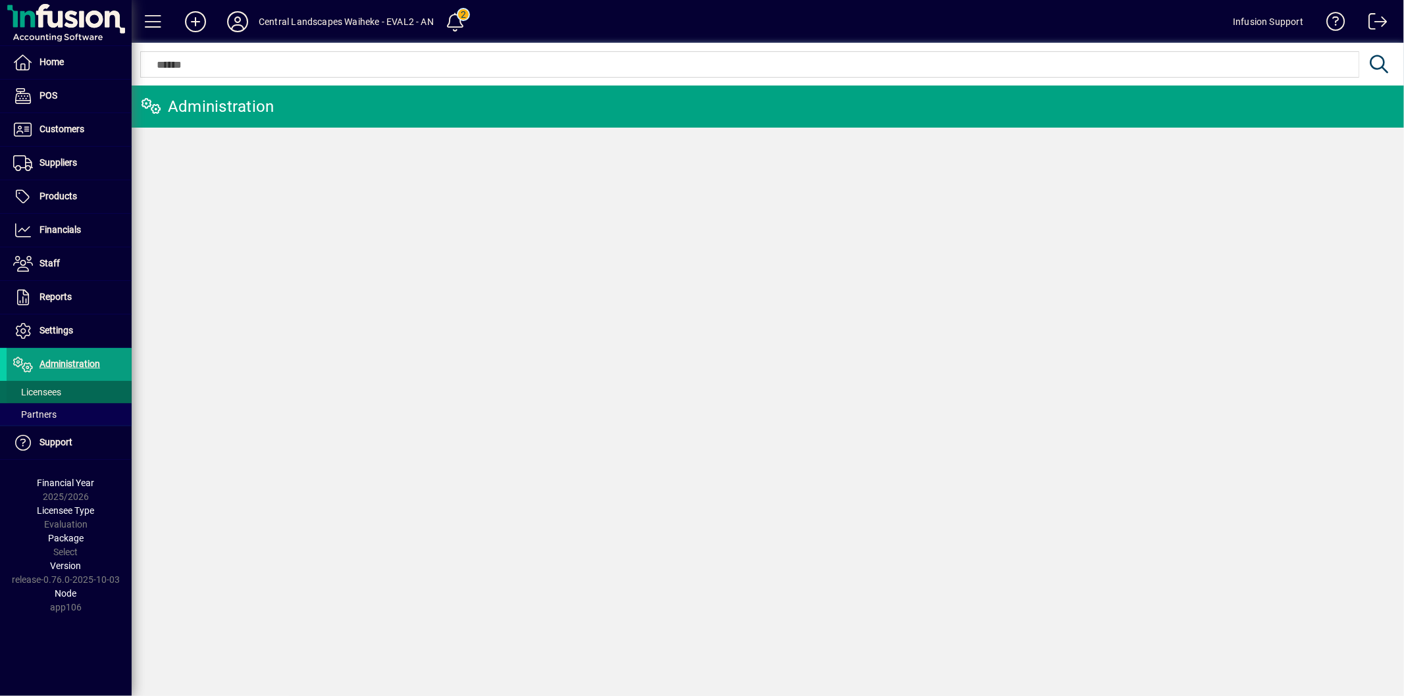
click at [58, 384] on span at bounding box center [69, 392] width 125 height 32
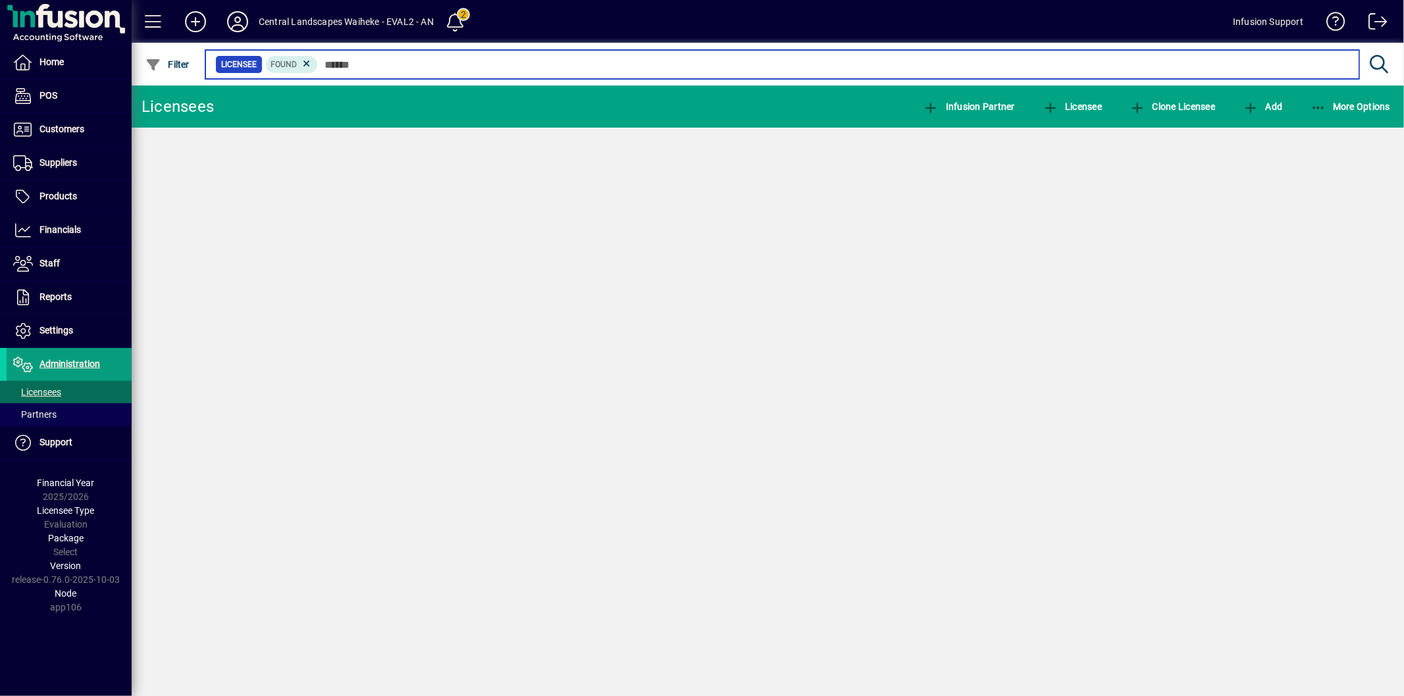
click at [380, 59] on input "text" at bounding box center [833, 64] width 1030 height 18
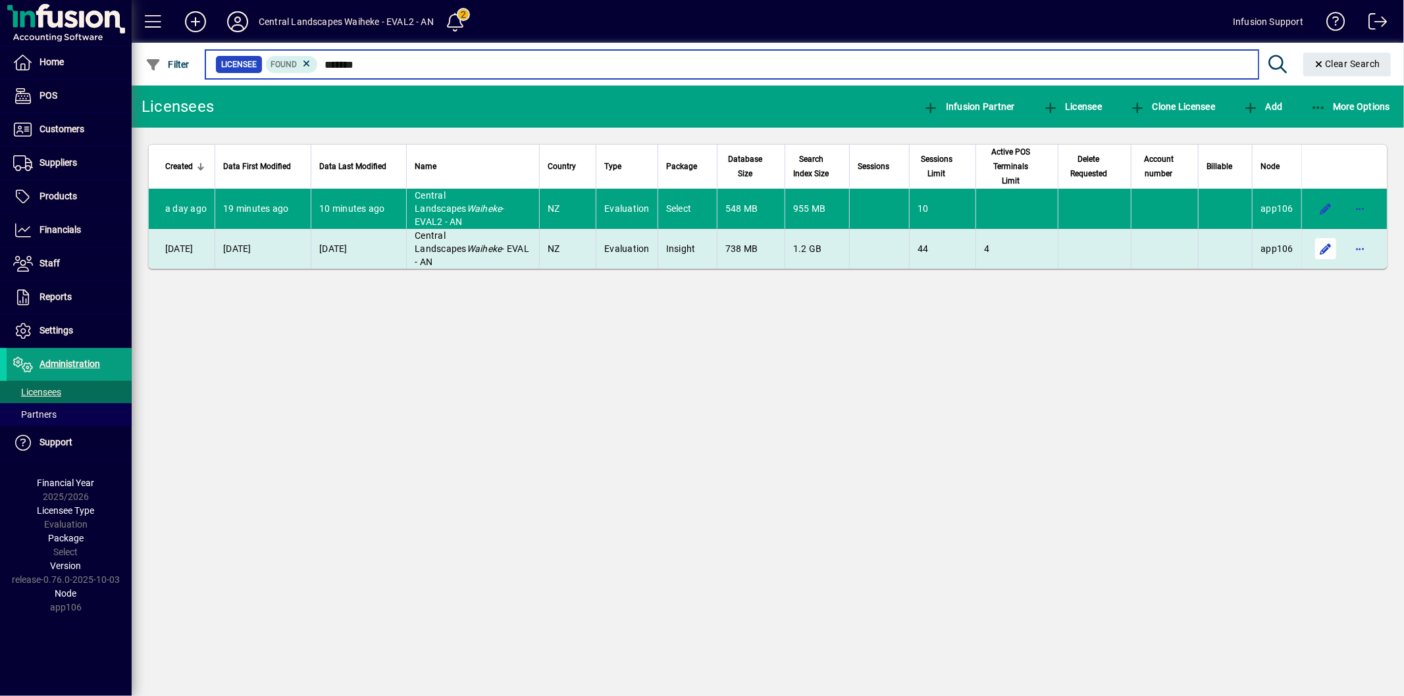
type input "*******"
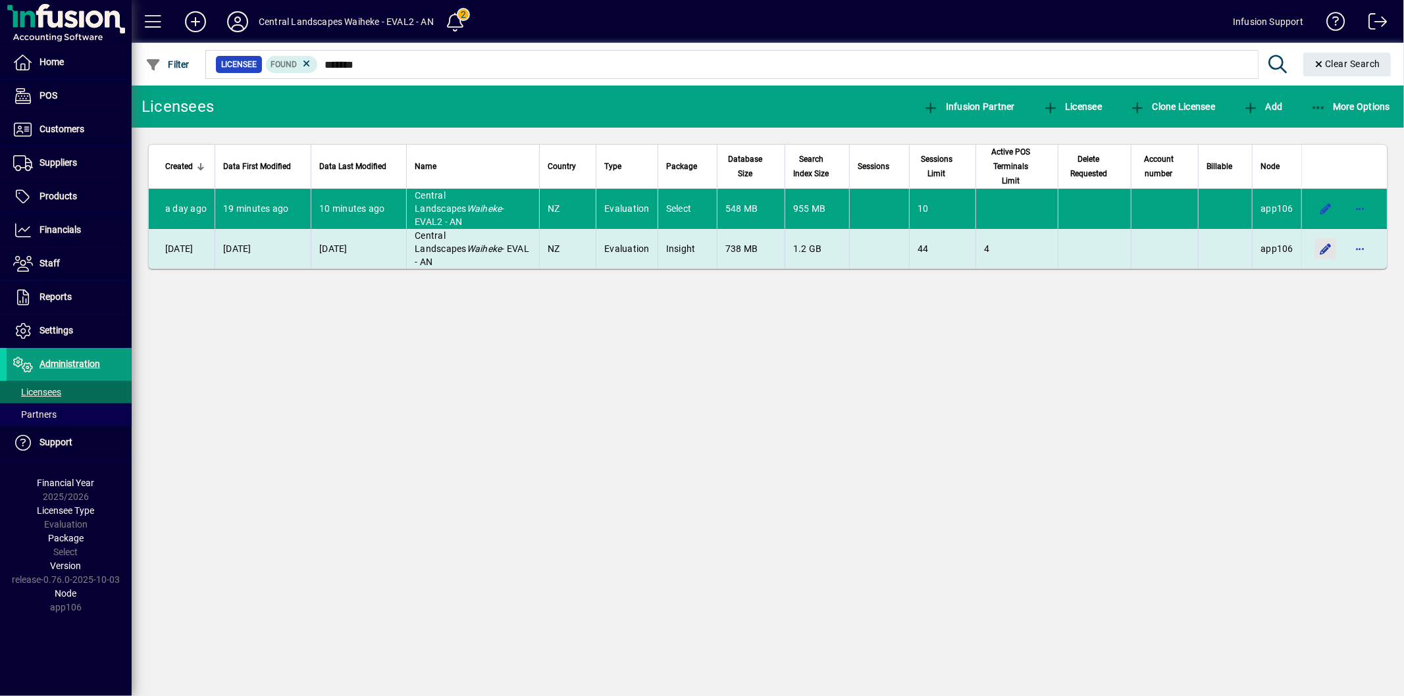
click at [1325, 233] on span "button" at bounding box center [1325, 249] width 32 height 32
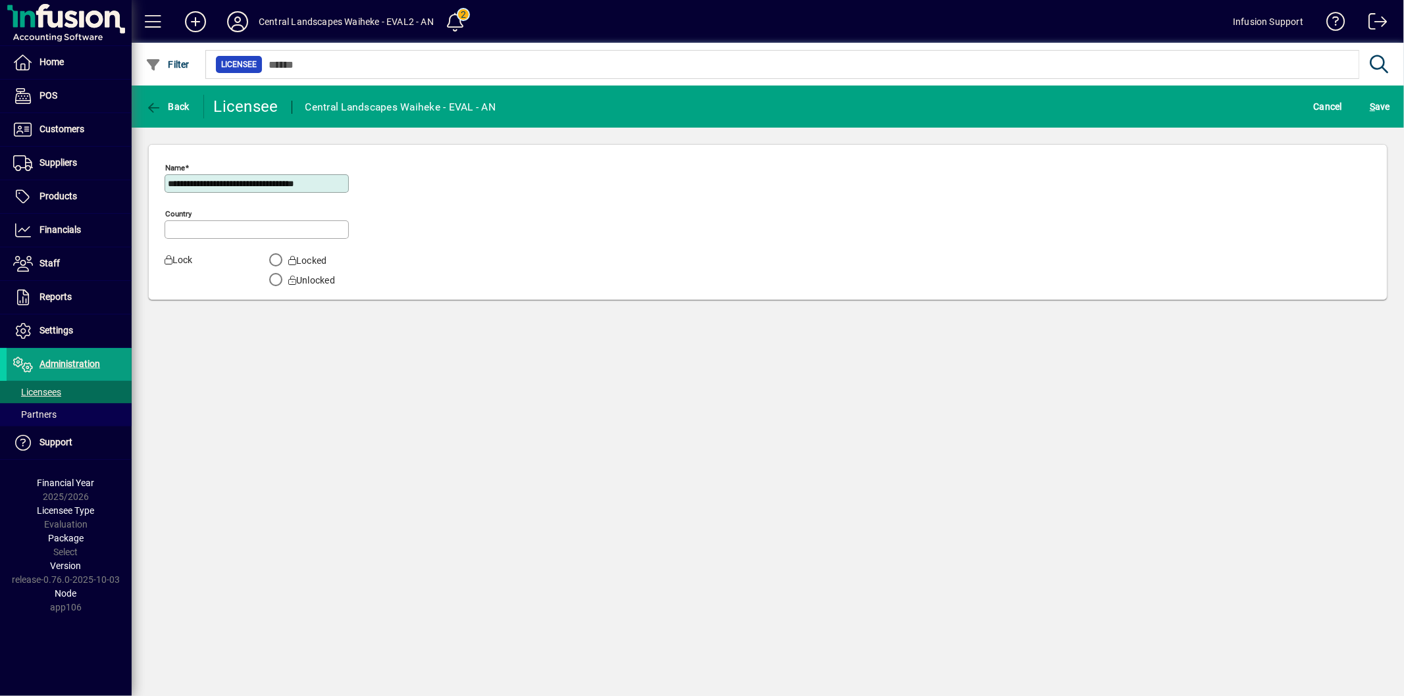
type input "**********"
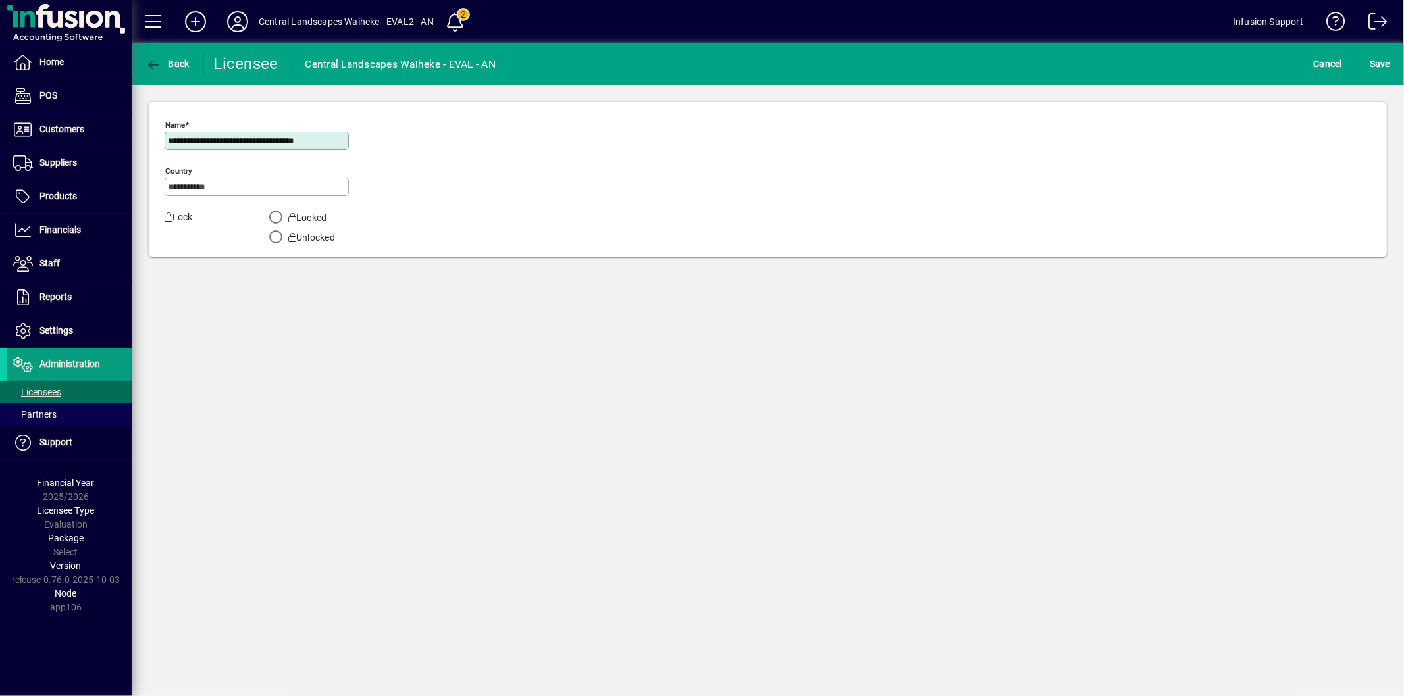
click at [320, 140] on input "**********" at bounding box center [258, 141] width 180 height 11
type input "**********"
click at [1373, 63] on span "S" at bounding box center [1371, 64] width 5 height 11
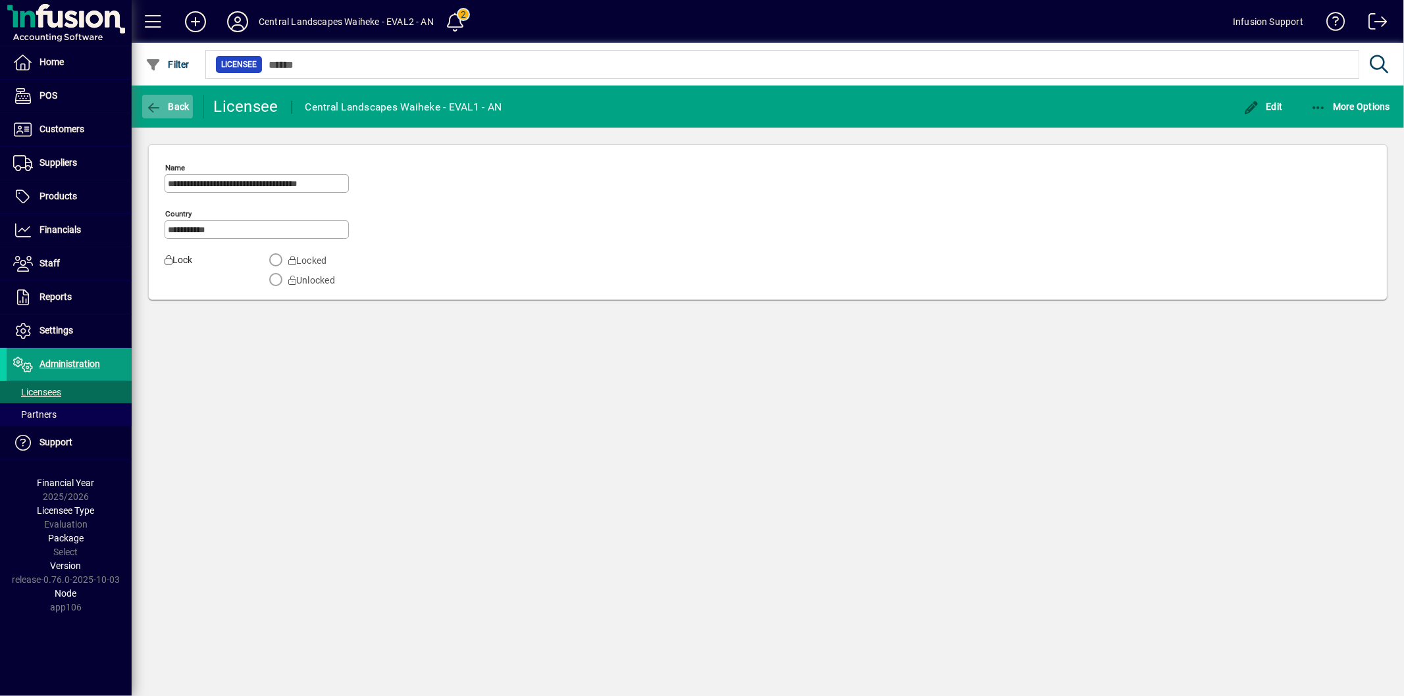
click at [169, 101] on span "Back" at bounding box center [167, 106] width 44 height 11
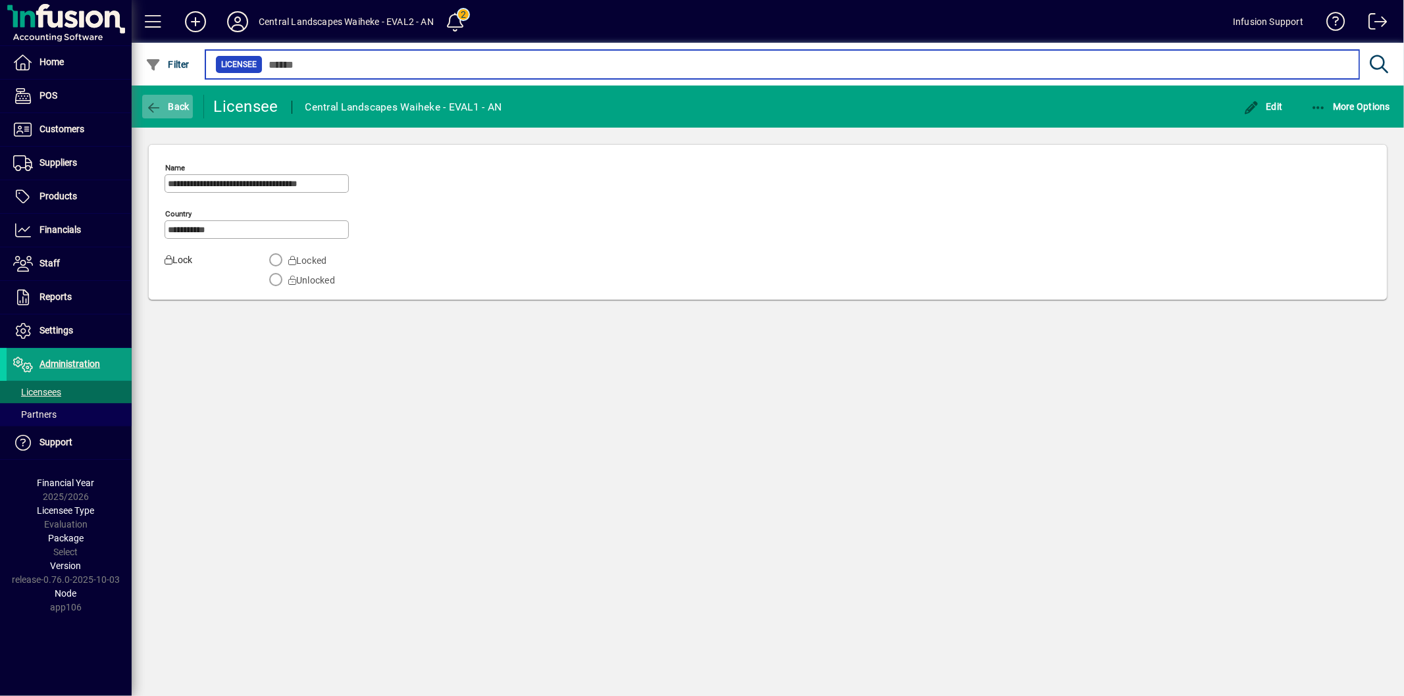
type input "*******"
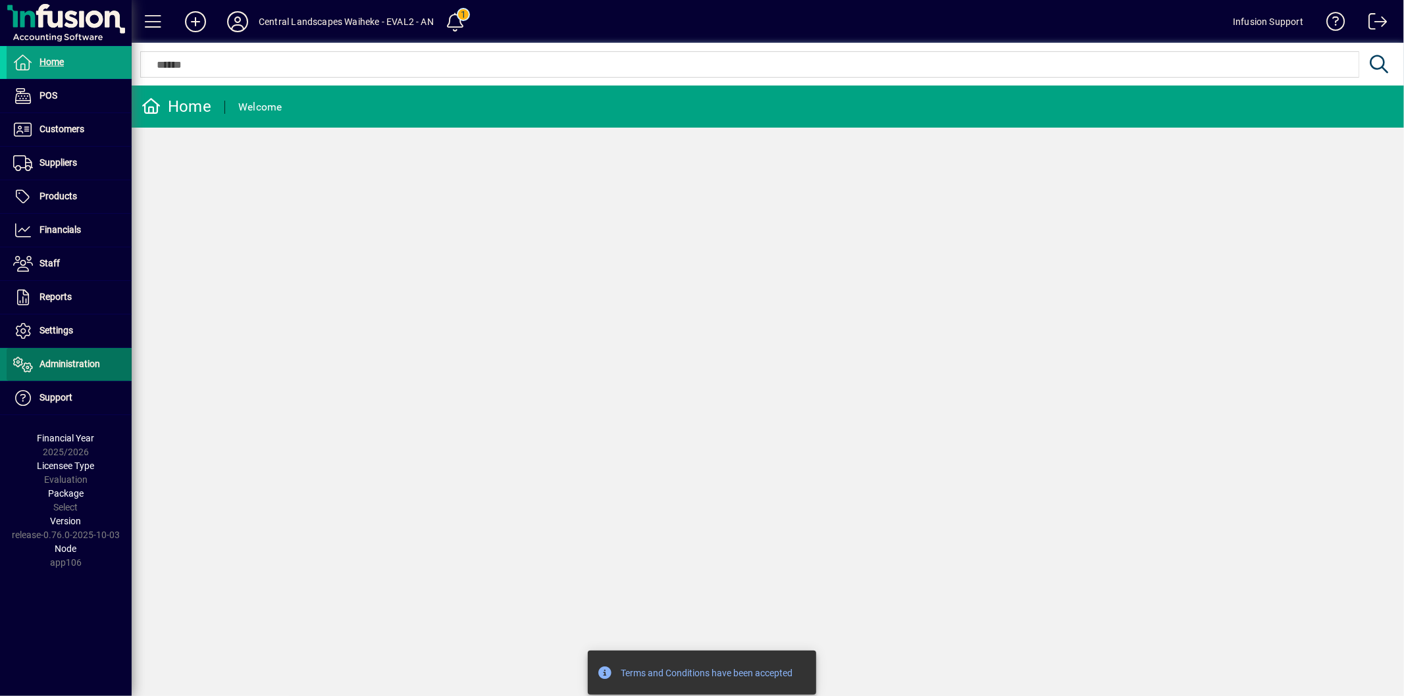
click at [61, 367] on span "Administration" at bounding box center [69, 364] width 61 height 11
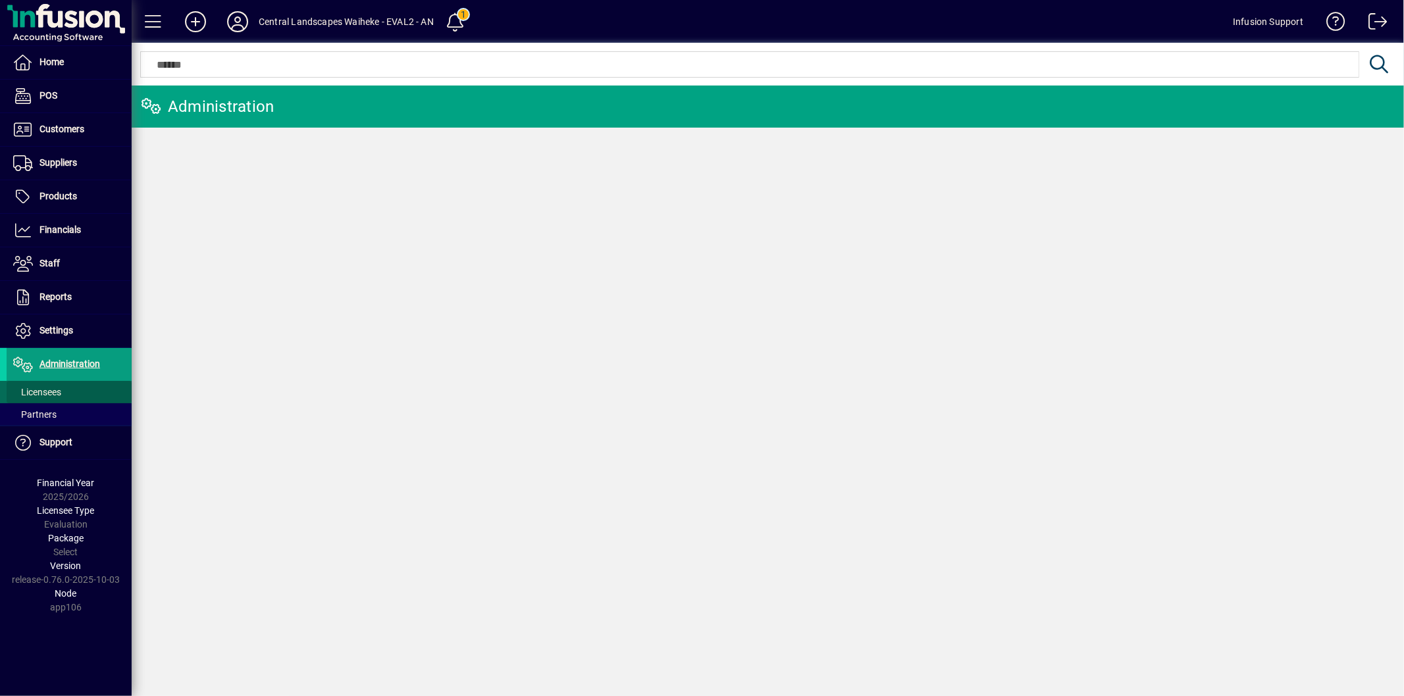
click at [61, 395] on span "Licensees" at bounding box center [37, 392] width 48 height 11
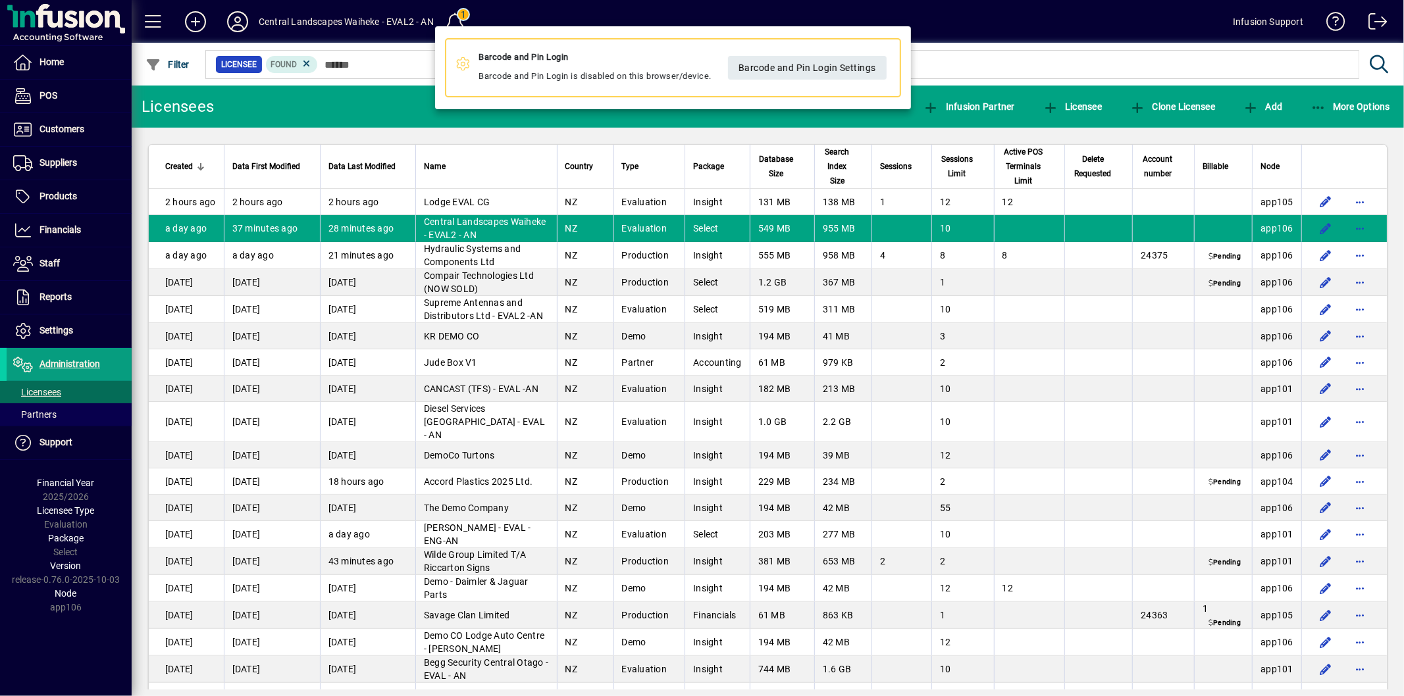
click at [600, 12] on div at bounding box center [702, 348] width 1404 height 696
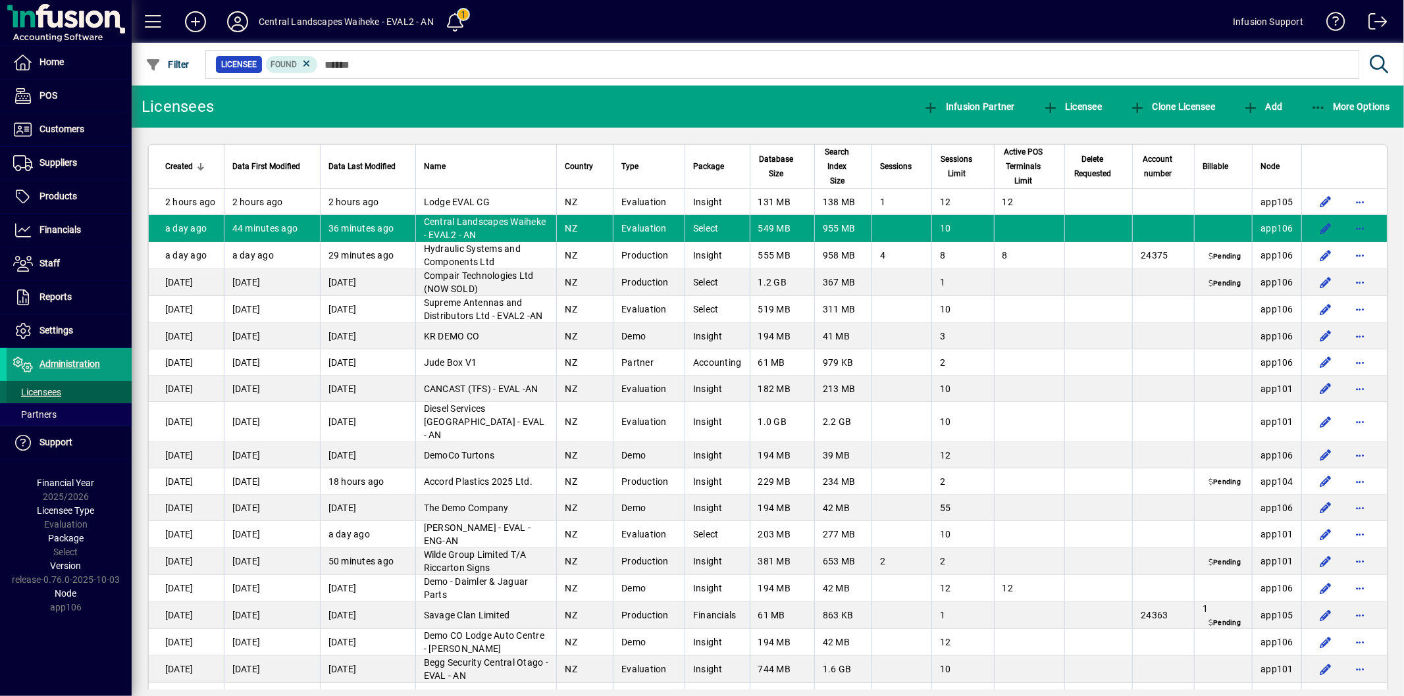
click at [77, 388] on span at bounding box center [69, 392] width 125 height 32
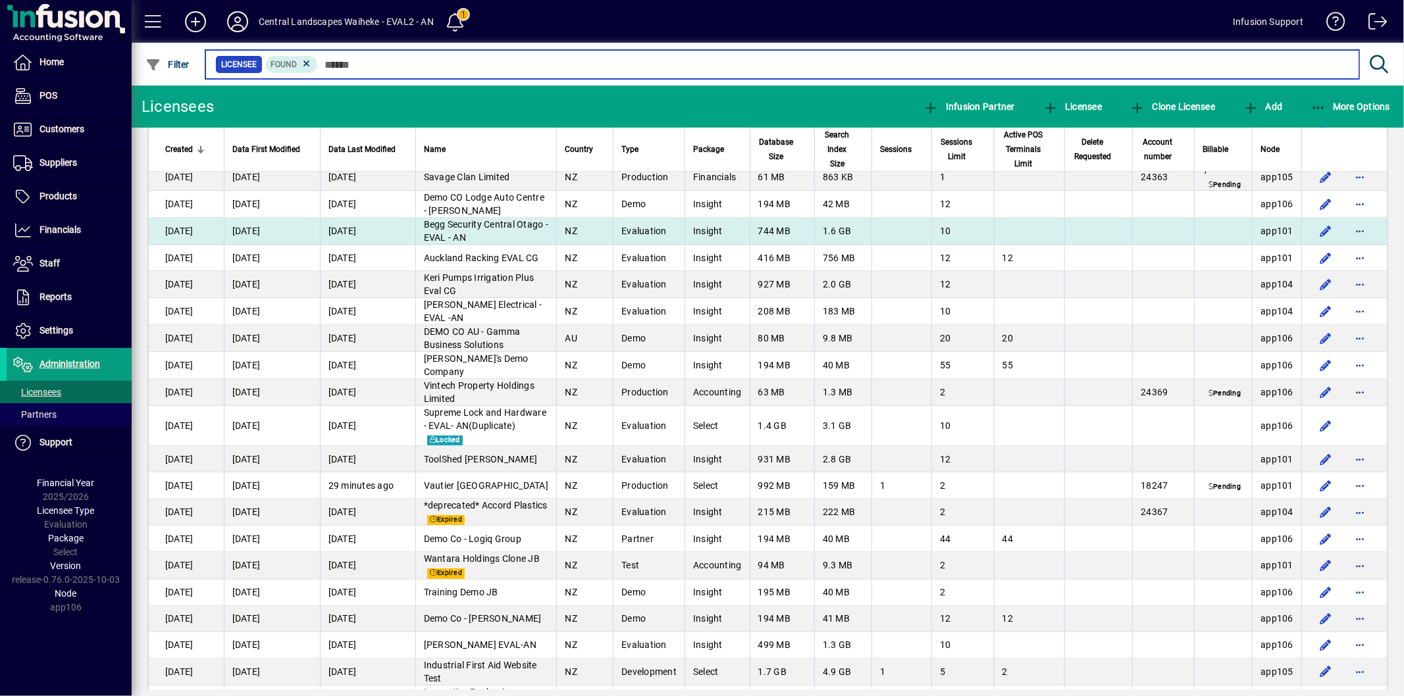
scroll to position [584, 0]
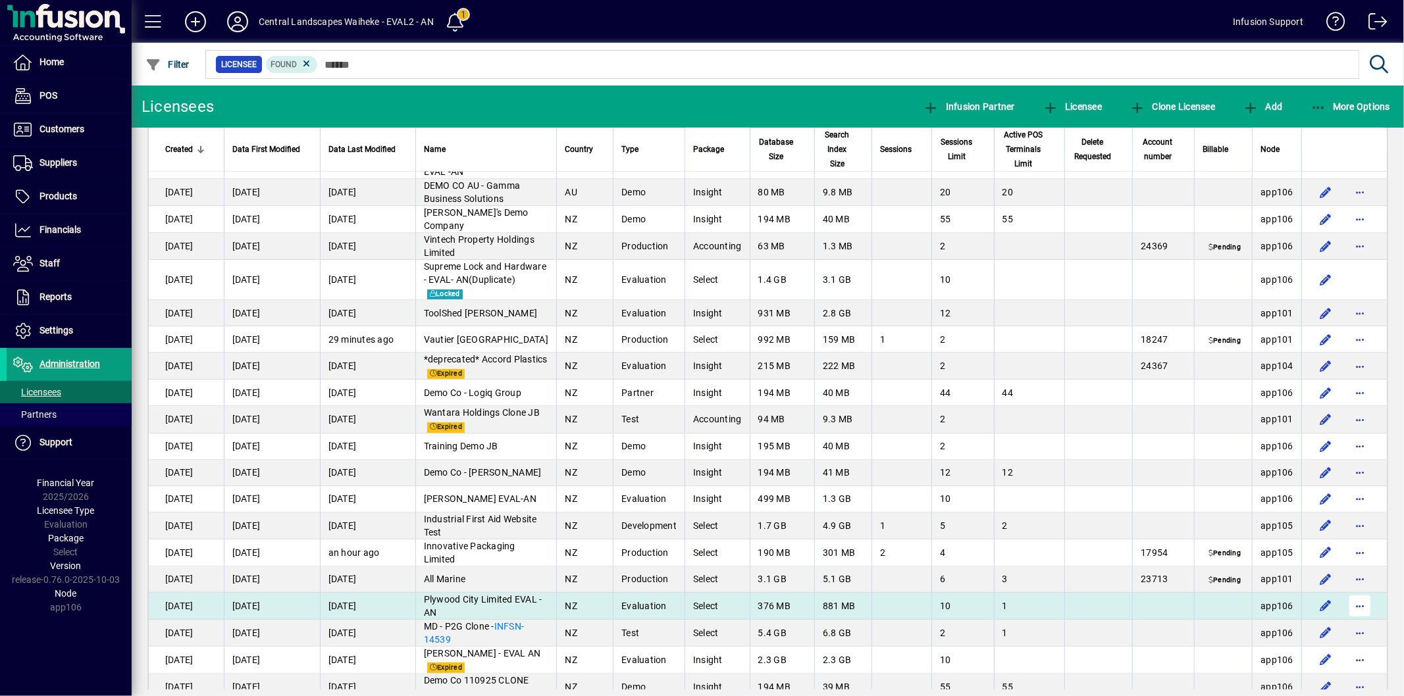
click at [1350, 601] on span "button" at bounding box center [1360, 606] width 32 height 32
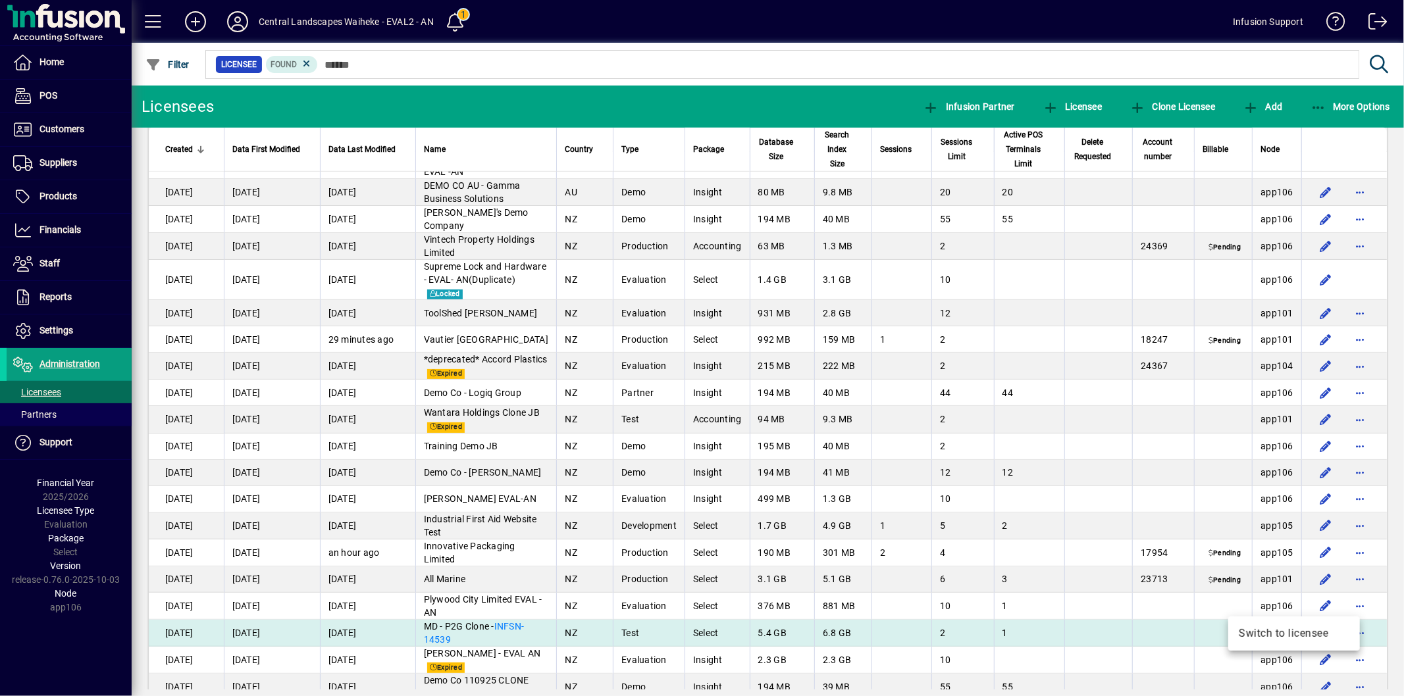
click at [1248, 630] on span "Switch to licensee" at bounding box center [1293, 634] width 111 height 16
